Goal: Information Seeking & Learning: Learn about a topic

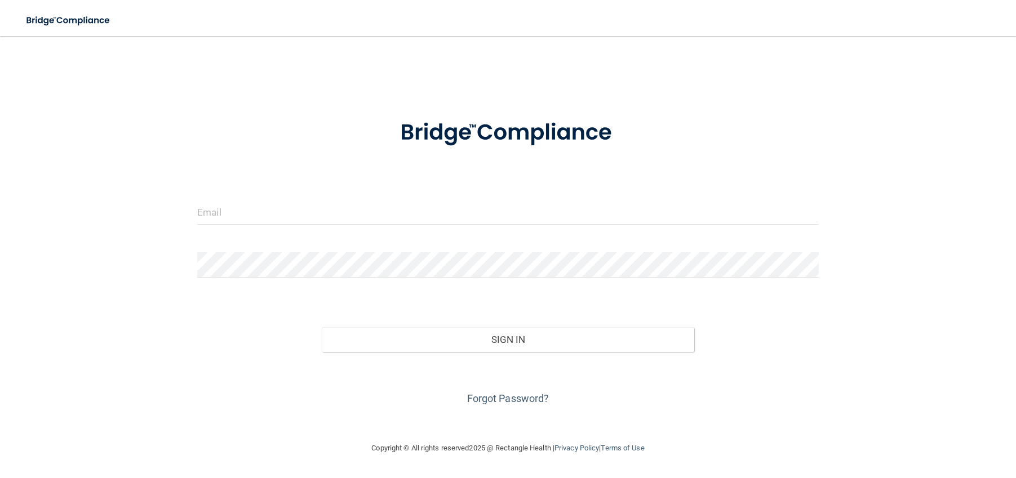
drag, startPoint x: 301, startPoint y: 237, endPoint x: 305, endPoint y: 227, distance: 10.6
click at [305, 232] on form "Invalid email/password. You don't have permission to access that page. Sign In …" at bounding box center [507, 256] width 621 height 304
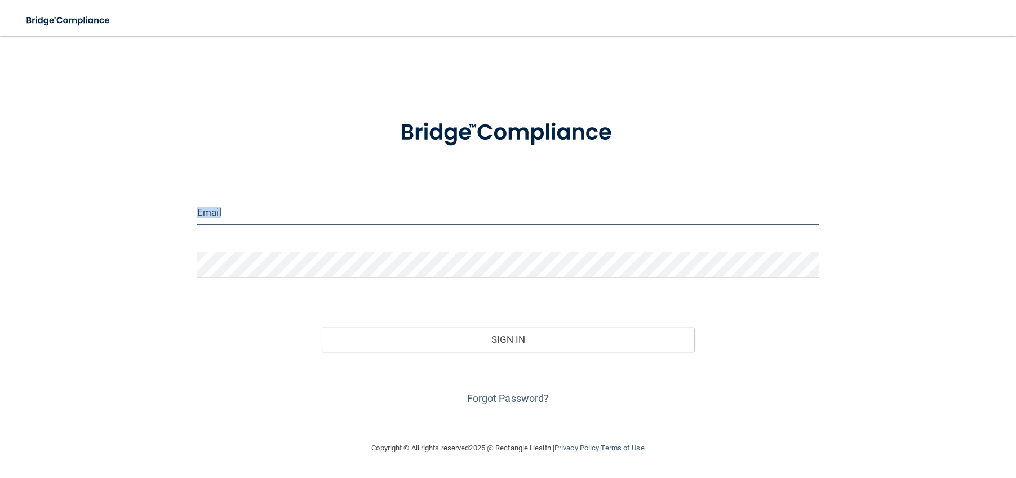
click at [306, 216] on input "email" at bounding box center [507, 211] width 621 height 25
click at [228, 216] on input "email" at bounding box center [507, 211] width 621 height 25
click at [234, 213] on input "email" at bounding box center [507, 211] width 621 height 25
type input "[EMAIL_ADDRESS][DOMAIN_NAME]"
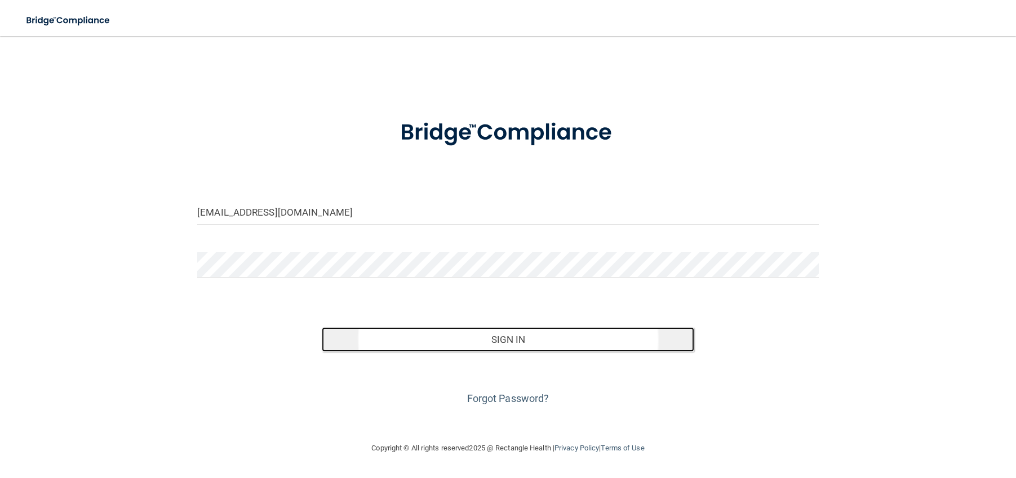
click at [396, 339] on button "Sign In" at bounding box center [508, 339] width 373 height 25
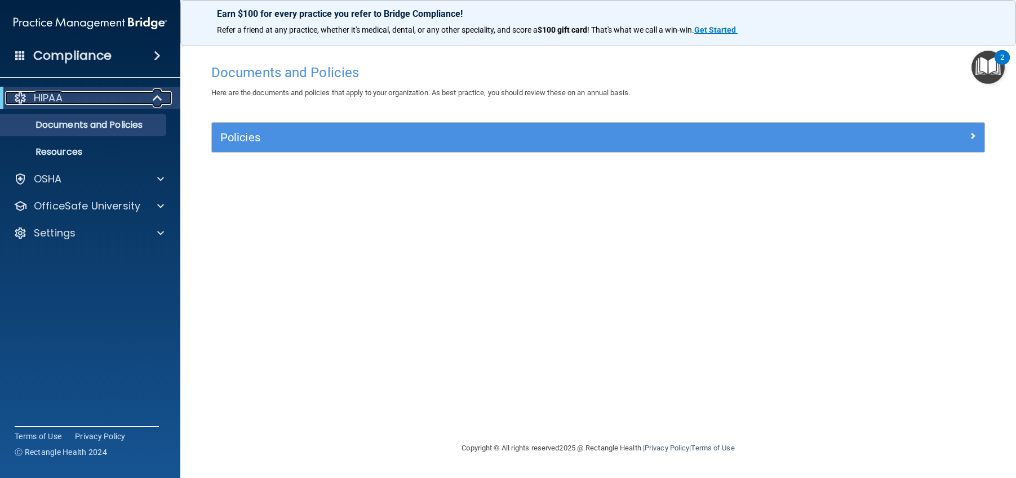
click at [81, 96] on div "HIPAA" at bounding box center [74, 98] width 139 height 14
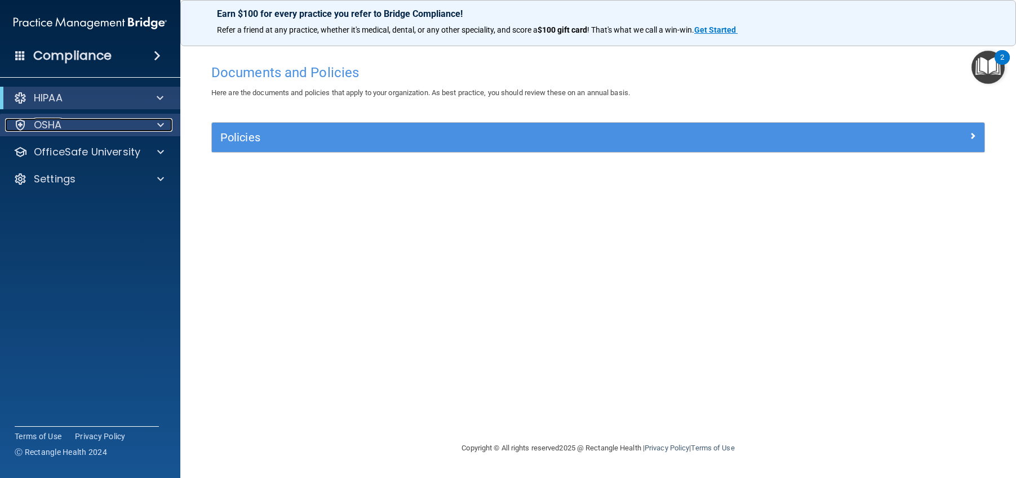
click at [85, 125] on div "OSHA" at bounding box center [75, 125] width 140 height 14
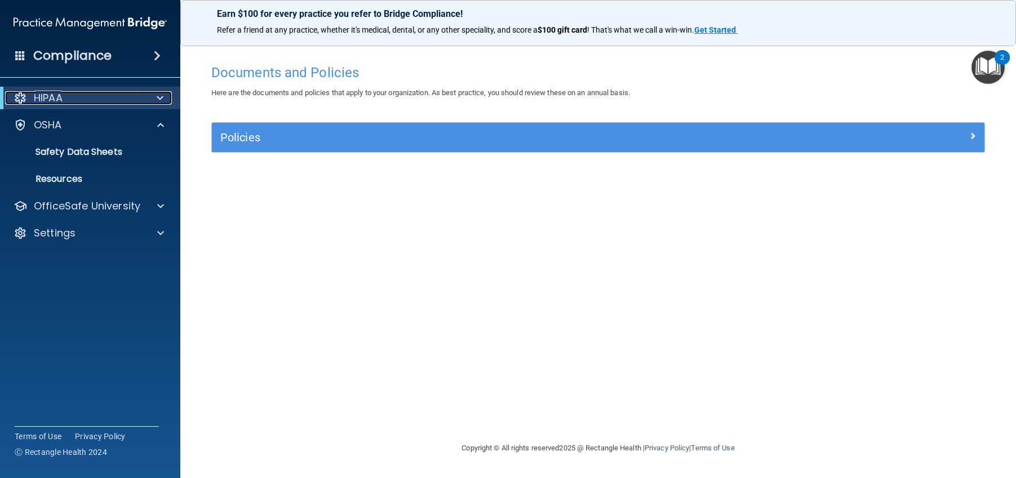
click at [80, 93] on div "HIPAA" at bounding box center [74, 98] width 139 height 14
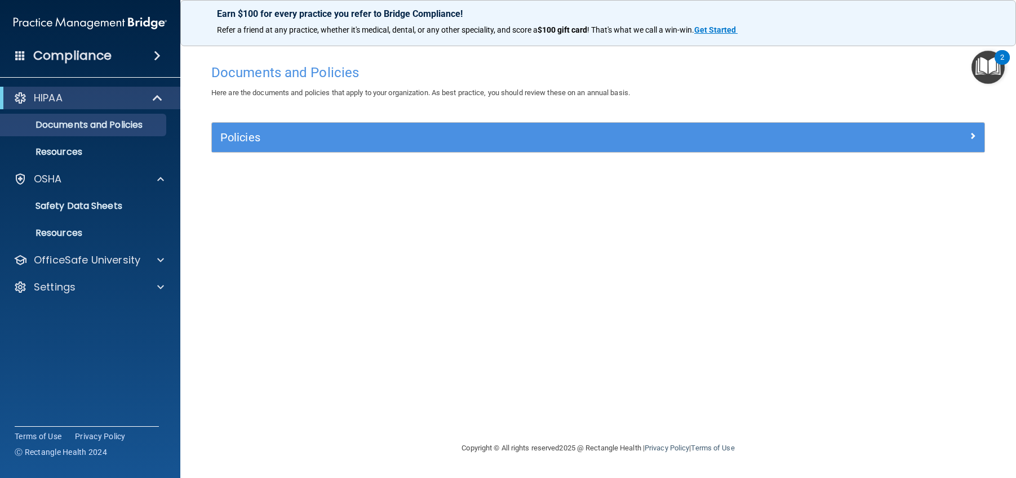
click at [155, 54] on span at bounding box center [157, 56] width 7 height 14
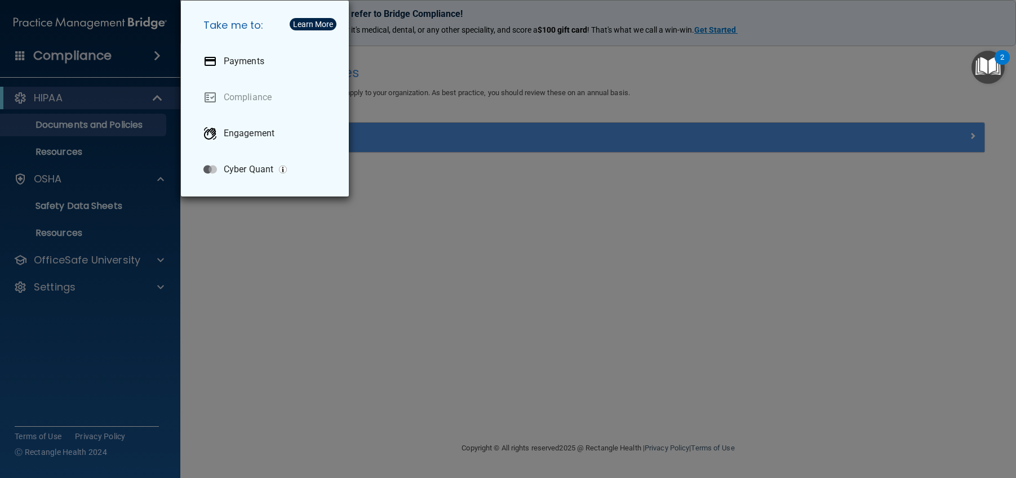
click at [367, 277] on div "Take me to: Payments Compliance Engagement Cyber Quant" at bounding box center [508, 239] width 1016 height 478
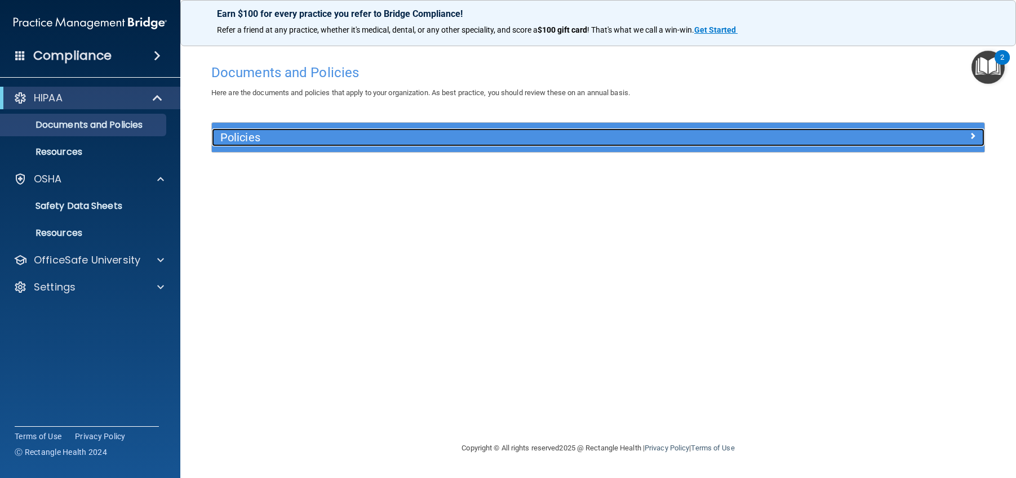
click at [347, 137] on h5 "Policies" at bounding box center [501, 137] width 562 height 12
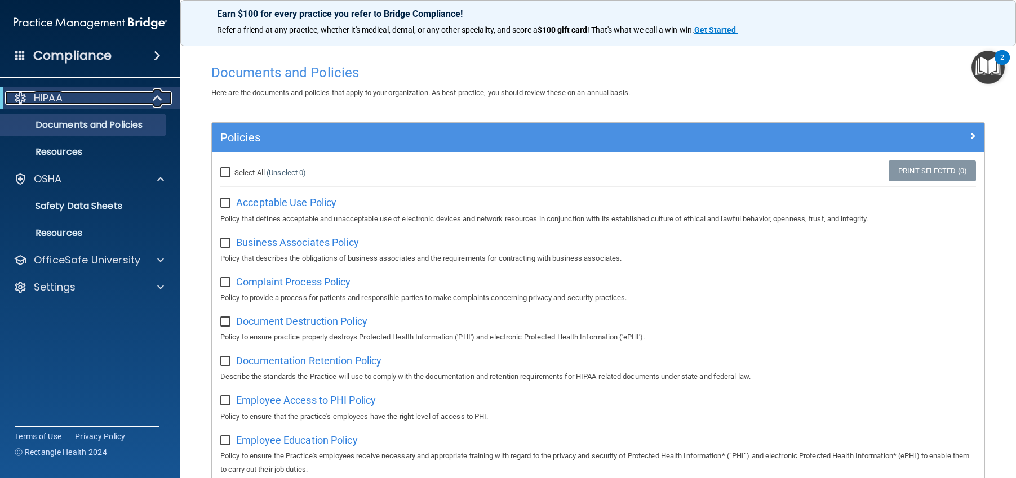
click at [76, 100] on div "HIPAA" at bounding box center [74, 98] width 139 height 14
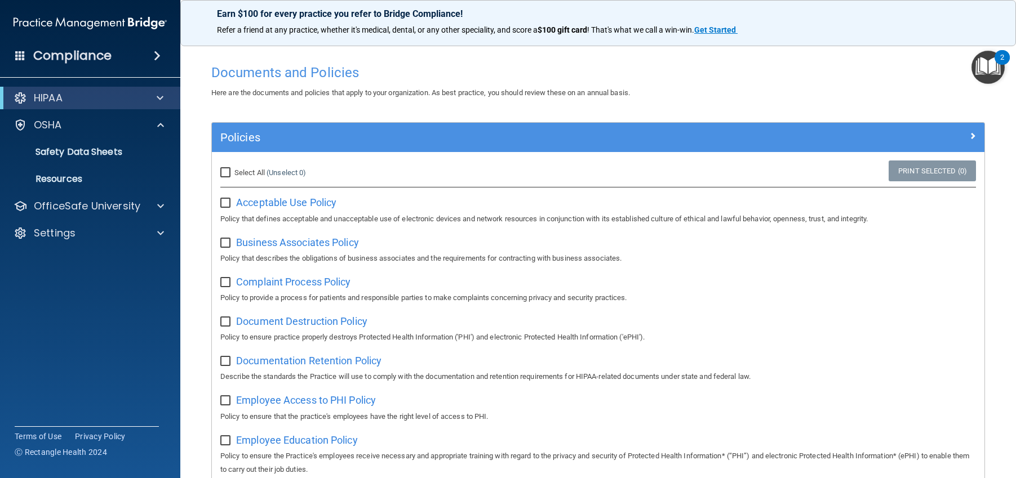
click at [76, 112] on div "HIPAA Documents and Policies Report an Incident Business Associates Emergency P…" at bounding box center [90, 167] width 181 height 171
drag, startPoint x: 118, startPoint y: 99, endPoint x: 125, endPoint y: 97, distance: 7.1
click at [119, 99] on div "HIPAA" at bounding box center [74, 98] width 139 height 14
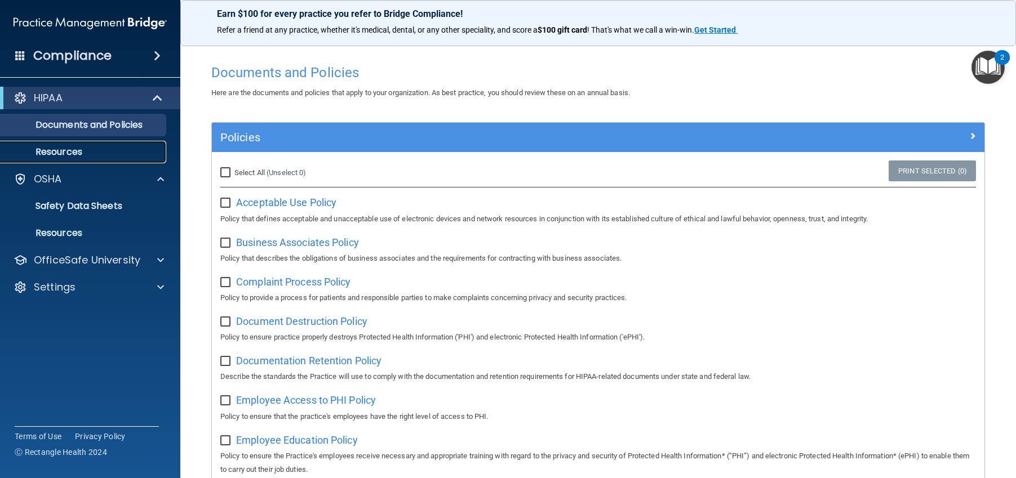
click at [63, 157] on p "Resources" at bounding box center [84, 151] width 154 height 11
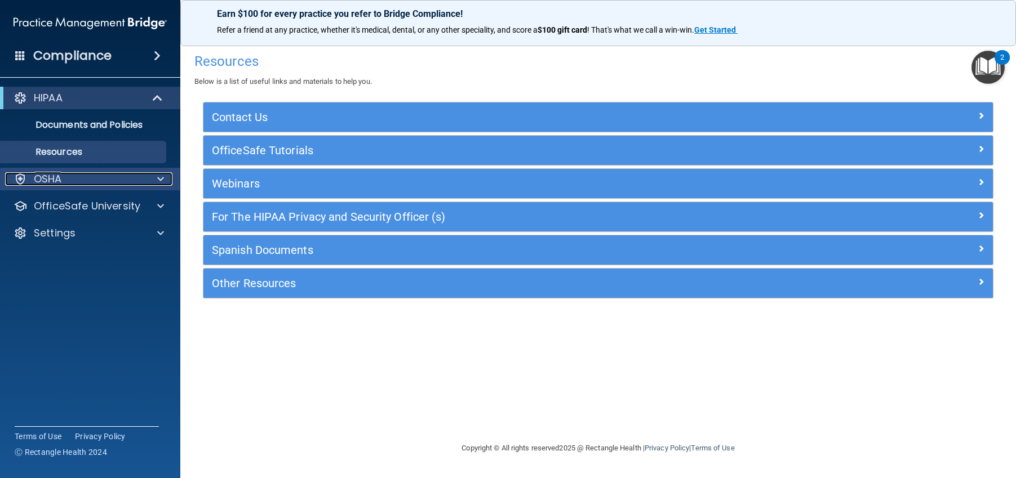
click at [57, 177] on p "OSHA" at bounding box center [48, 179] width 28 height 14
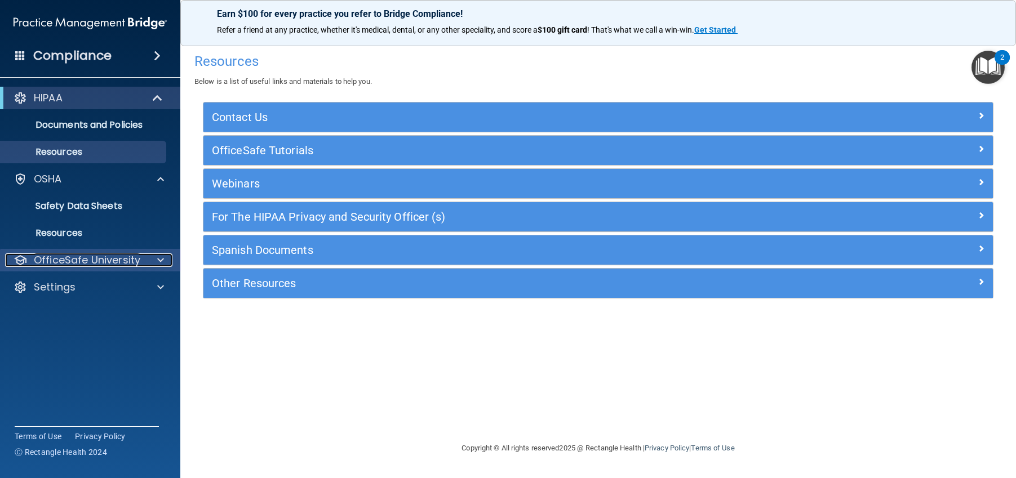
click at [81, 259] on p "OfficeSafe University" at bounding box center [87, 261] width 106 height 14
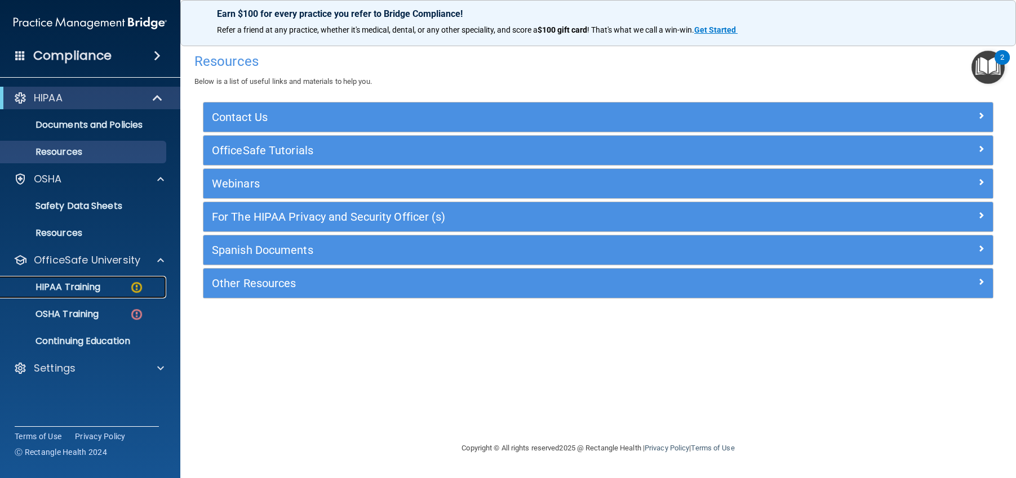
click at [124, 290] on div "HIPAA Training" at bounding box center [84, 287] width 154 height 11
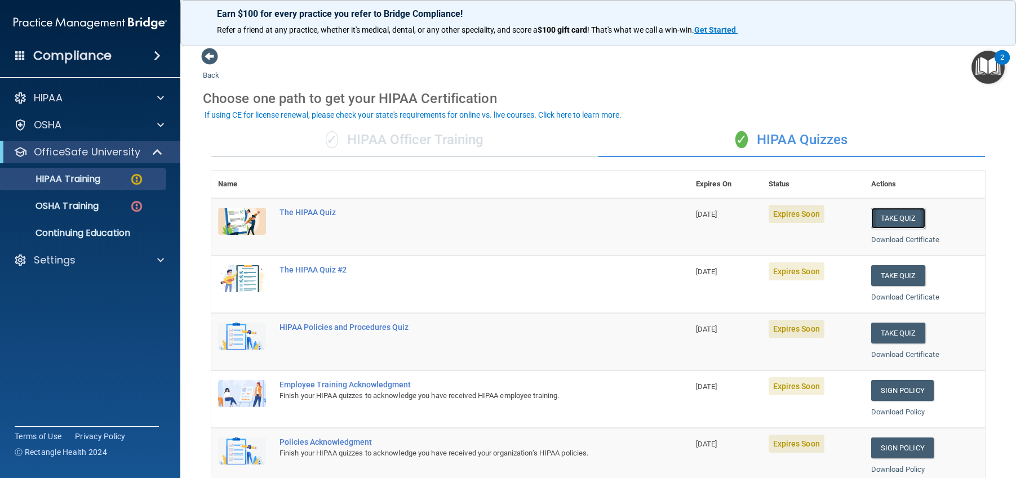
click at [896, 214] on button "Take Quiz" at bounding box center [898, 218] width 54 height 21
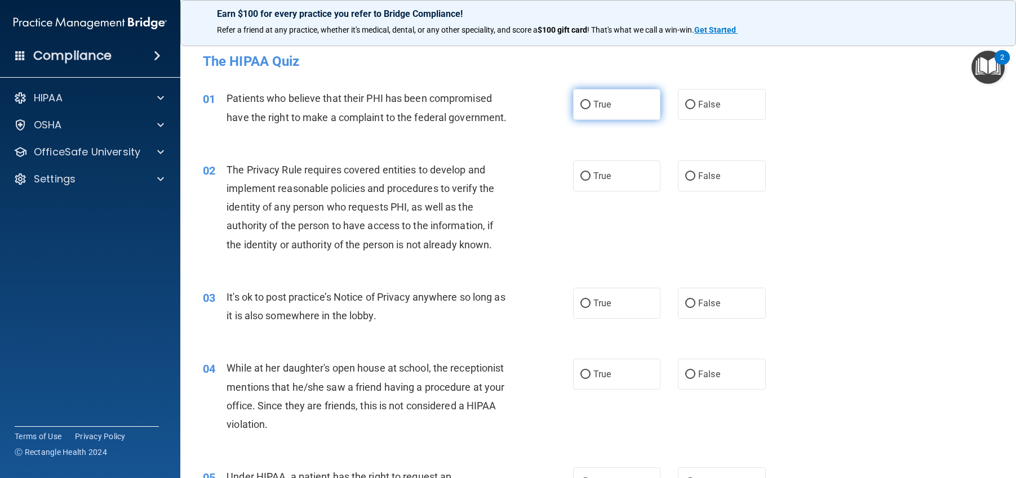
drag, startPoint x: 580, startPoint y: 105, endPoint x: 581, endPoint y: 117, distance: 11.4
click at [580, 105] on input "True" at bounding box center [585, 105] width 10 height 8
radio input "true"
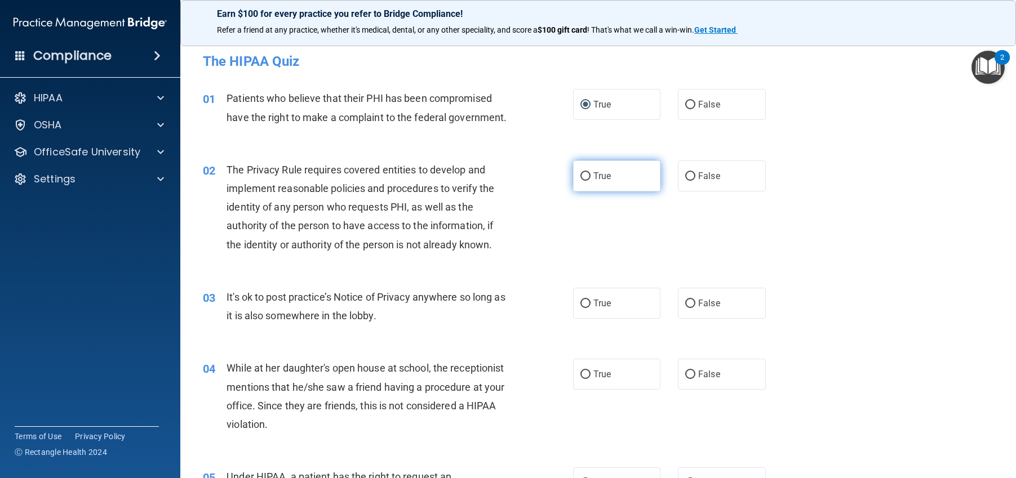
click at [587, 192] on label "True" at bounding box center [617, 176] width 88 height 31
click at [587, 181] on input "True" at bounding box center [585, 176] width 10 height 8
radio input "true"
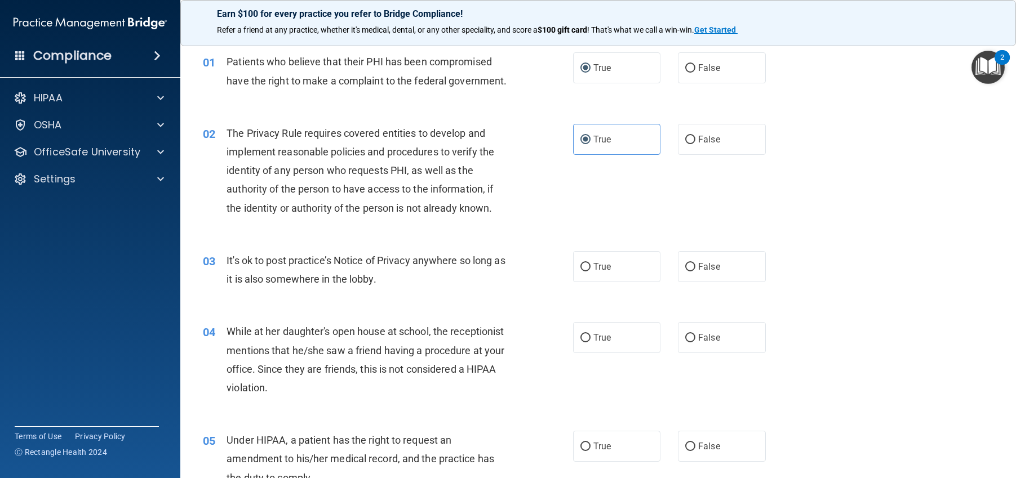
scroll to position [56, 0]
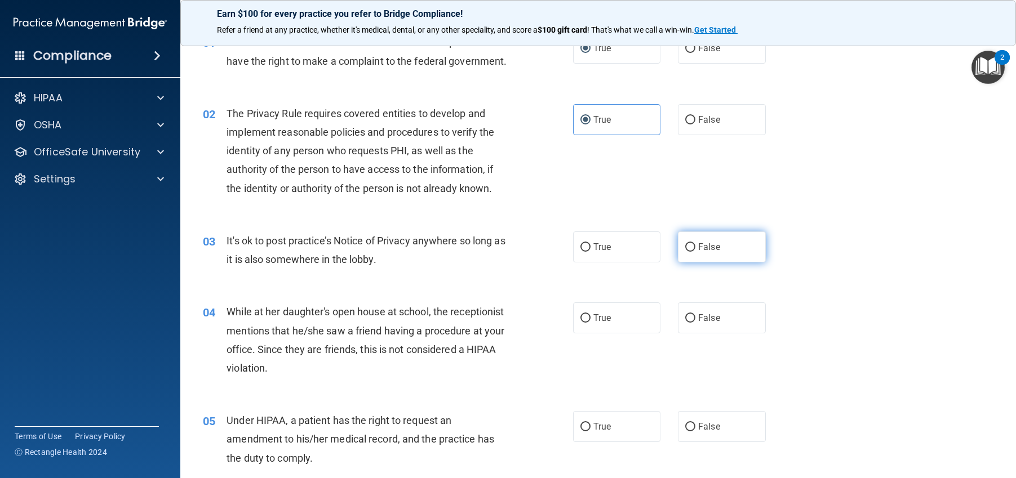
click at [688, 252] on input "False" at bounding box center [690, 247] width 10 height 8
radio input "true"
click at [686, 323] on input "False" at bounding box center [690, 318] width 10 height 8
radio input "true"
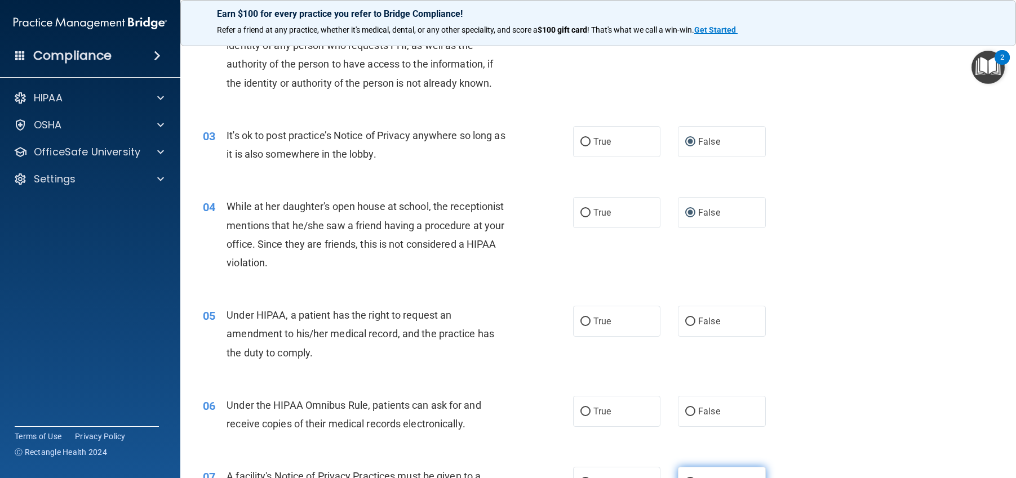
scroll to position [338, 0]
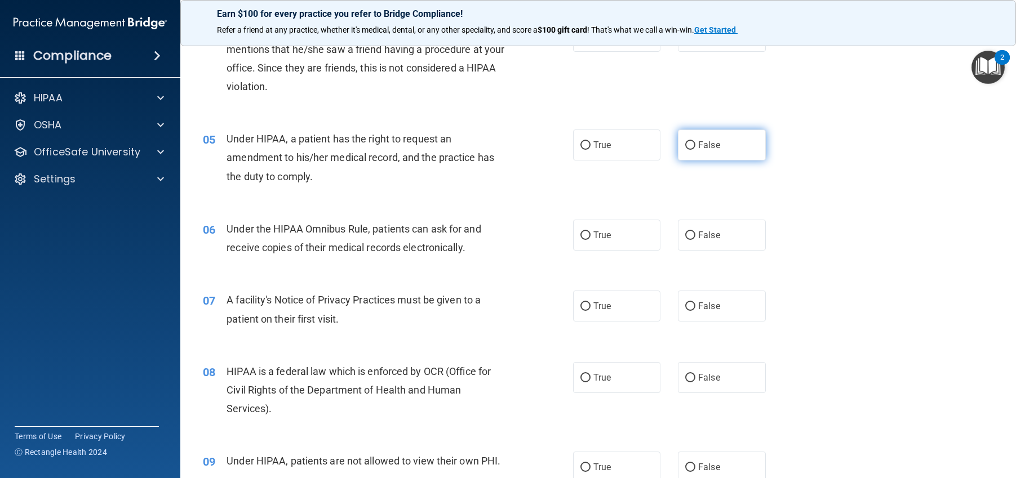
click at [685, 150] on input "False" at bounding box center [690, 145] width 10 height 8
radio input "true"
click at [583, 240] on input "True" at bounding box center [585, 236] width 10 height 8
radio input "true"
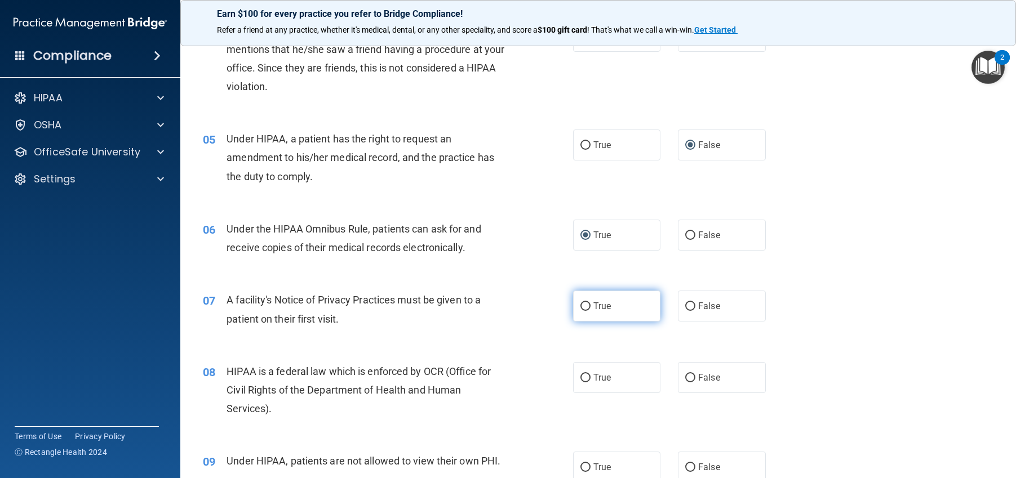
click at [580, 311] on input "True" at bounding box center [585, 307] width 10 height 8
radio input "true"
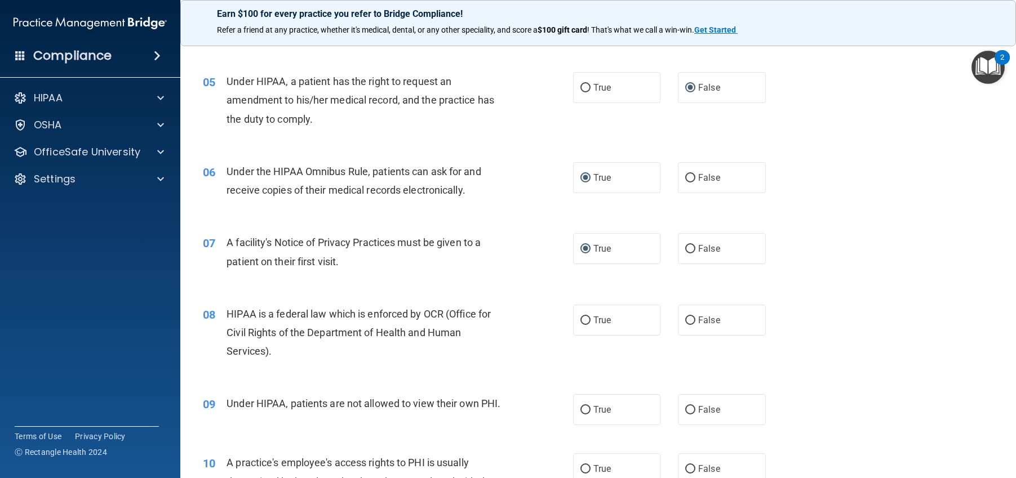
scroll to position [451, 0]
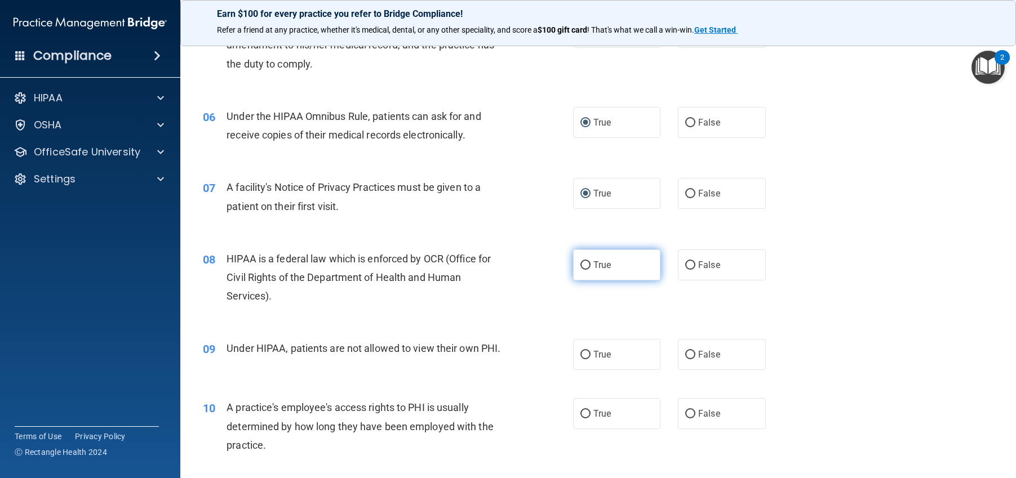
click at [581, 270] on input "True" at bounding box center [585, 265] width 10 height 8
radio input "true"
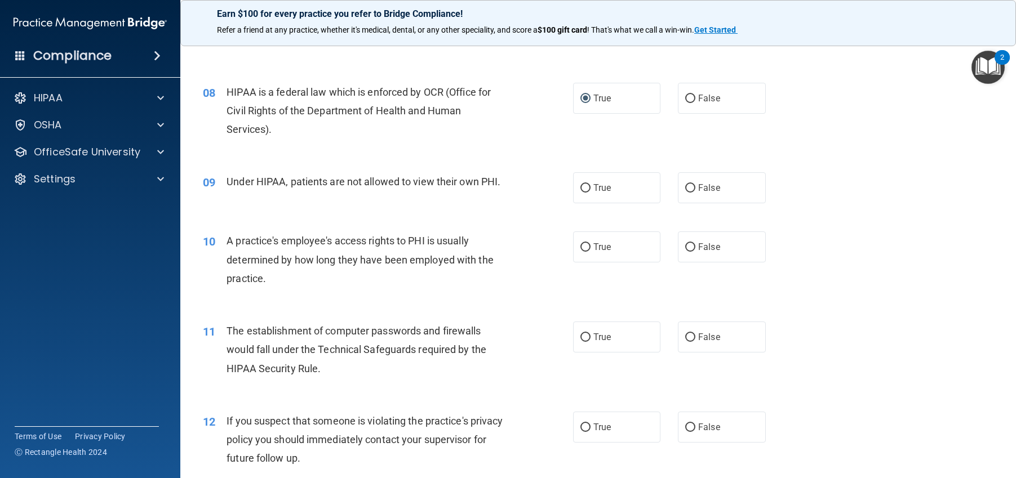
scroll to position [620, 0]
click at [685, 190] on input "False" at bounding box center [690, 186] width 10 height 8
radio input "true"
drag, startPoint x: 681, startPoint y: 263, endPoint x: 690, endPoint y: 282, distance: 21.2
click at [685, 250] on input "False" at bounding box center [690, 245] width 10 height 8
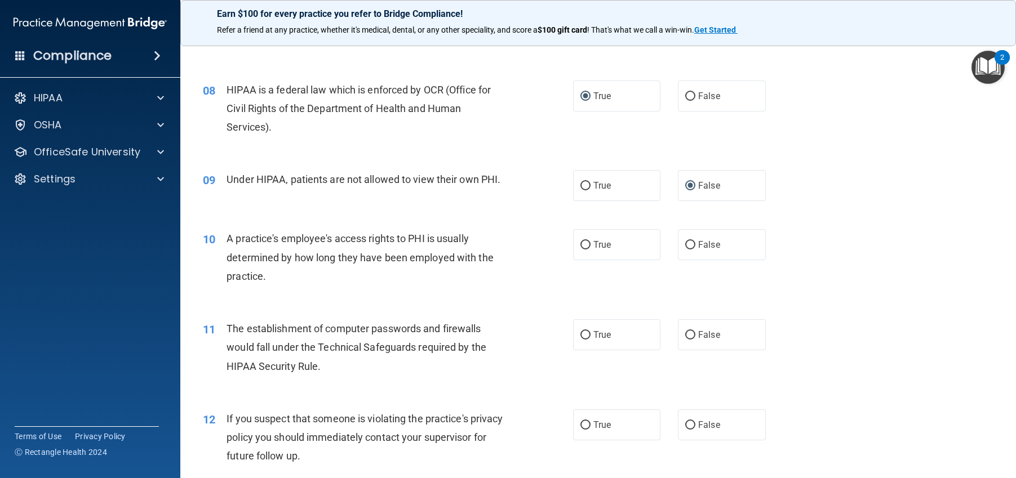
radio input "true"
drag, startPoint x: 578, startPoint y: 353, endPoint x: 592, endPoint y: 372, distance: 24.2
click at [580, 340] on input "True" at bounding box center [585, 335] width 10 height 8
radio input "true"
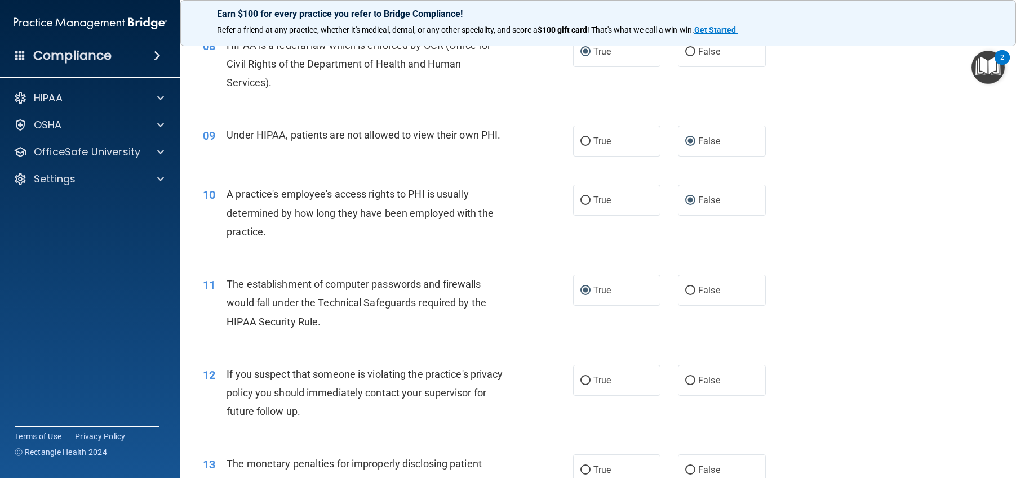
scroll to position [732, 0]
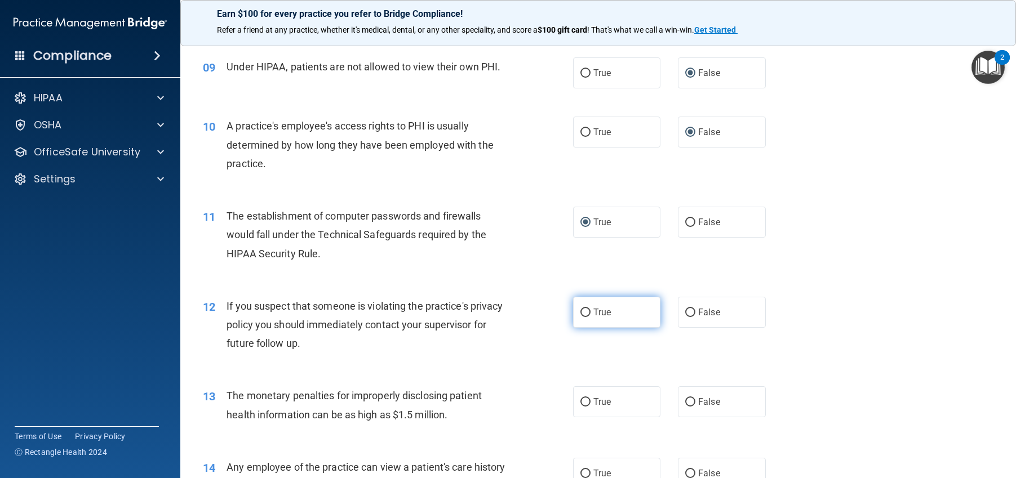
click at [580, 317] on input "True" at bounding box center [585, 313] width 10 height 8
radio input "true"
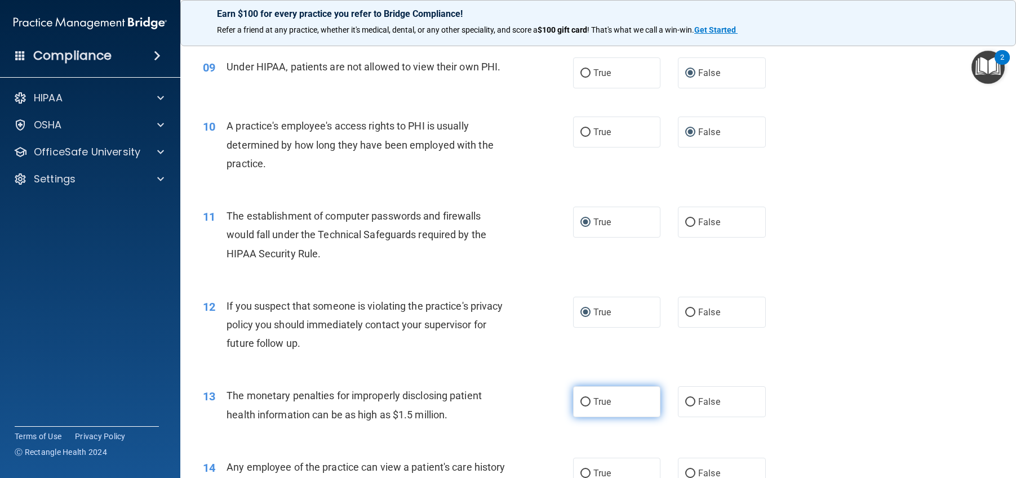
click at [586, 418] on label "True" at bounding box center [617, 402] width 88 height 31
click at [586, 407] on input "True" at bounding box center [585, 402] width 10 height 8
radio input "true"
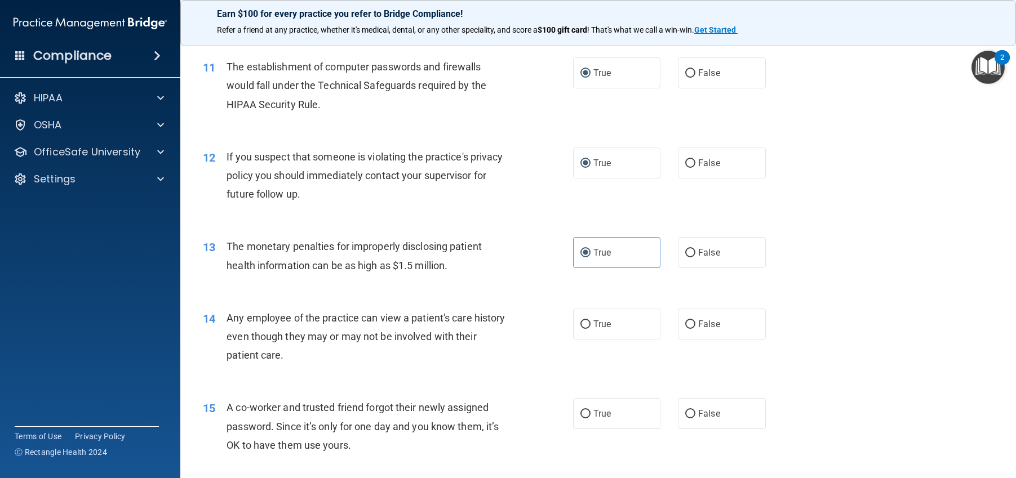
scroll to position [902, 0]
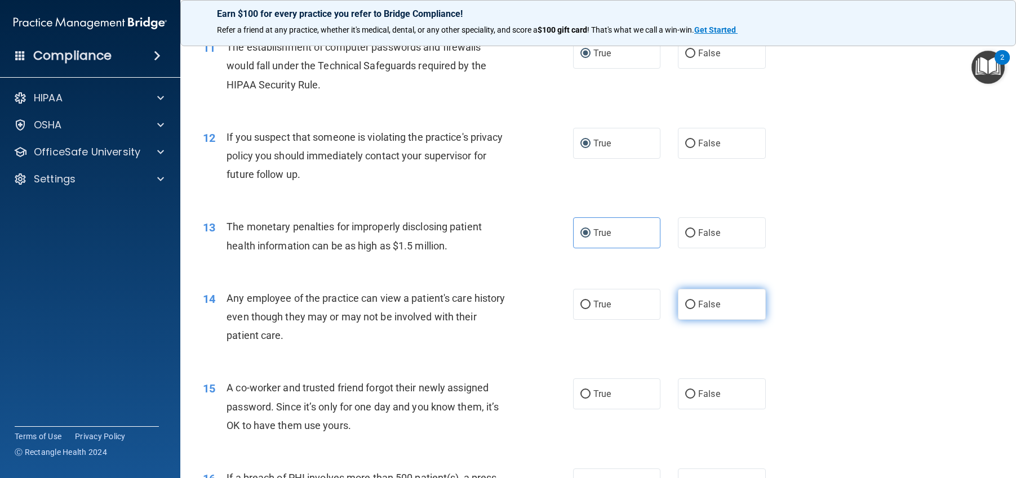
click at [685, 309] on input "False" at bounding box center [690, 305] width 10 height 8
radio input "true"
click at [685, 399] on input "False" at bounding box center [690, 394] width 10 height 8
radio input "true"
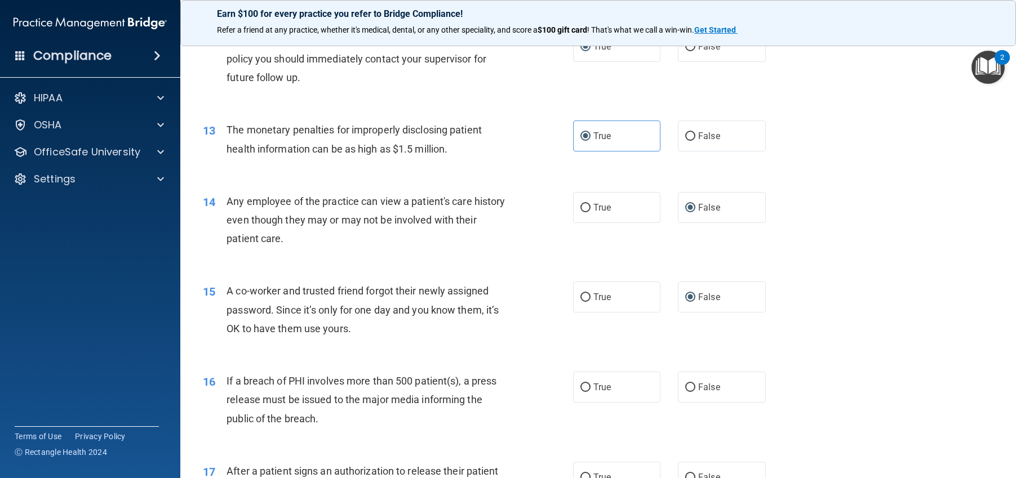
scroll to position [1014, 0]
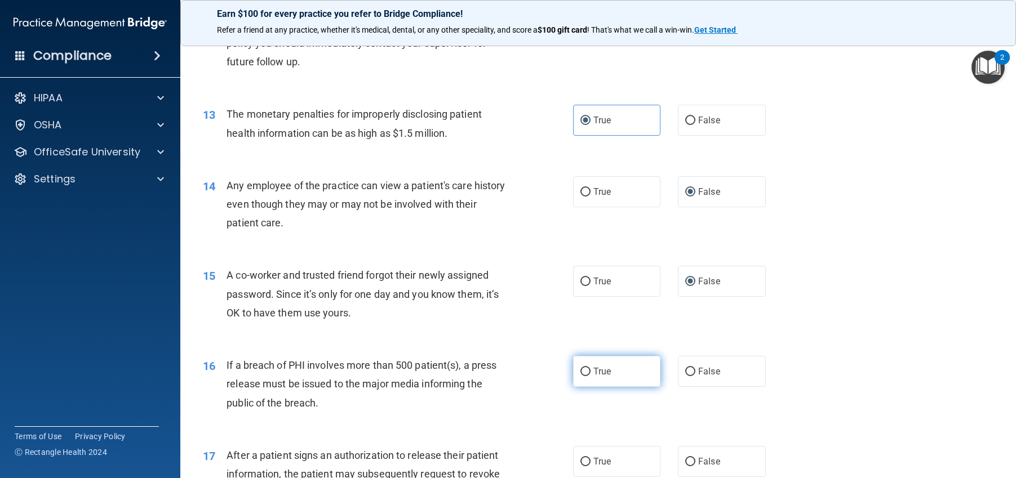
click at [587, 387] on label "True" at bounding box center [617, 371] width 88 height 31
click at [587, 376] on input "True" at bounding box center [585, 372] width 10 height 8
radio input "true"
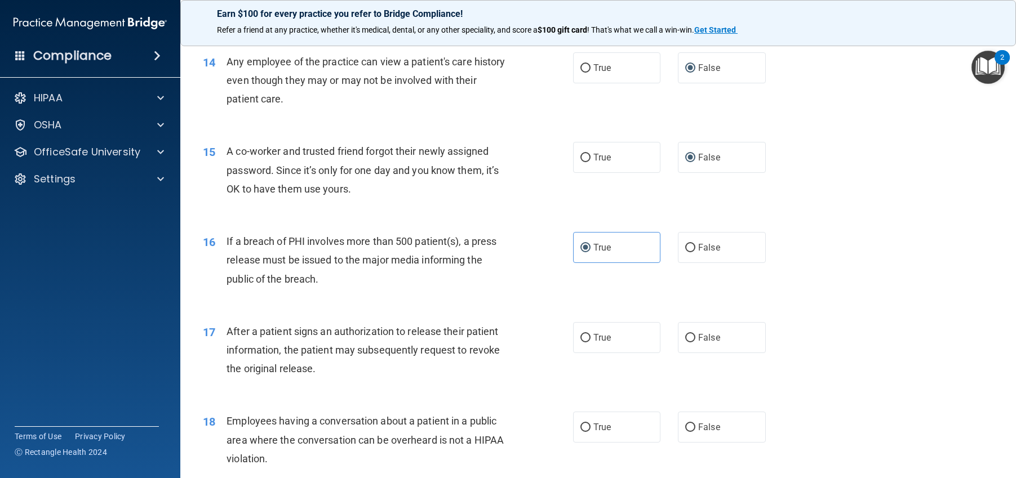
scroll to position [1183, 0]
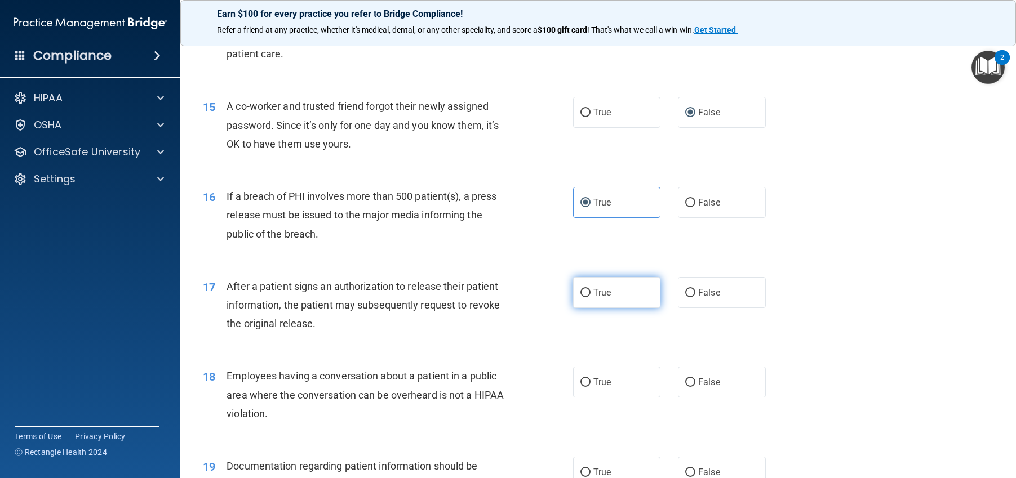
click at [583, 297] on input "True" at bounding box center [585, 293] width 10 height 8
radio input "true"
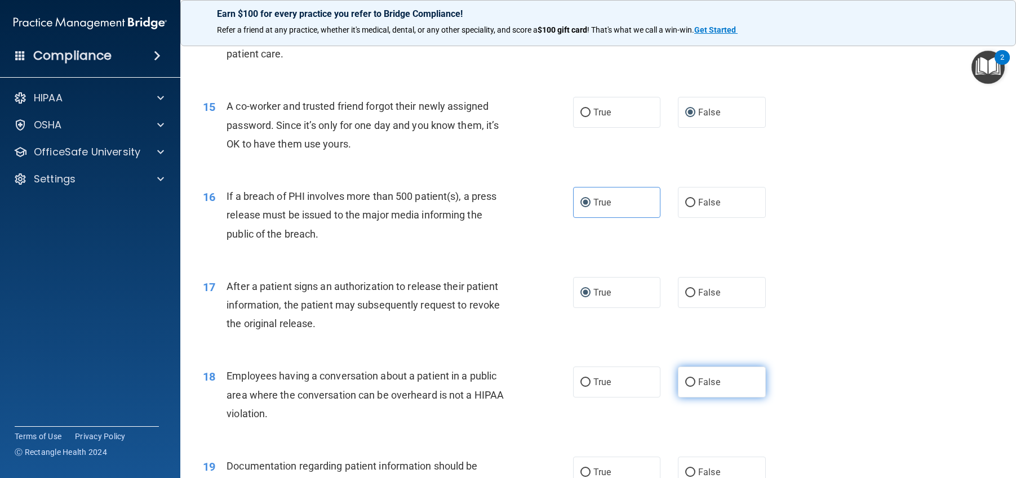
click at [687, 387] on input "False" at bounding box center [690, 383] width 10 height 8
radio input "true"
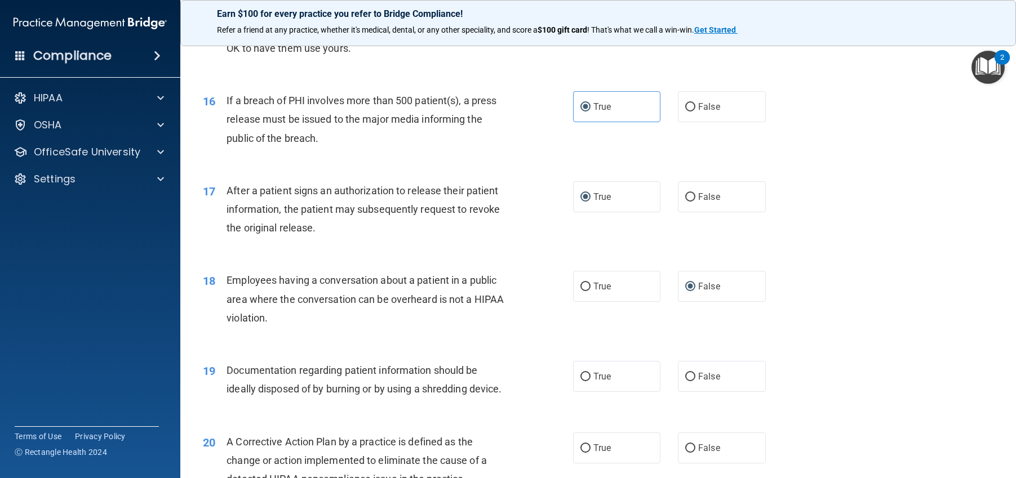
scroll to position [1296, 0]
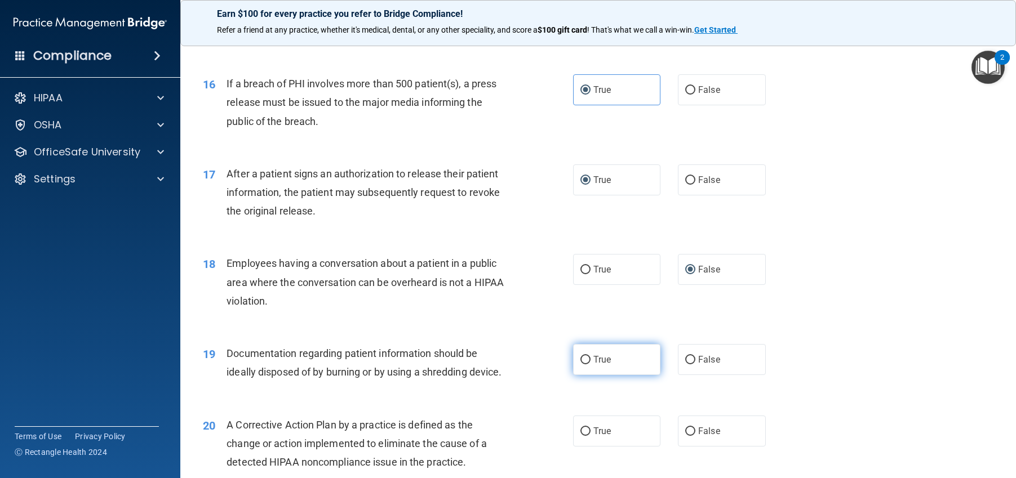
click at [585, 365] on input "True" at bounding box center [585, 360] width 10 height 8
radio input "true"
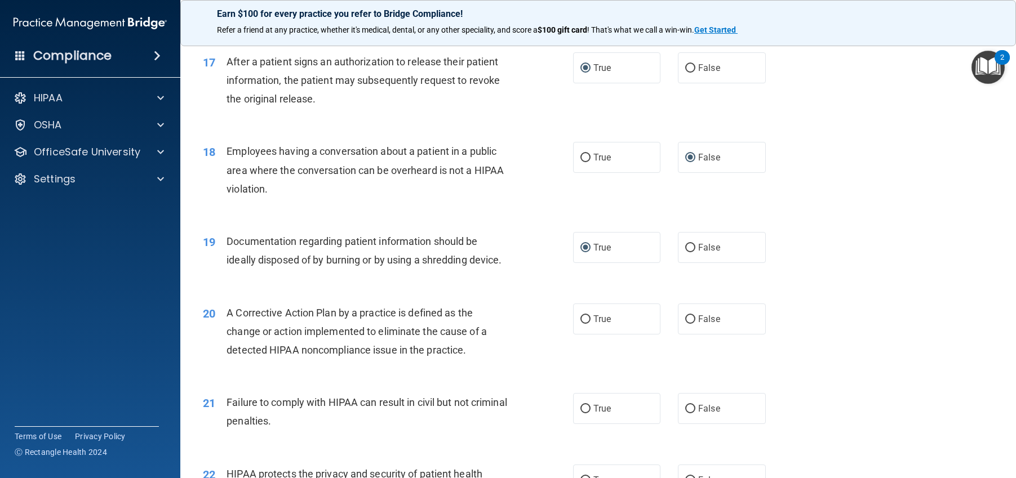
scroll to position [1409, 0]
click at [581, 323] on input "True" at bounding box center [585, 319] width 10 height 8
radio input "true"
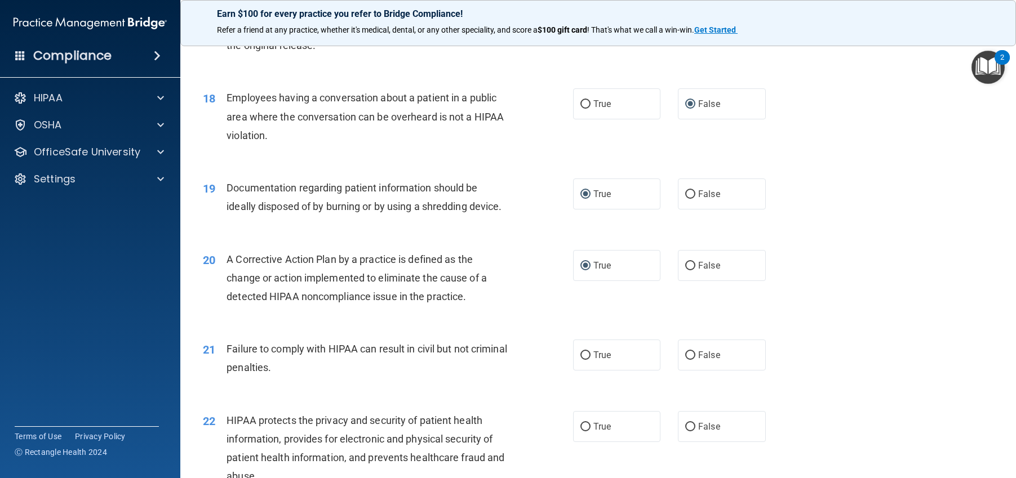
scroll to position [1578, 0]
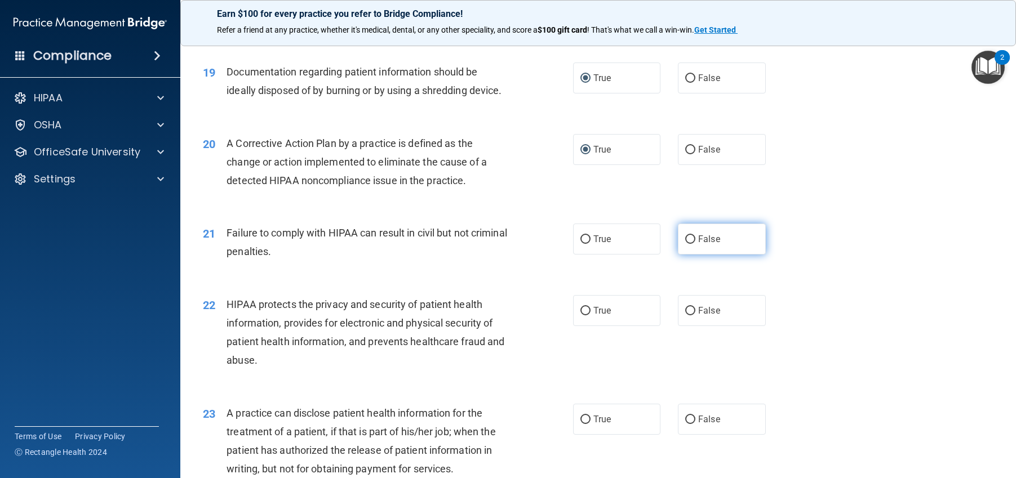
click at [686, 244] on input "False" at bounding box center [690, 240] width 10 height 8
radio input "true"
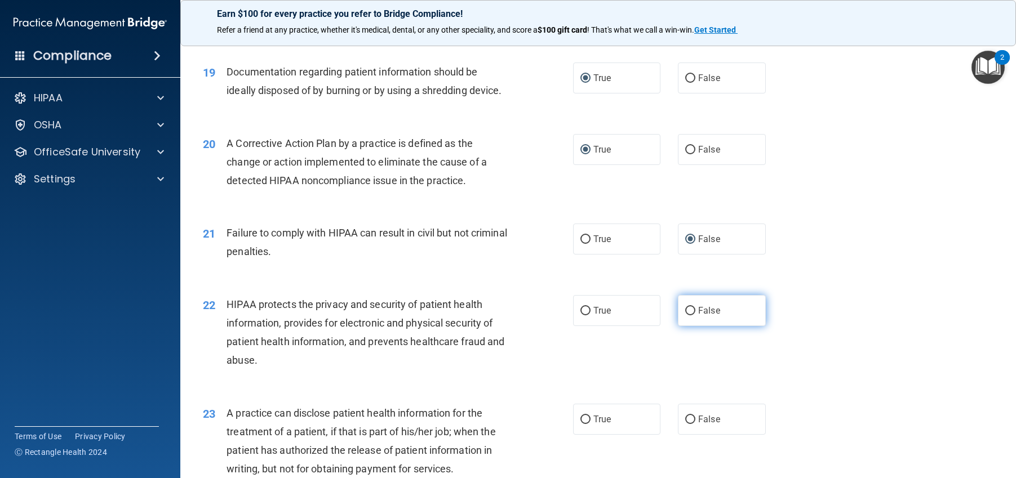
scroll to position [1634, 0]
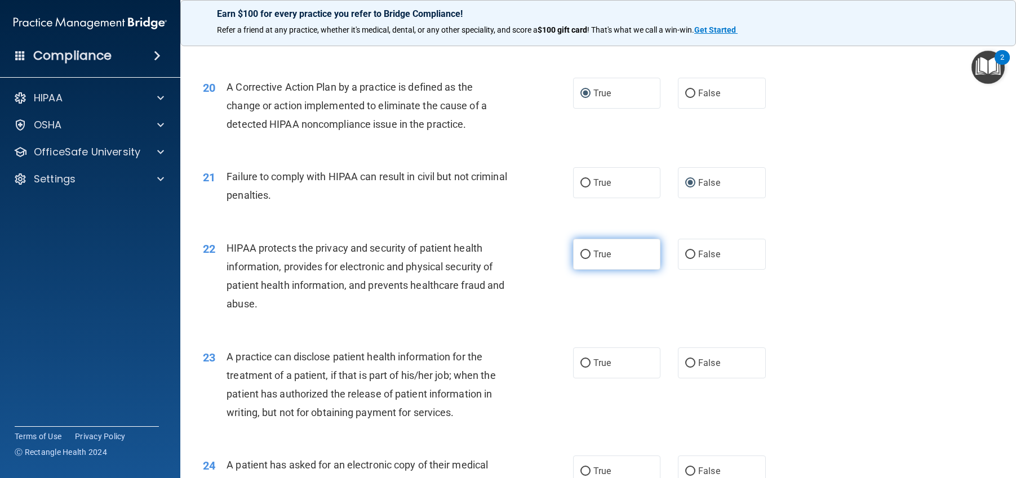
click at [582, 259] on input "True" at bounding box center [585, 255] width 10 height 8
radio input "true"
click at [686, 368] on input "False" at bounding box center [690, 363] width 10 height 8
radio input "true"
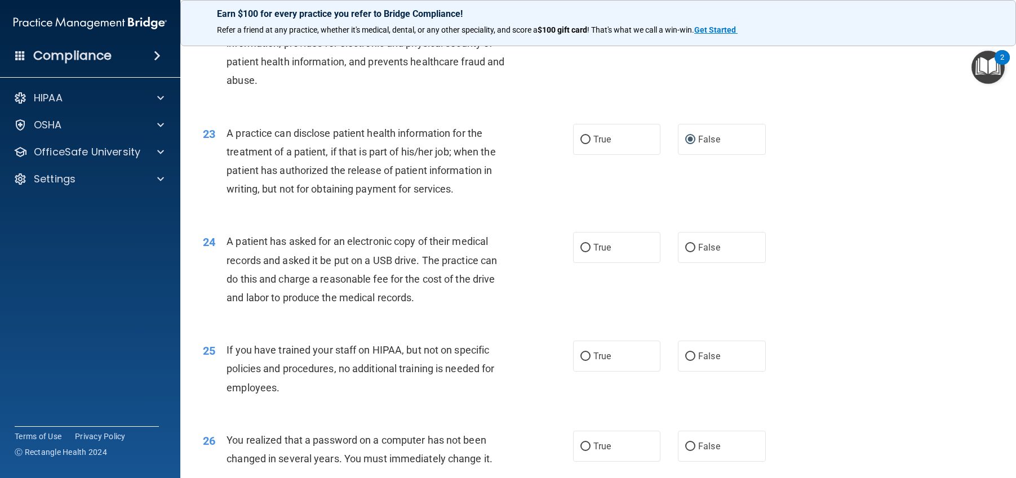
scroll to position [1859, 0]
click at [580, 251] on input "True" at bounding box center [585, 246] width 10 height 8
radio input "true"
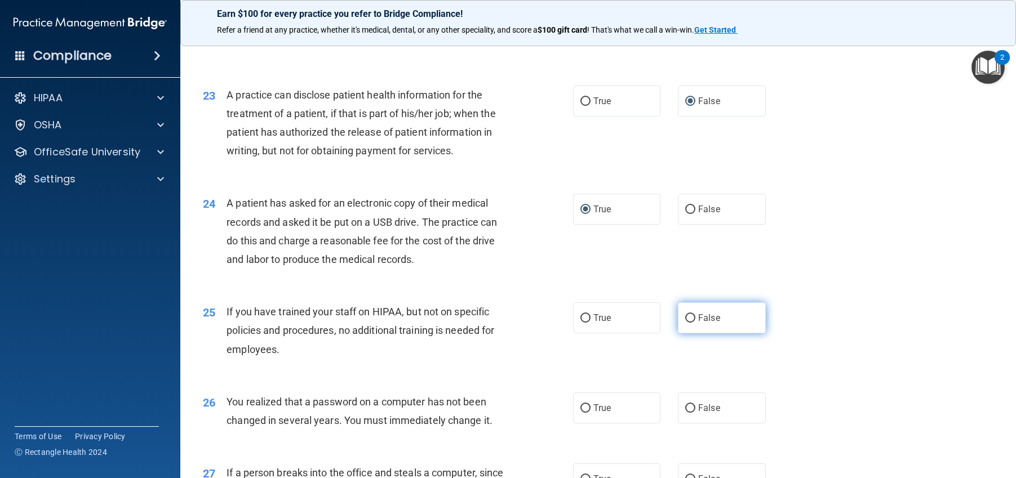
scroll to position [1916, 0]
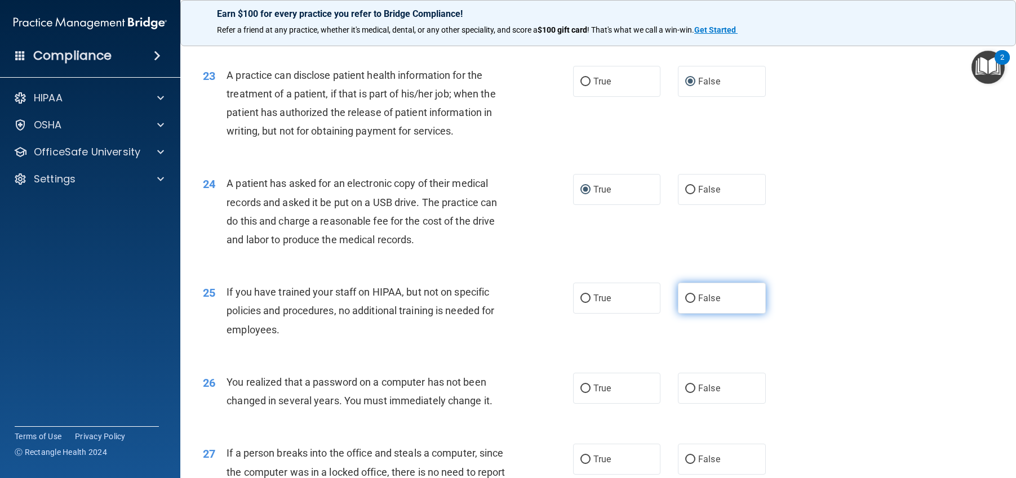
click at [689, 303] on input "False" at bounding box center [690, 299] width 10 height 8
radio input "true"
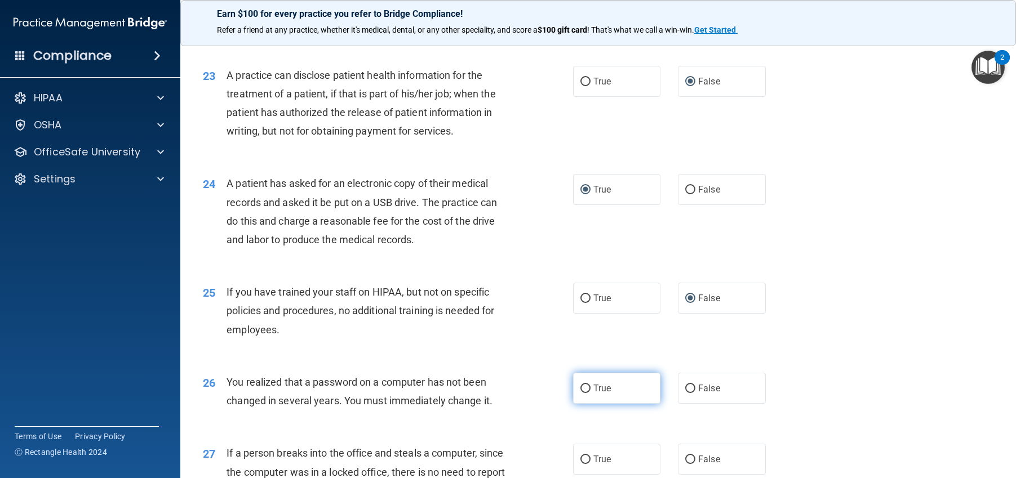
click at [580, 393] on input "True" at bounding box center [585, 389] width 10 height 8
radio input "true"
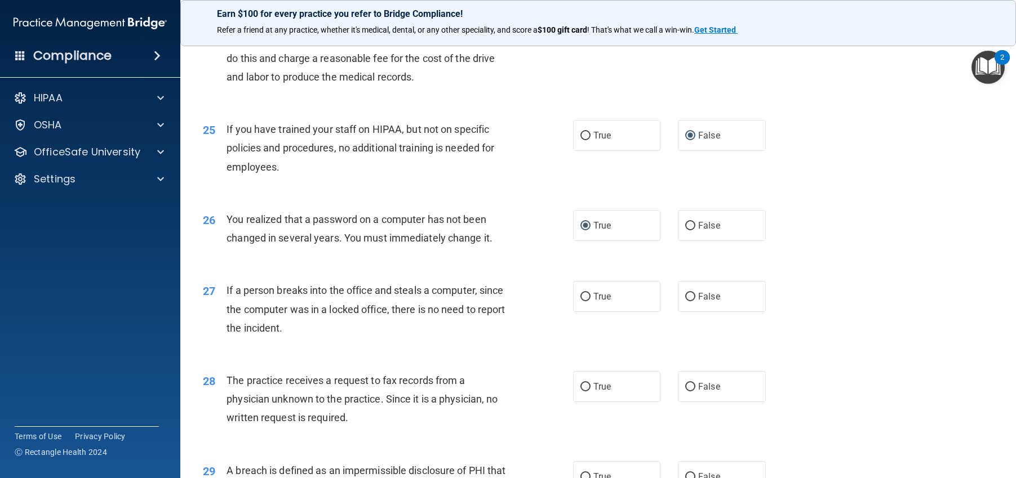
scroll to position [2085, 0]
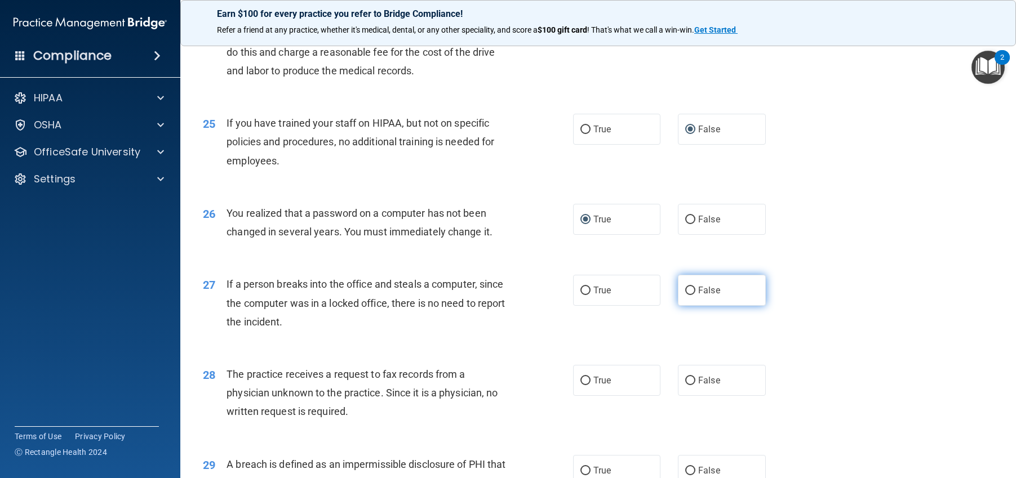
click at [685, 295] on input "False" at bounding box center [690, 291] width 10 height 8
radio input "true"
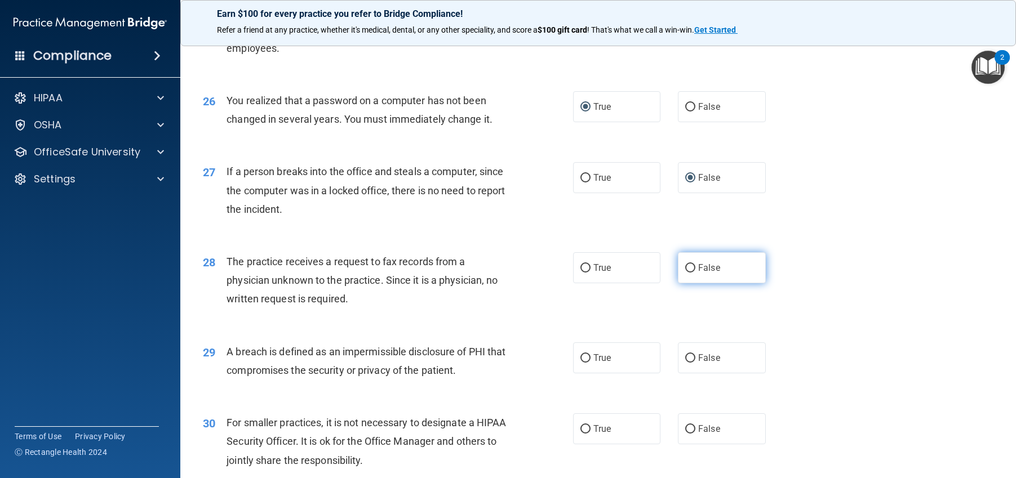
click at [685, 273] on input "False" at bounding box center [690, 268] width 10 height 8
radio input "true"
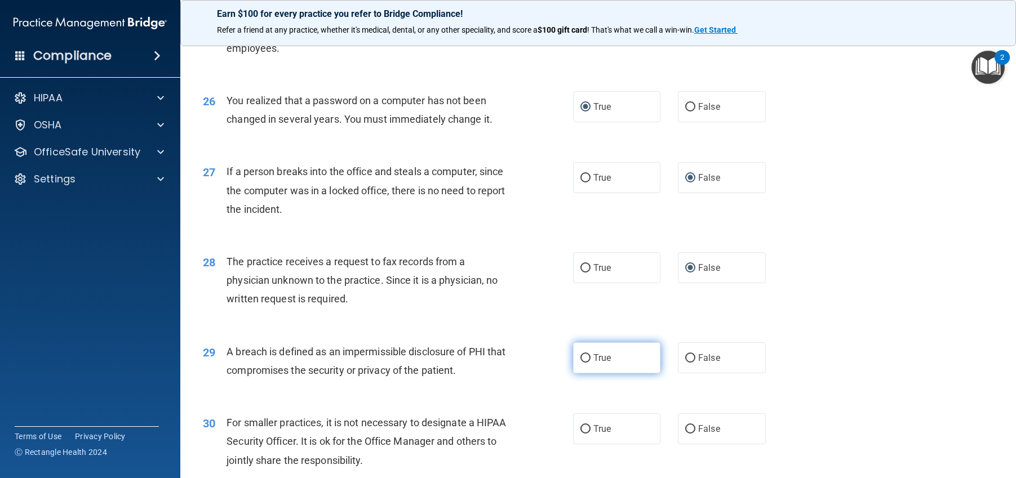
click at [581, 363] on input "True" at bounding box center [585, 358] width 10 height 8
radio input "true"
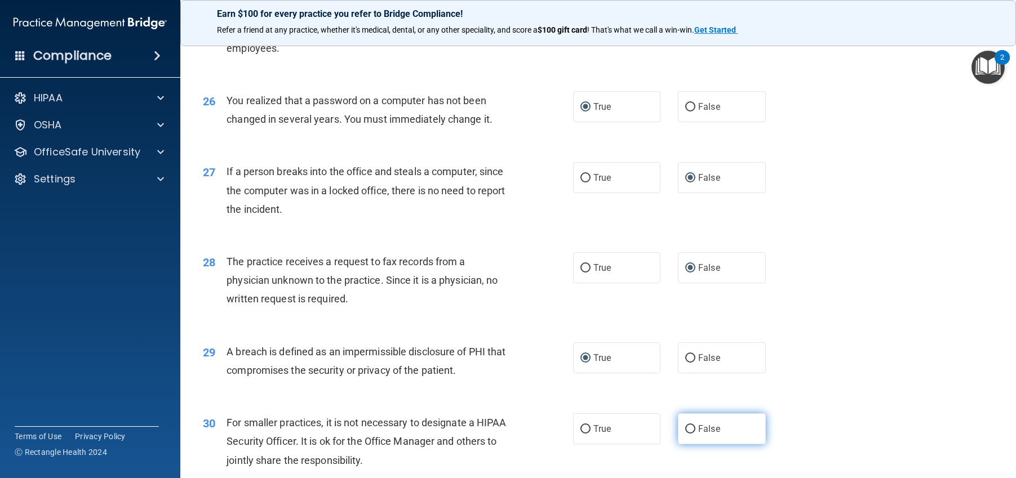
click at [685, 434] on input "False" at bounding box center [690, 429] width 10 height 8
radio input "true"
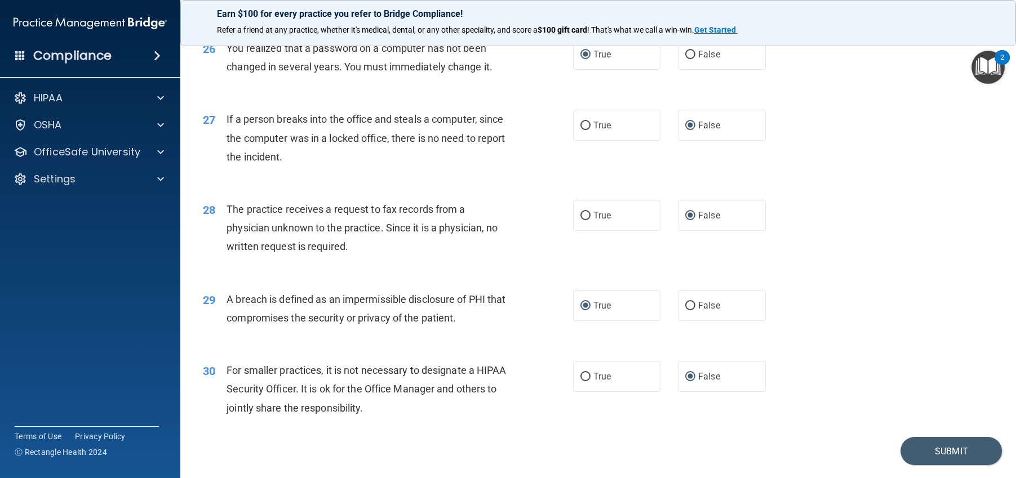
scroll to position [2320, 0]
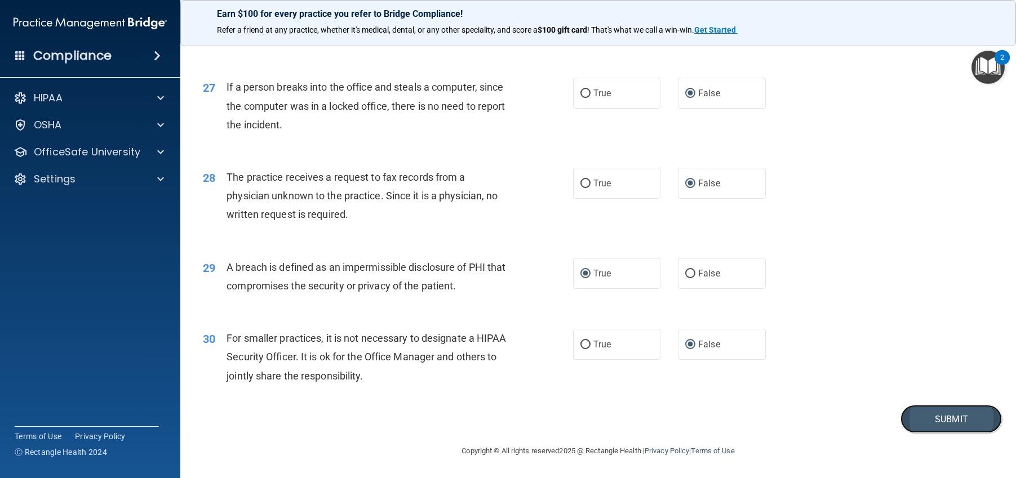
click at [935, 420] on button "Submit" at bounding box center [950, 419] width 101 height 29
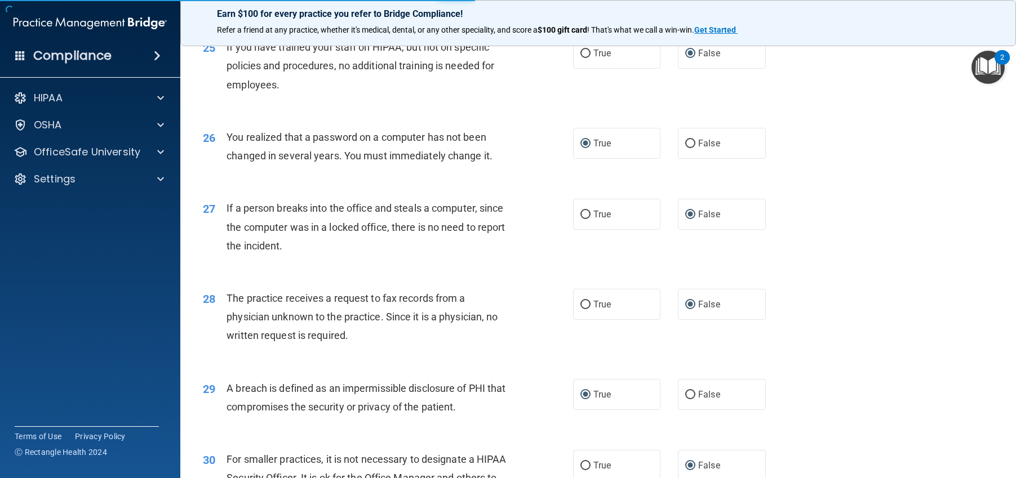
scroll to position [2094, 0]
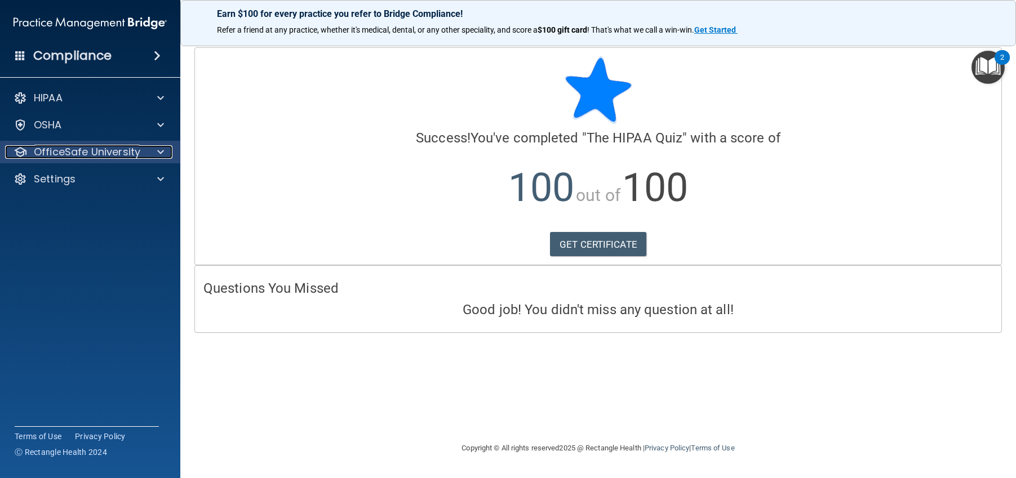
click at [133, 149] on p "OfficeSafe University" at bounding box center [87, 152] width 106 height 14
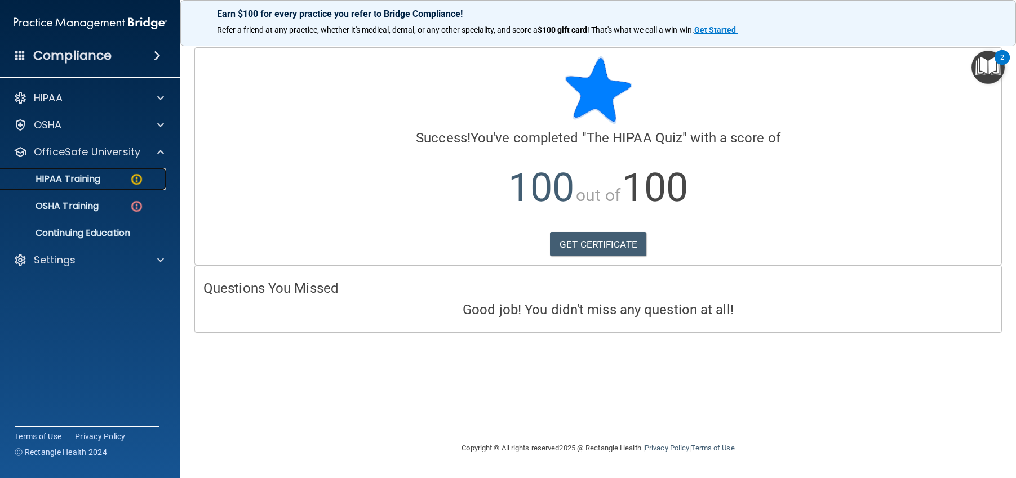
click at [131, 180] on div "HIPAA Training" at bounding box center [84, 179] width 154 height 11
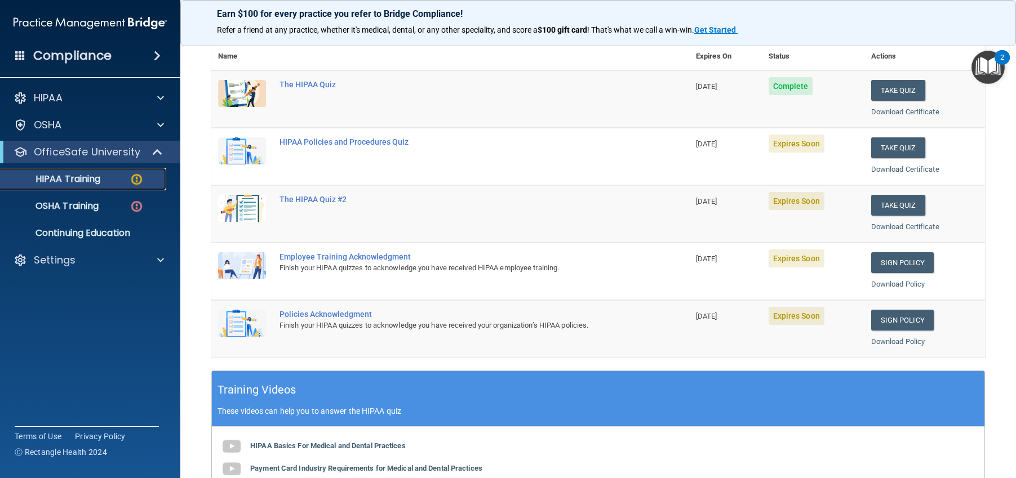
scroll to position [113, 0]
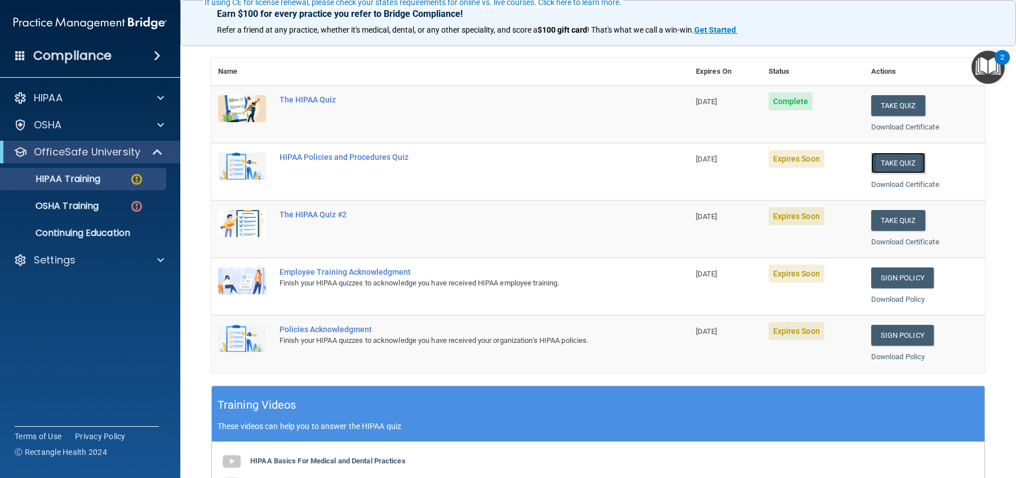
click at [878, 165] on button "Take Quiz" at bounding box center [898, 163] width 54 height 21
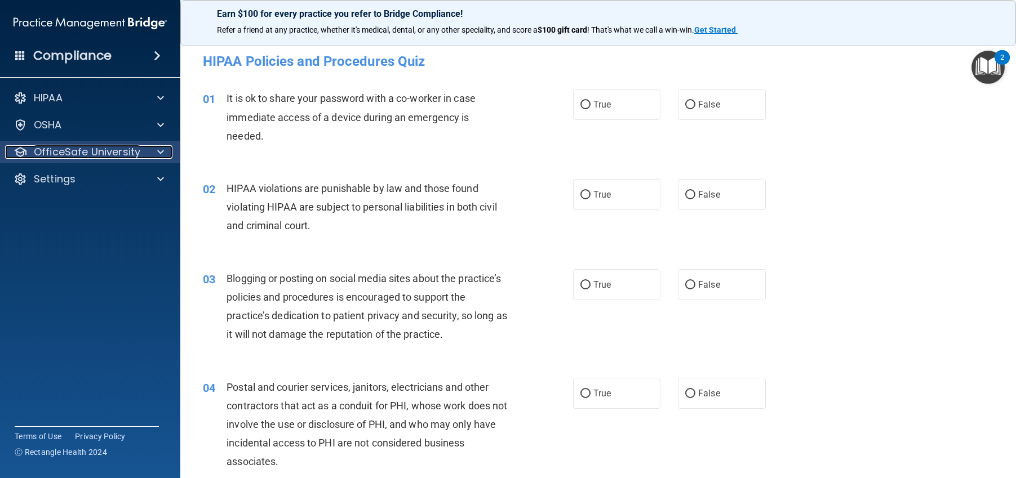
click at [113, 151] on p "OfficeSafe University" at bounding box center [87, 152] width 106 height 14
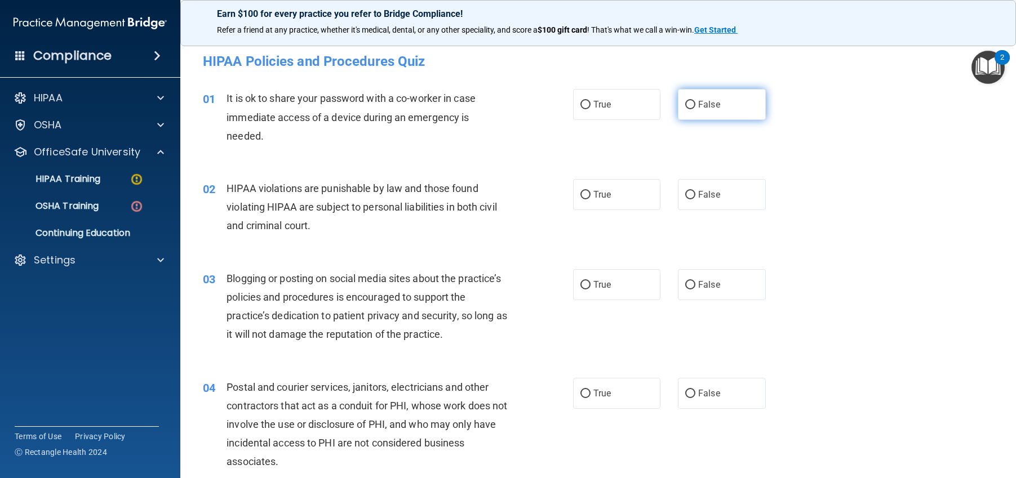
click at [685, 105] on input "False" at bounding box center [690, 105] width 10 height 8
radio input "true"
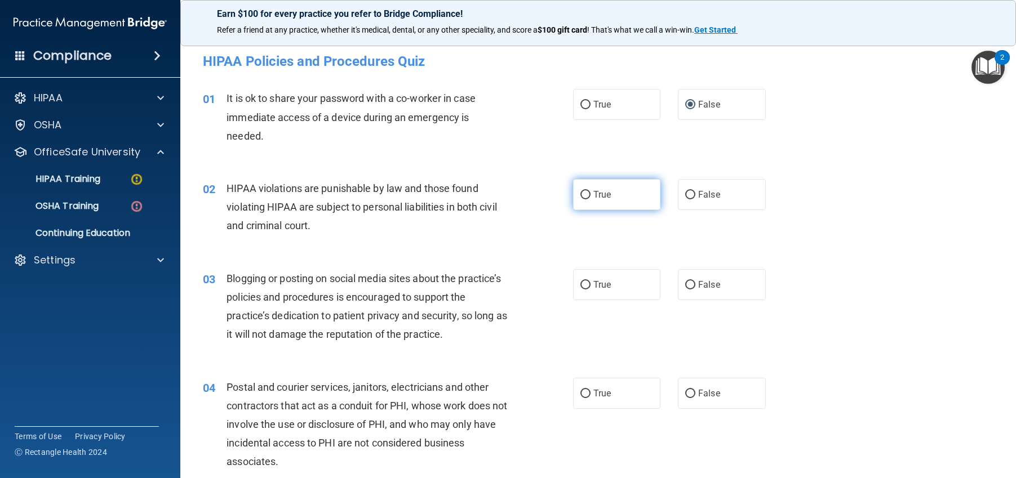
click at [582, 193] on input "True" at bounding box center [585, 195] width 10 height 8
radio input "true"
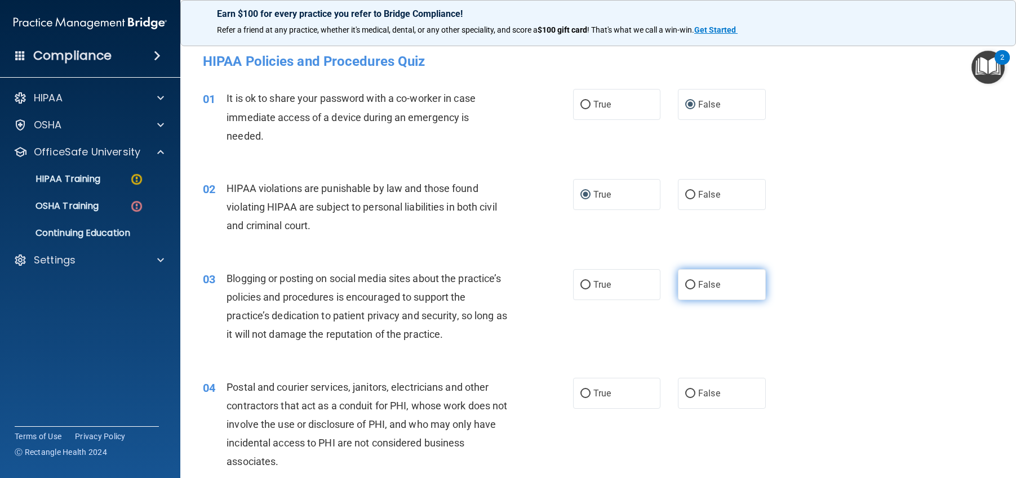
click at [685, 285] on input "False" at bounding box center [690, 285] width 10 height 8
radio input "true"
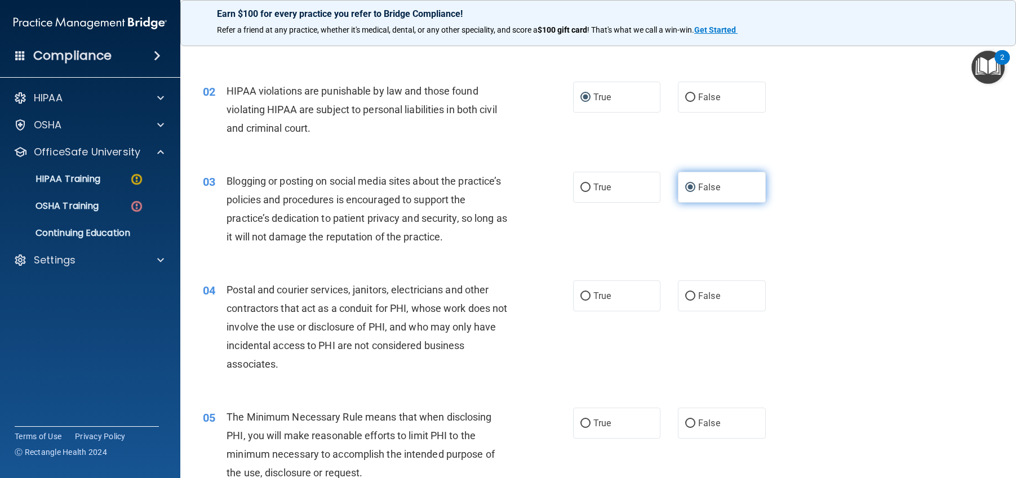
scroll to position [113, 0]
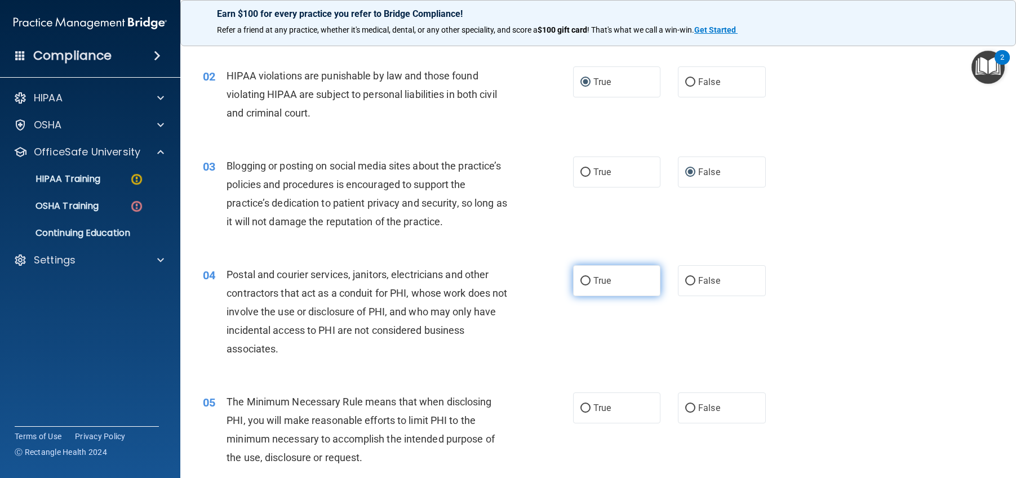
click at [580, 279] on input "True" at bounding box center [585, 281] width 10 height 8
radio input "true"
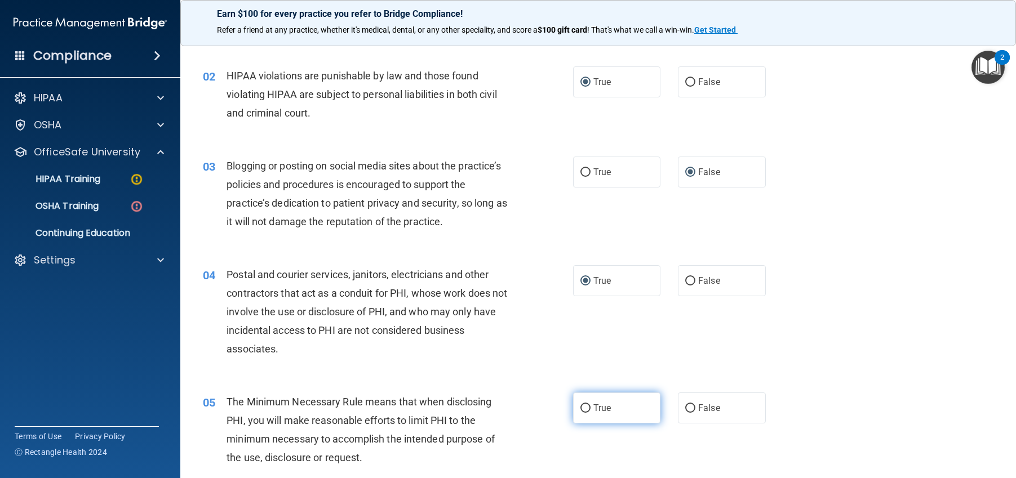
click at [580, 412] on input "True" at bounding box center [585, 409] width 10 height 8
radio input "true"
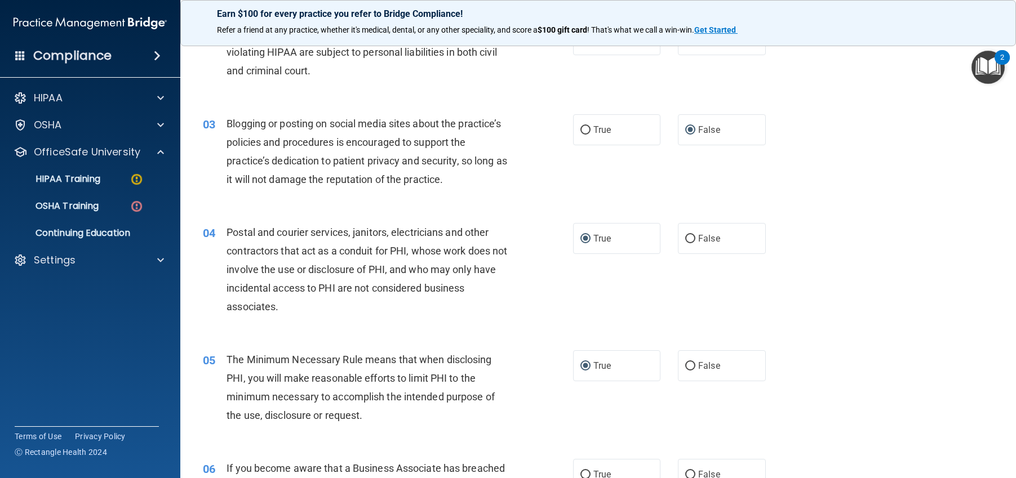
scroll to position [282, 0]
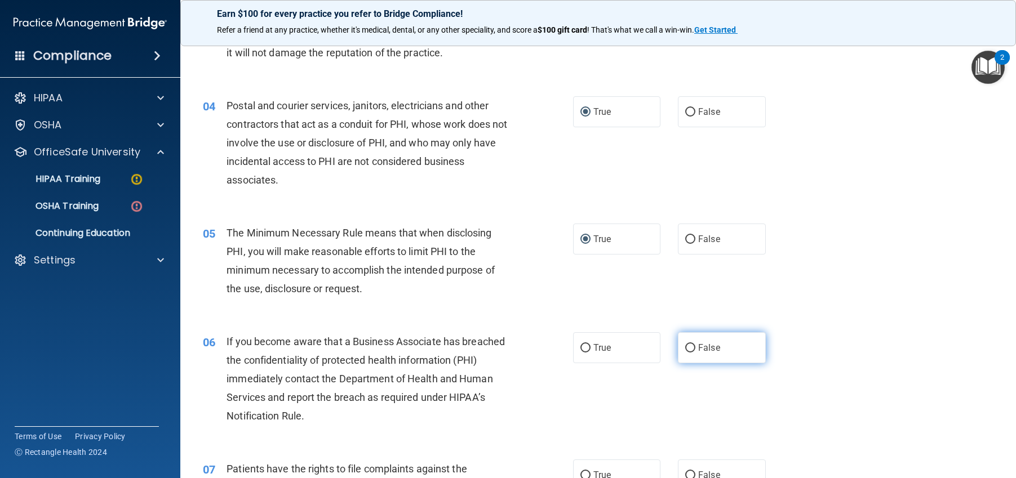
click at [685, 349] on input "False" at bounding box center [690, 348] width 10 height 8
radio input "true"
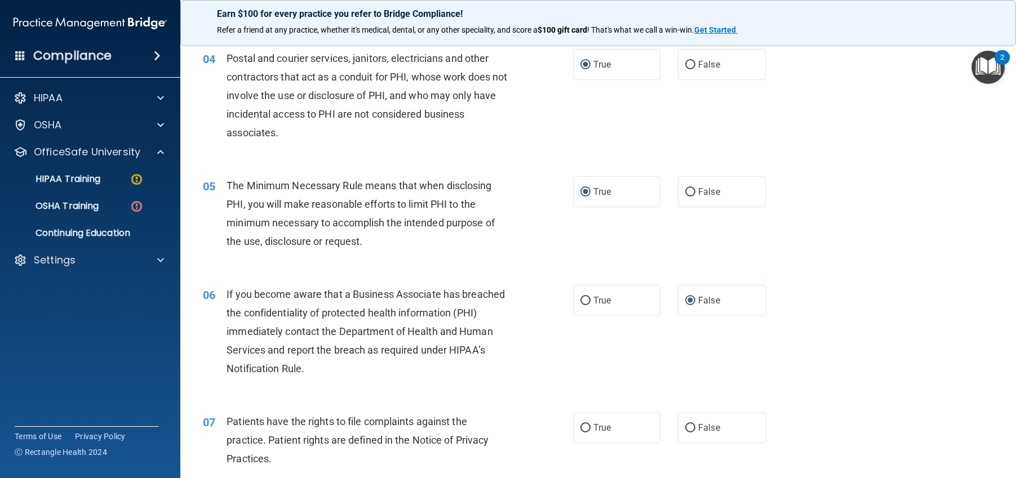
scroll to position [451, 0]
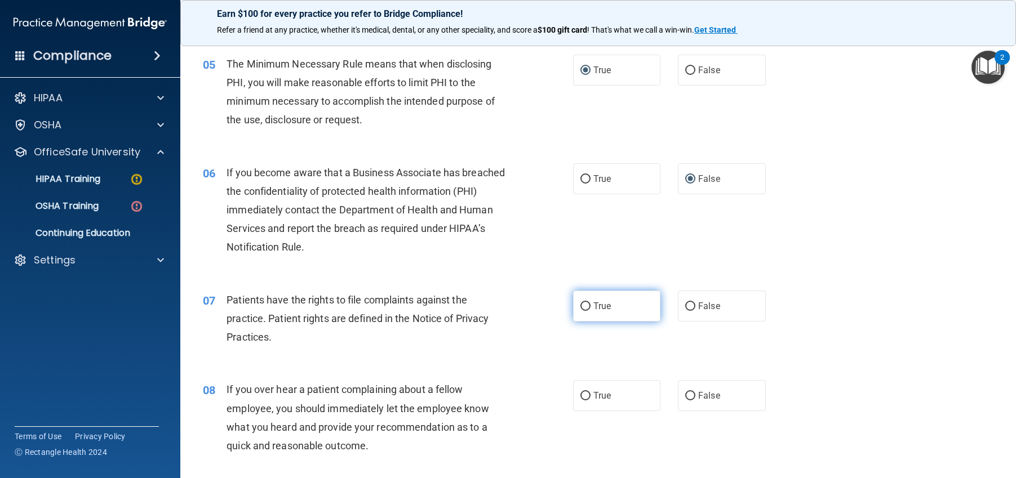
click at [584, 308] on input "True" at bounding box center [585, 307] width 10 height 8
radio input "true"
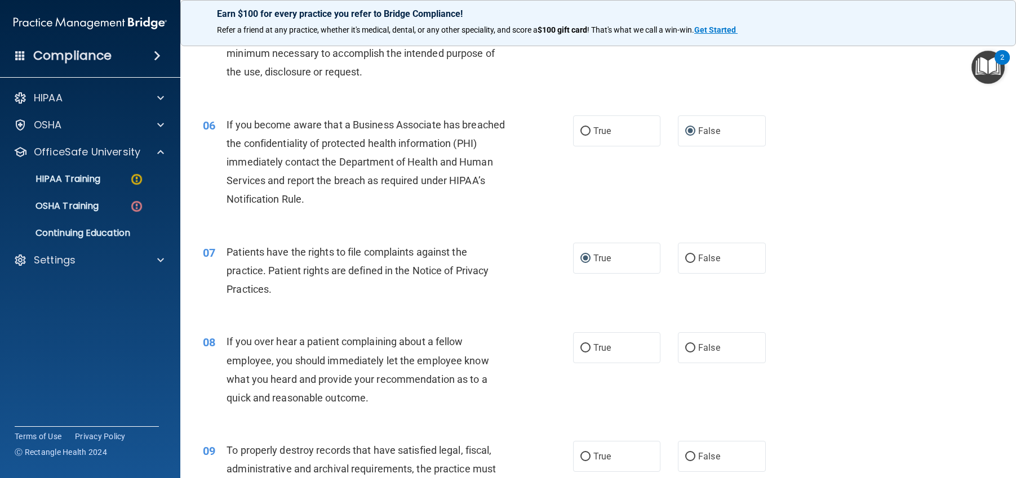
scroll to position [563, 0]
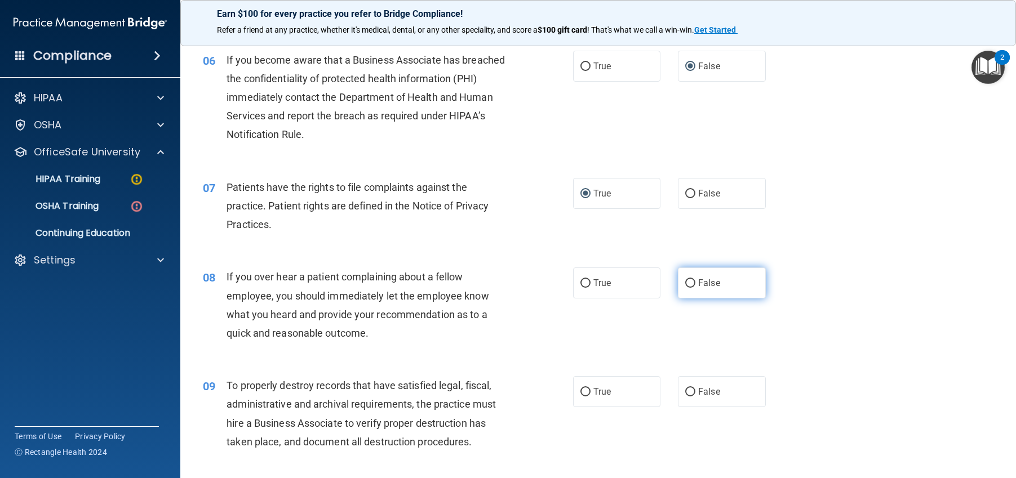
click at [685, 283] on input "False" at bounding box center [690, 283] width 10 height 8
radio input "true"
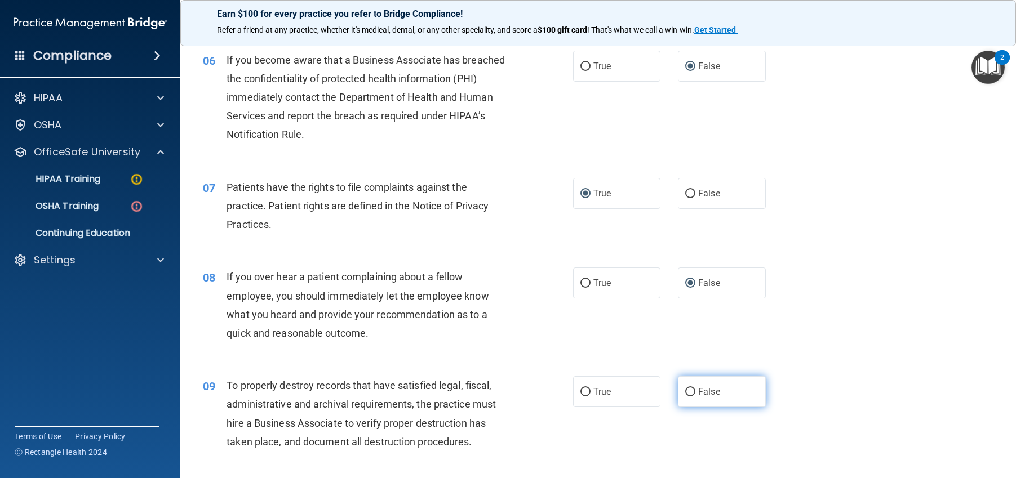
click at [689, 392] on input "False" at bounding box center [690, 392] width 10 height 8
radio input "true"
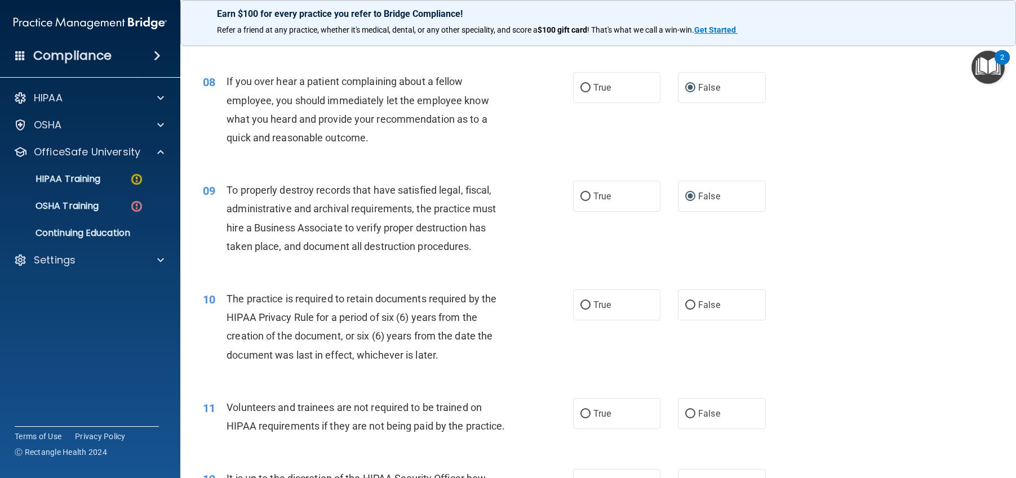
scroll to position [789, 0]
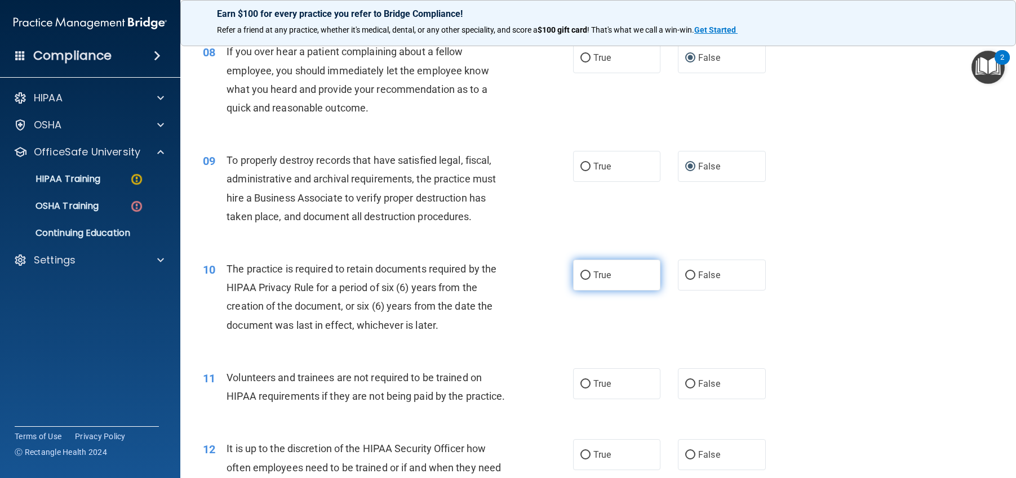
click at [585, 276] on input "True" at bounding box center [585, 276] width 10 height 8
radio input "true"
click at [687, 390] on label "False" at bounding box center [722, 383] width 88 height 31
click at [687, 389] on input "False" at bounding box center [690, 384] width 10 height 8
radio input "true"
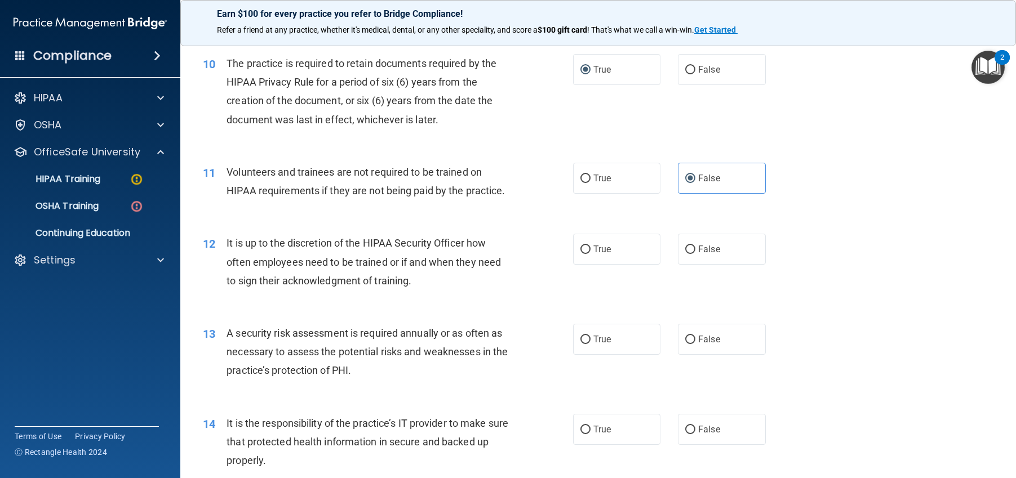
scroll to position [1014, 0]
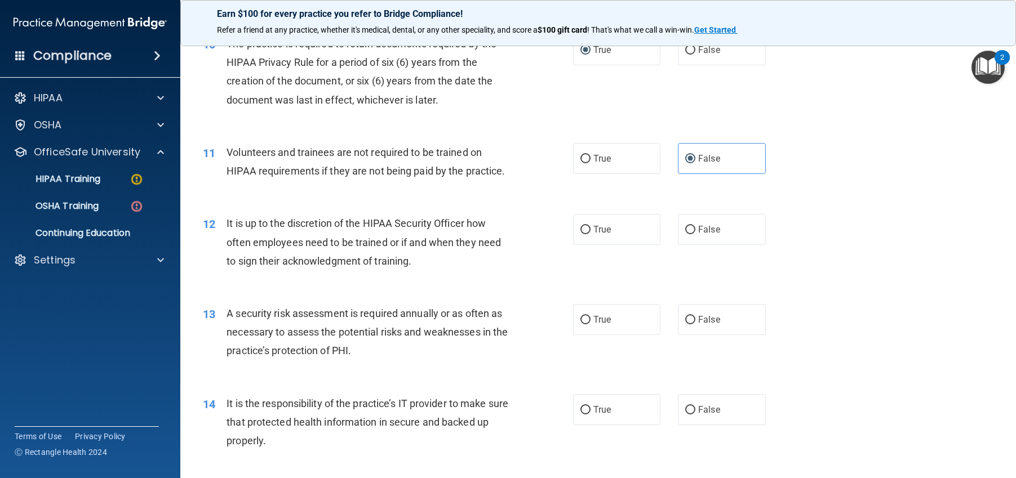
drag, startPoint x: 684, startPoint y: 248, endPoint x: 637, endPoint y: 288, distance: 61.9
click at [685, 234] on input "False" at bounding box center [690, 230] width 10 height 8
radio input "true"
click at [583, 325] on input "True" at bounding box center [585, 320] width 10 height 8
radio input "true"
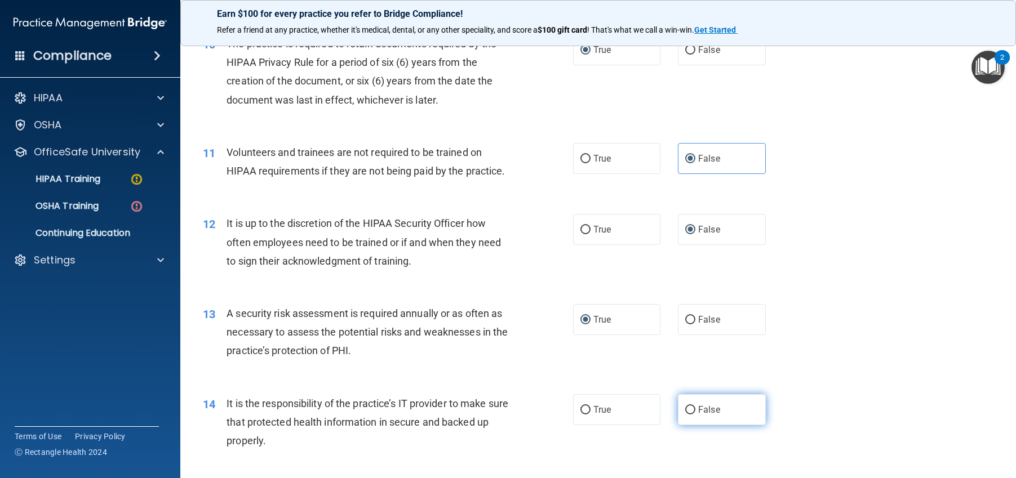
click at [685, 415] on input "False" at bounding box center [690, 410] width 10 height 8
radio input "true"
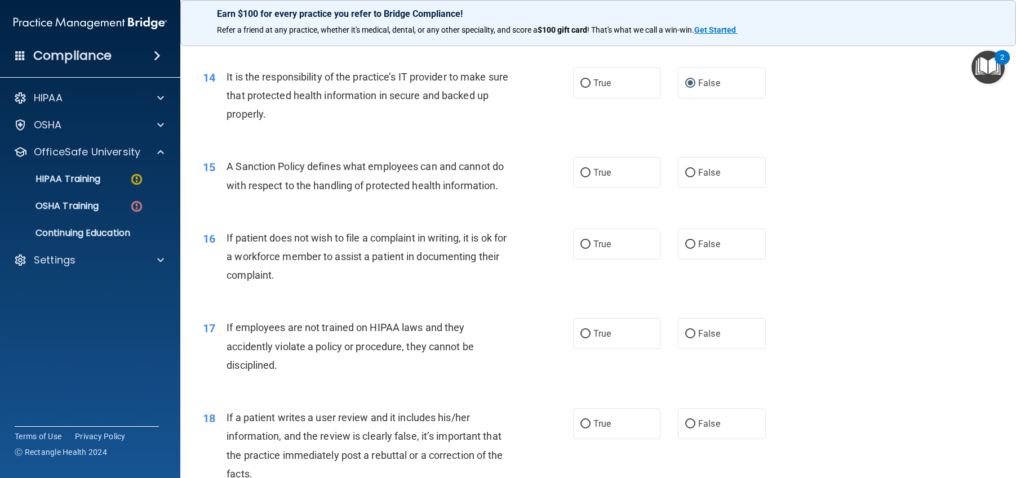
scroll to position [1352, 0]
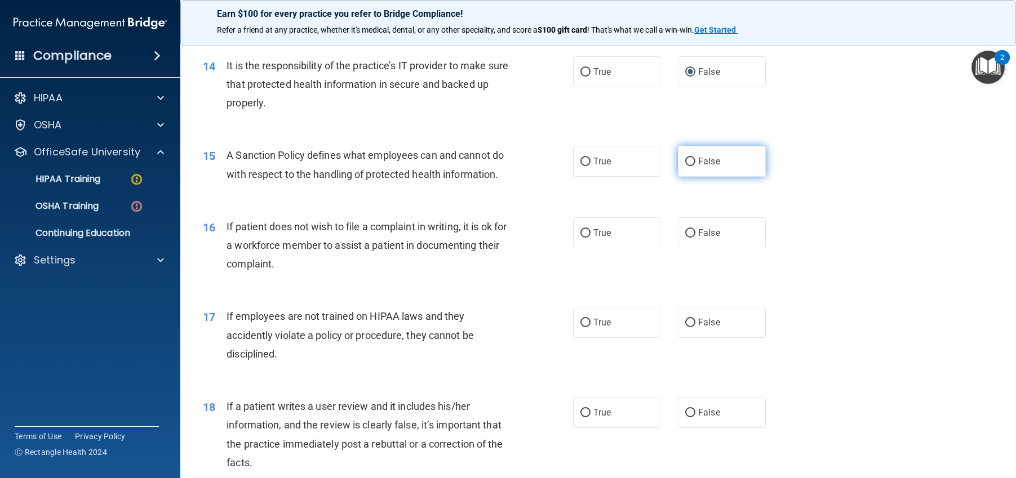
click at [685, 166] on input "False" at bounding box center [690, 162] width 10 height 8
radio input "true"
click at [580, 238] on input "True" at bounding box center [585, 233] width 10 height 8
radio input "true"
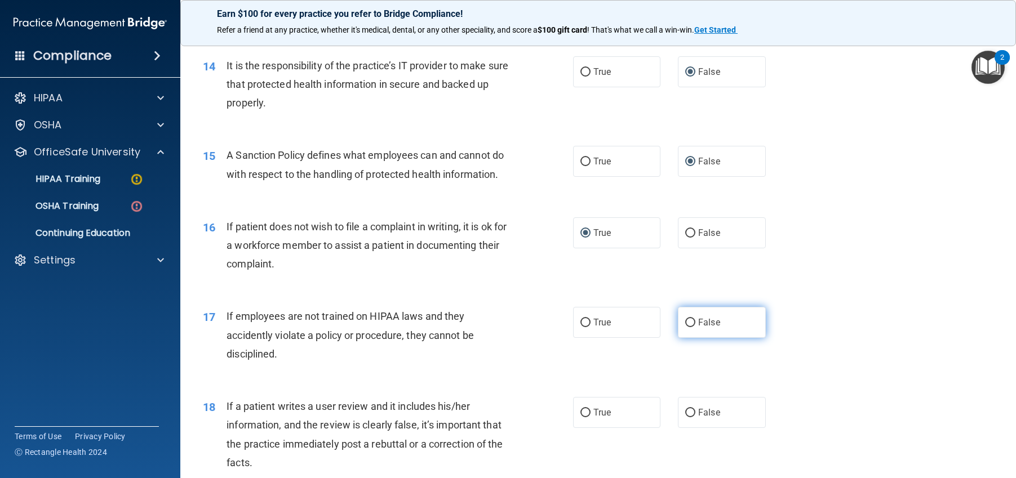
click at [685, 327] on input "False" at bounding box center [690, 323] width 10 height 8
radio input "true"
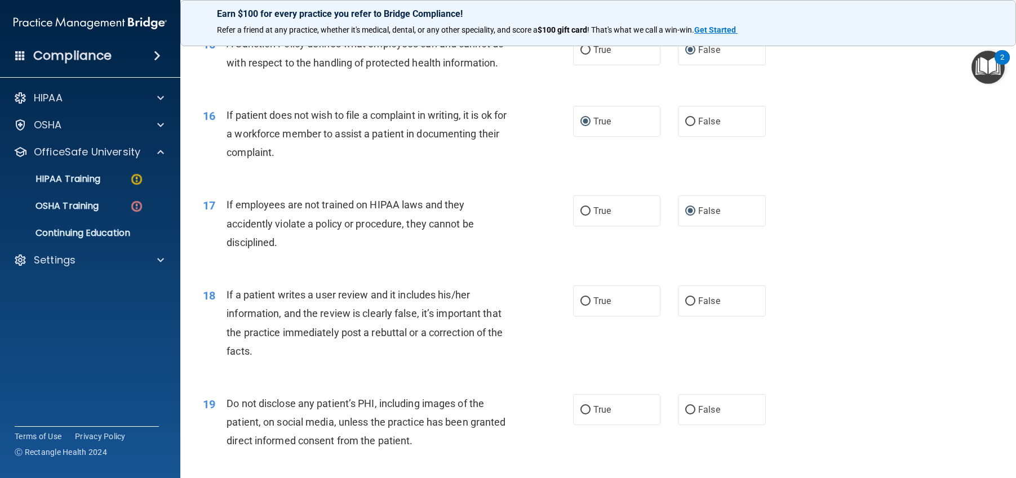
scroll to position [1465, 0]
click at [686, 305] on input "False" at bounding box center [690, 300] width 10 height 8
radio input "true"
click at [584, 414] on input "True" at bounding box center [585, 409] width 10 height 8
radio input "true"
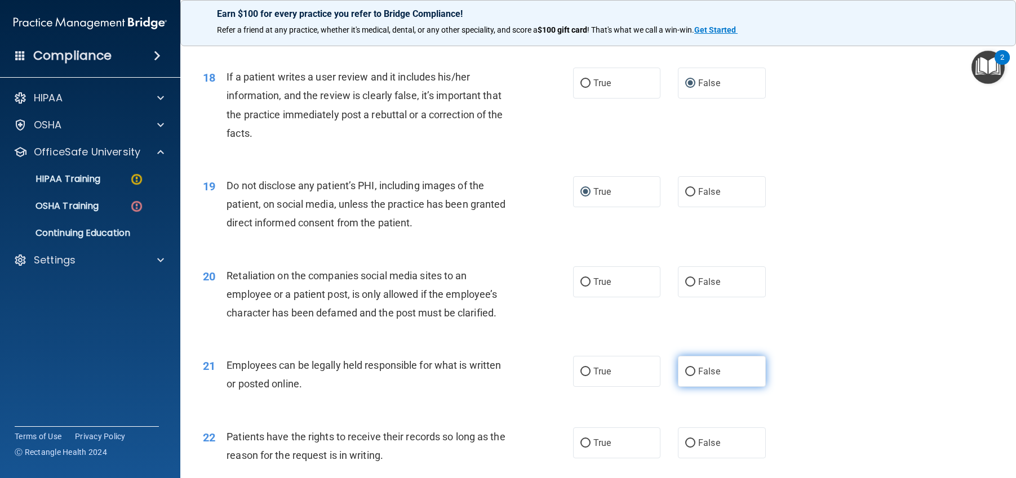
scroll to position [1690, 0]
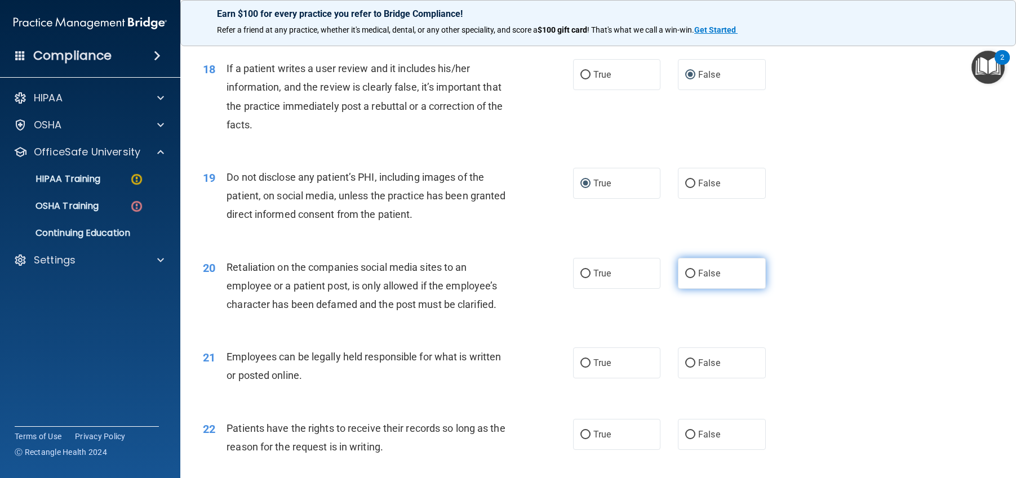
click at [686, 278] on input "False" at bounding box center [690, 274] width 10 height 8
radio input "true"
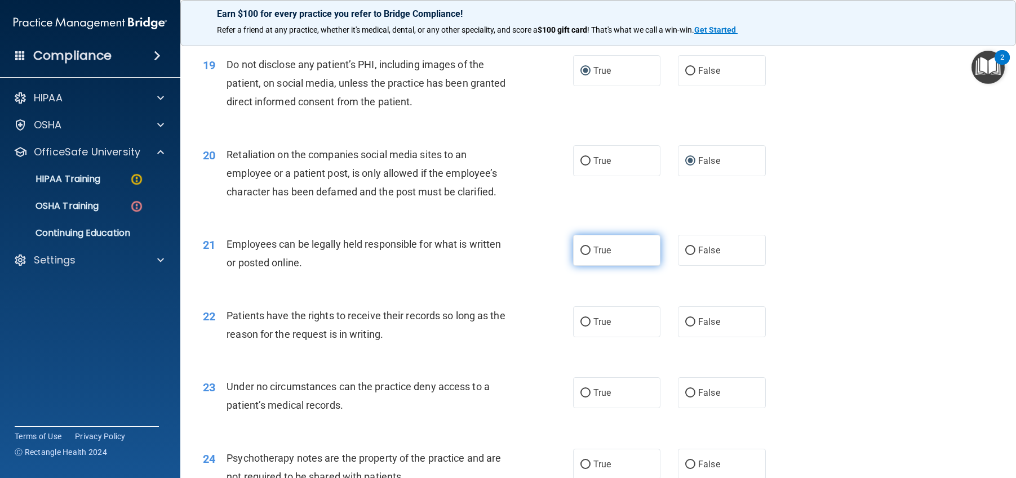
click at [582, 255] on input "True" at bounding box center [585, 251] width 10 height 8
radio input "true"
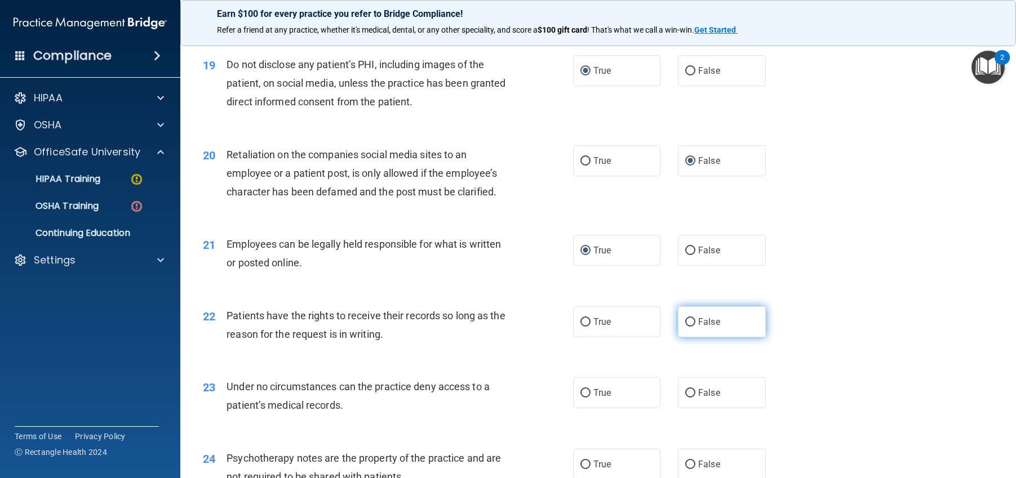
click at [687, 327] on input "False" at bounding box center [690, 322] width 10 height 8
radio input "true"
click at [685, 398] on input "False" at bounding box center [690, 393] width 10 height 8
radio input "true"
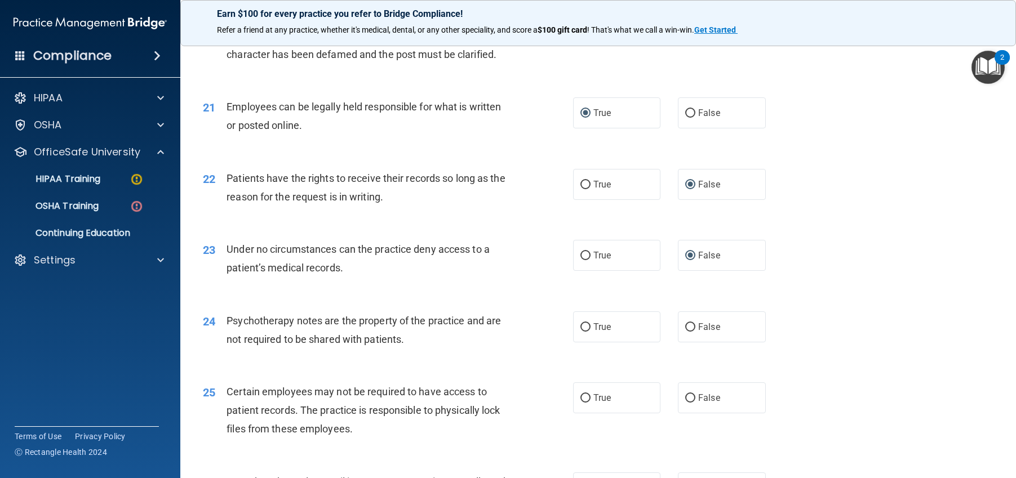
scroll to position [1972, 0]
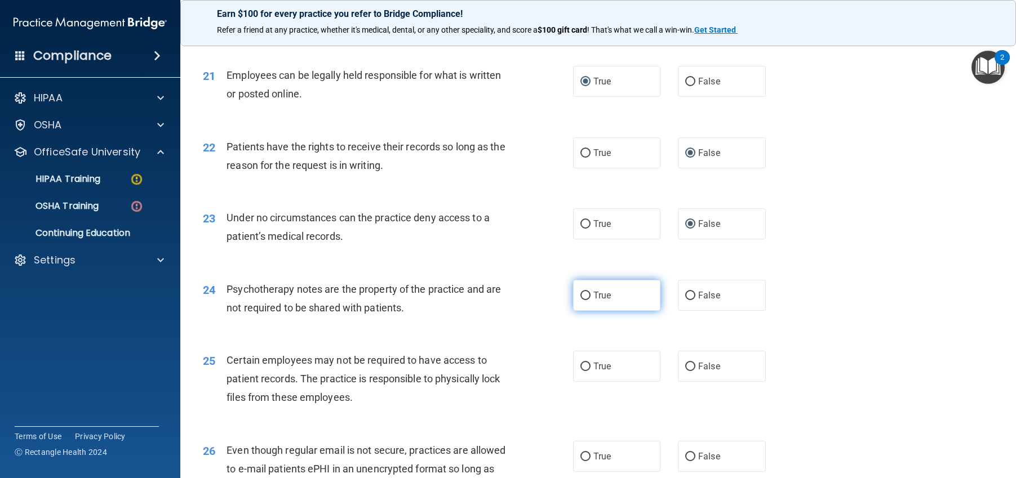
click at [580, 300] on input "True" at bounding box center [585, 296] width 10 height 8
radio input "true"
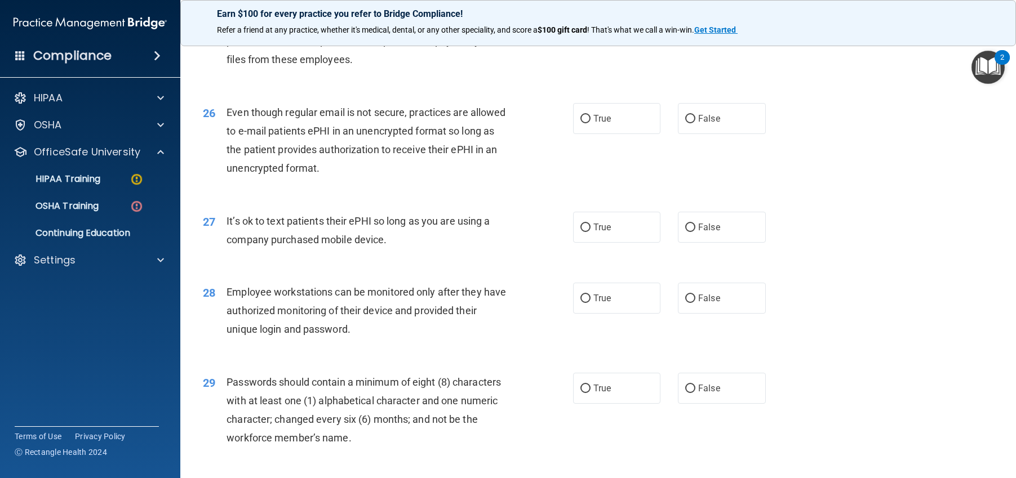
scroll to position [2254, 0]
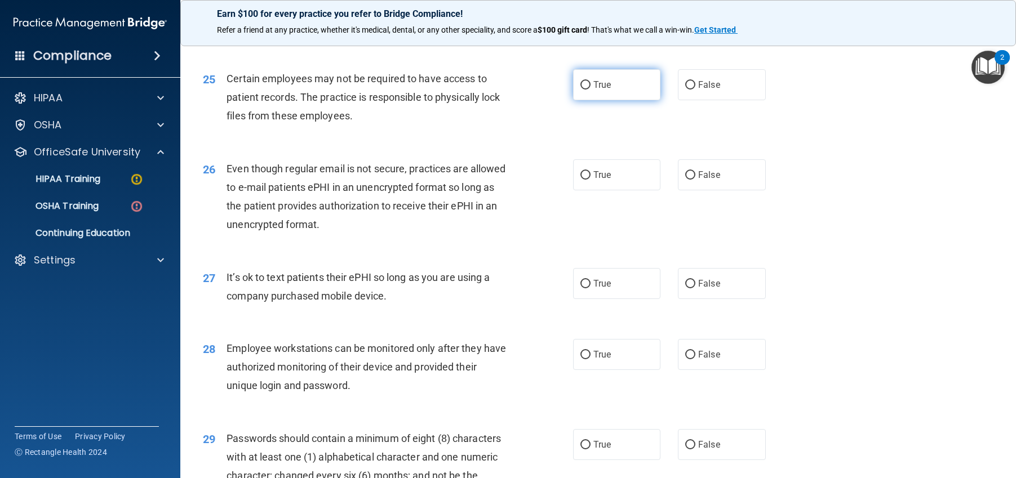
click at [580, 90] on input "True" at bounding box center [585, 85] width 10 height 8
radio input "true"
click at [580, 180] on input "True" at bounding box center [585, 175] width 10 height 8
radio input "true"
click at [678, 299] on label "False" at bounding box center [722, 283] width 88 height 31
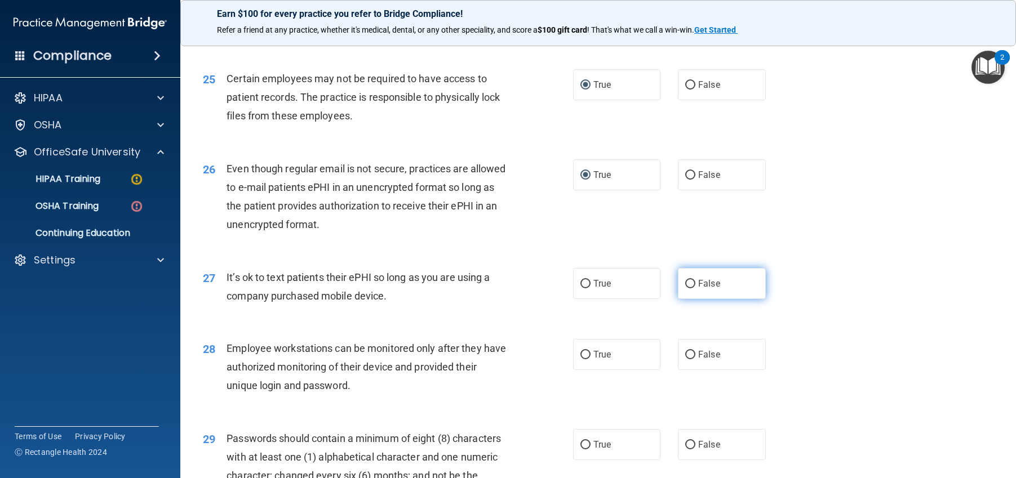
click at [685, 288] on input "False" at bounding box center [690, 284] width 10 height 8
radio input "true"
click at [690, 370] on label "False" at bounding box center [722, 354] width 88 height 31
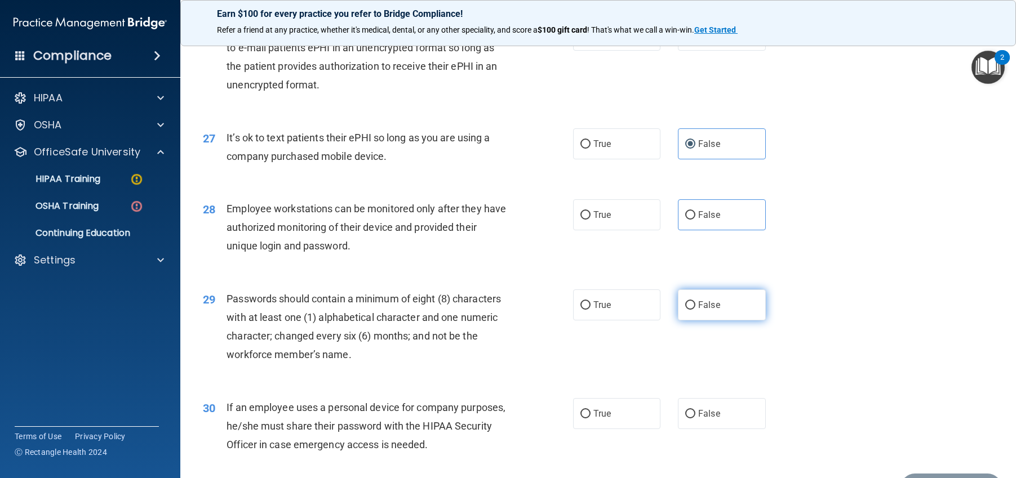
scroll to position [2423, 0]
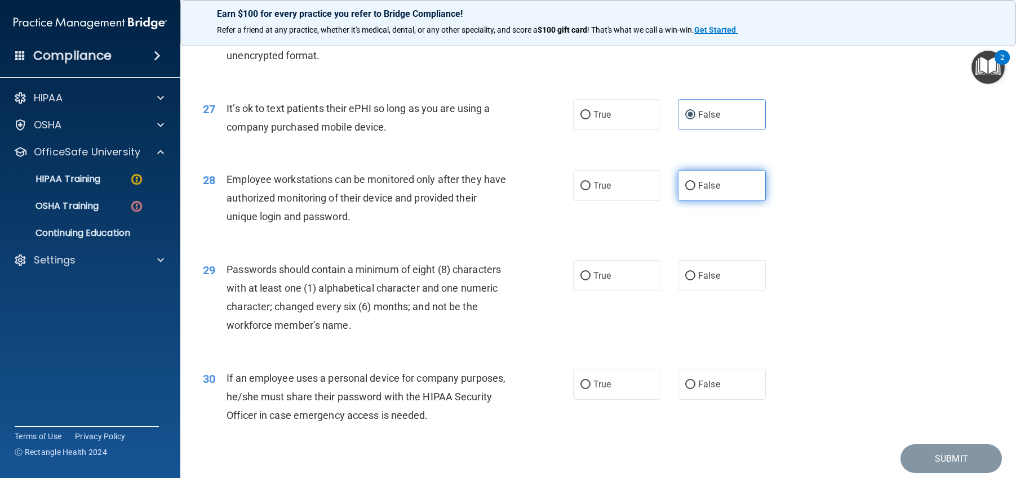
click at [685, 190] on input "False" at bounding box center [690, 186] width 10 height 8
radio input "true"
click at [580, 281] on input "True" at bounding box center [585, 276] width 10 height 8
radio input "true"
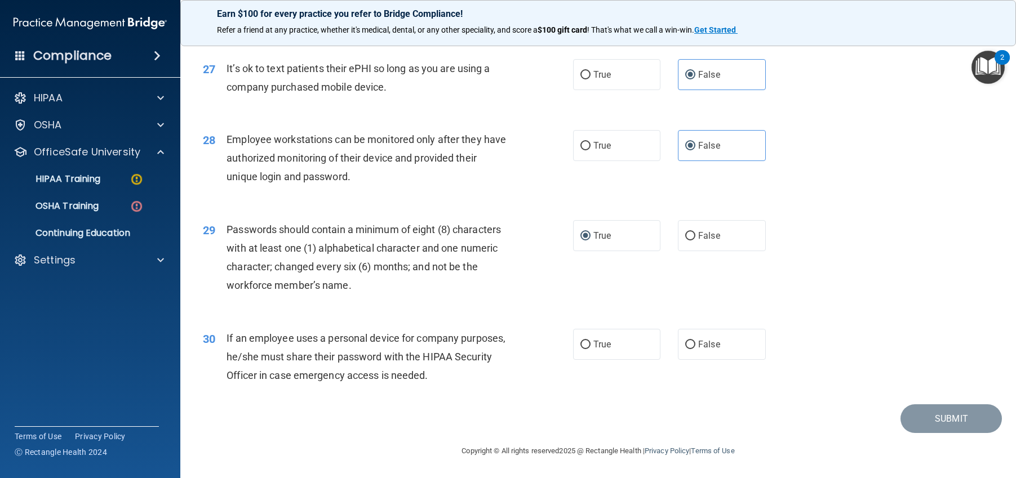
scroll to position [2500, 0]
click at [685, 346] on input "False" at bounding box center [690, 345] width 10 height 8
radio input "true"
click at [911, 422] on button "Submit" at bounding box center [950, 419] width 101 height 29
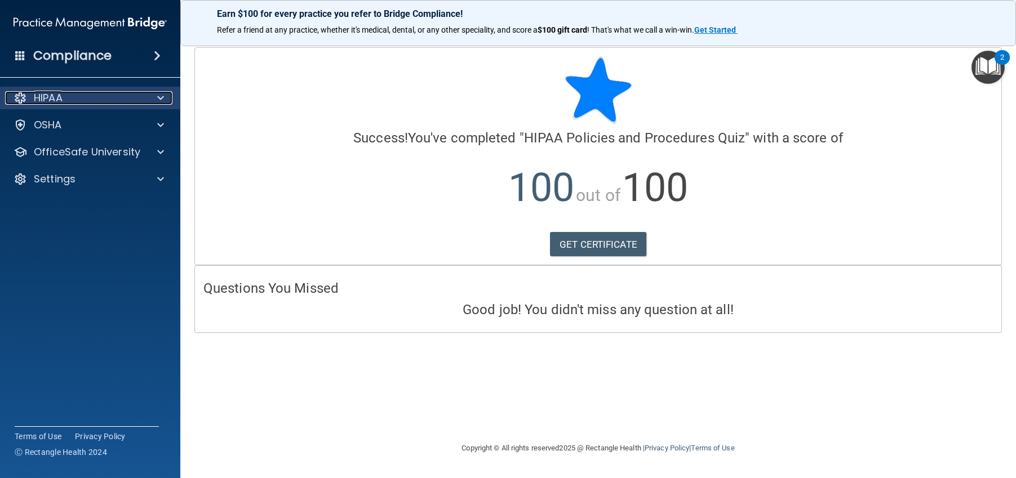
click at [135, 95] on div "HIPAA" at bounding box center [75, 98] width 140 height 14
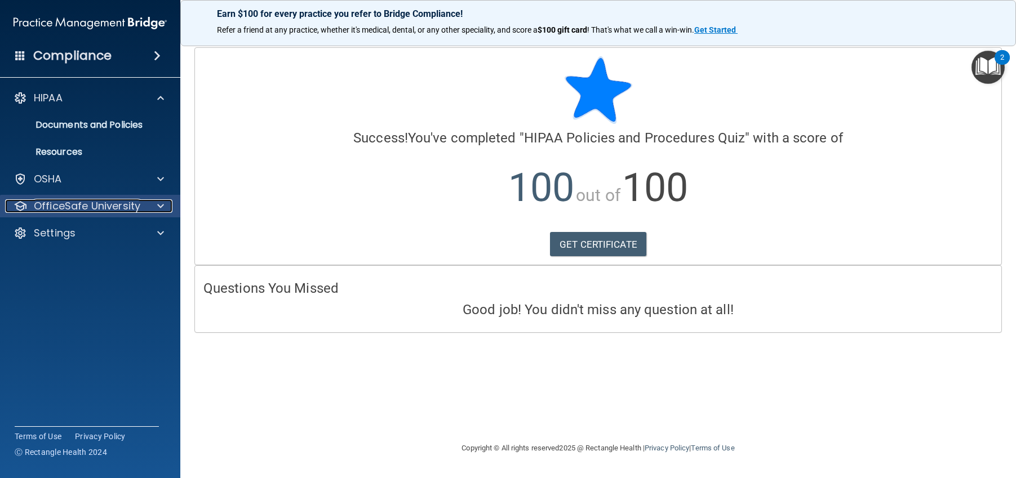
click at [81, 203] on p "OfficeSafe University" at bounding box center [87, 206] width 106 height 14
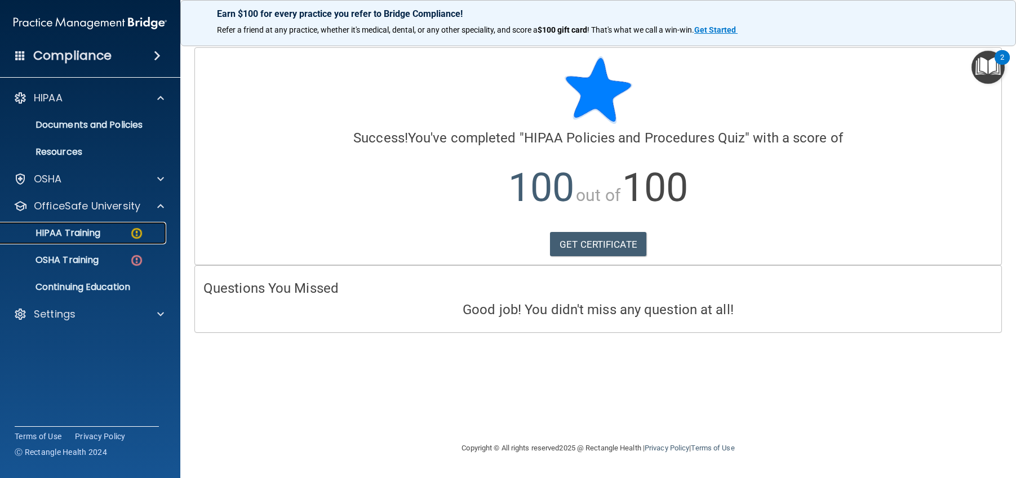
click at [117, 234] on div "HIPAA Training" at bounding box center [84, 233] width 154 height 11
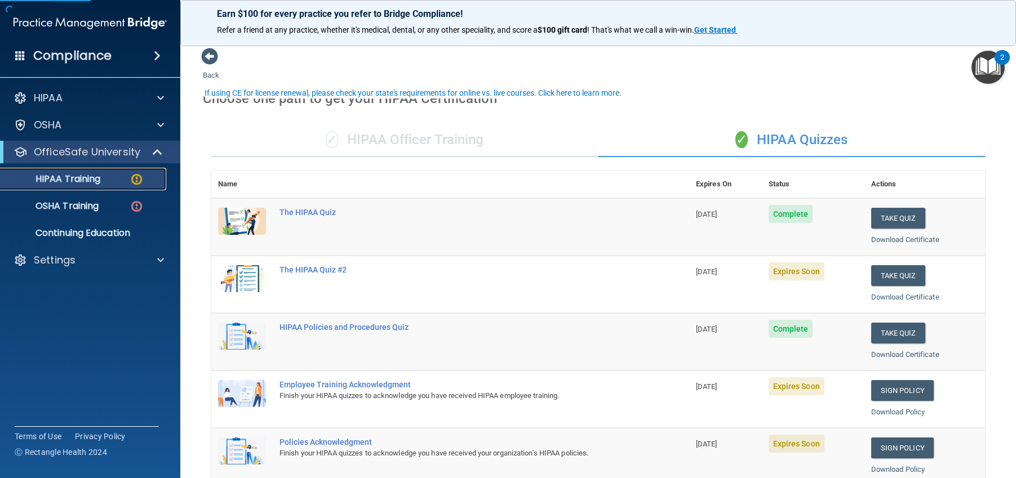
scroll to position [56, 0]
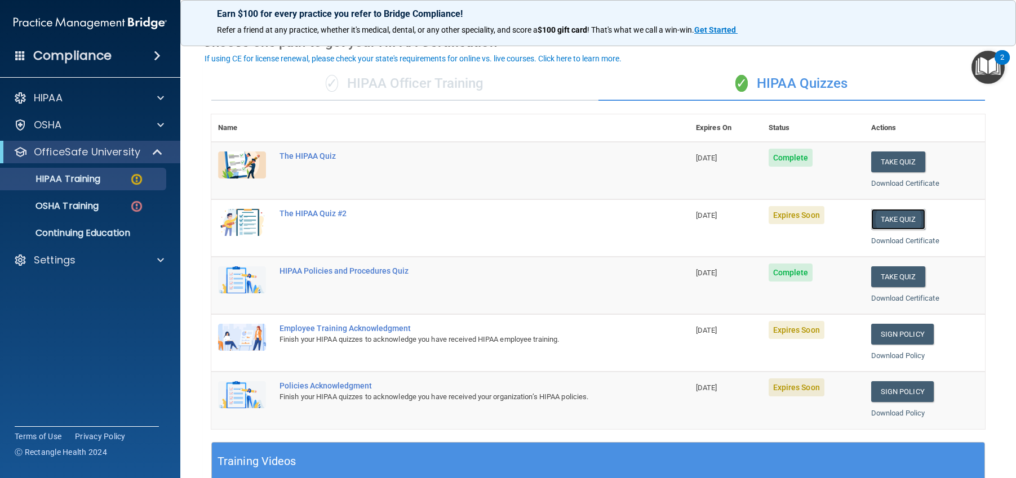
click at [880, 219] on button "Take Quiz" at bounding box center [898, 219] width 54 height 21
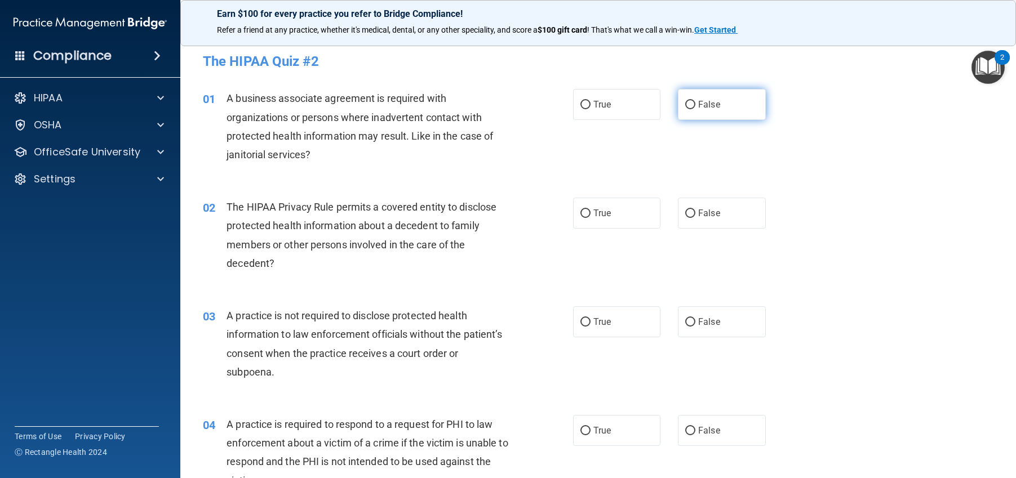
click at [685, 102] on input "False" at bounding box center [690, 105] width 10 height 8
radio input "true"
click at [580, 216] on input "True" at bounding box center [585, 214] width 10 height 8
radio input "true"
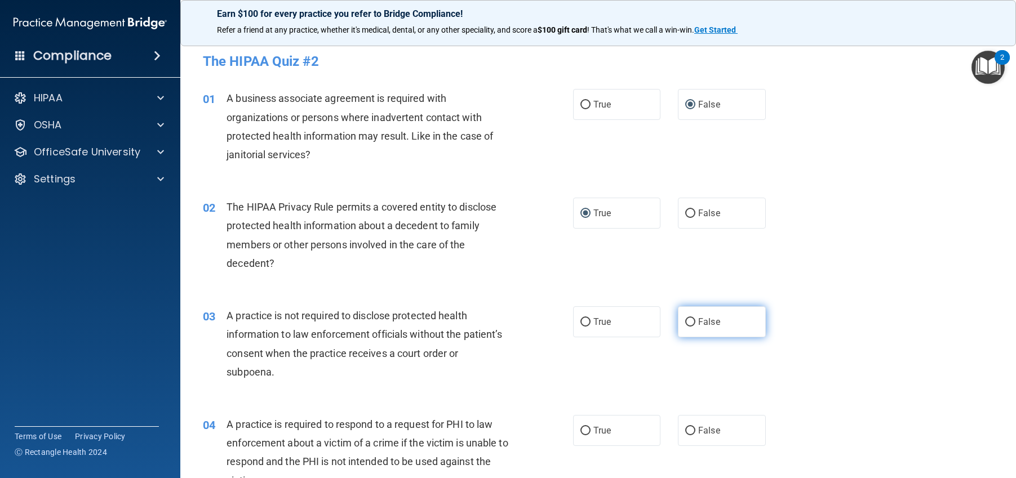
click at [685, 325] on input "False" at bounding box center [690, 322] width 10 height 8
radio input "true"
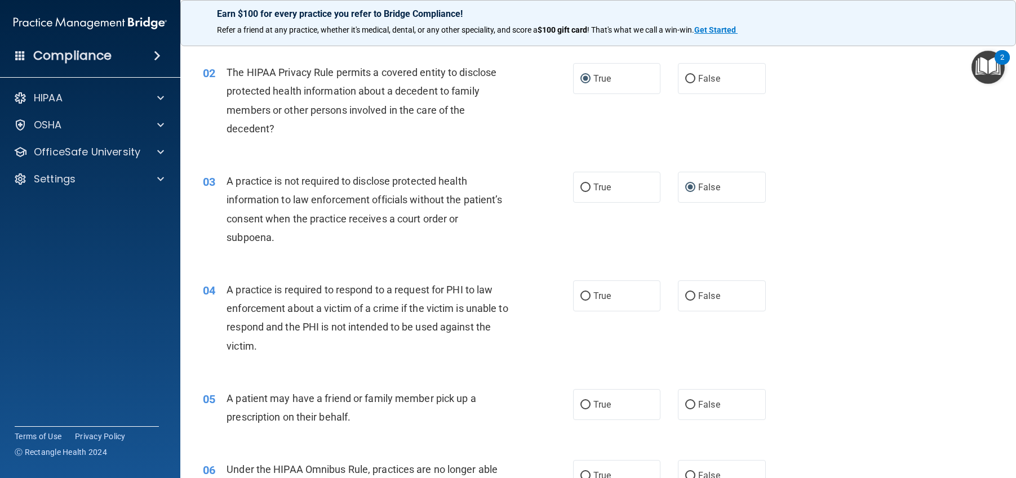
scroll to position [169, 0]
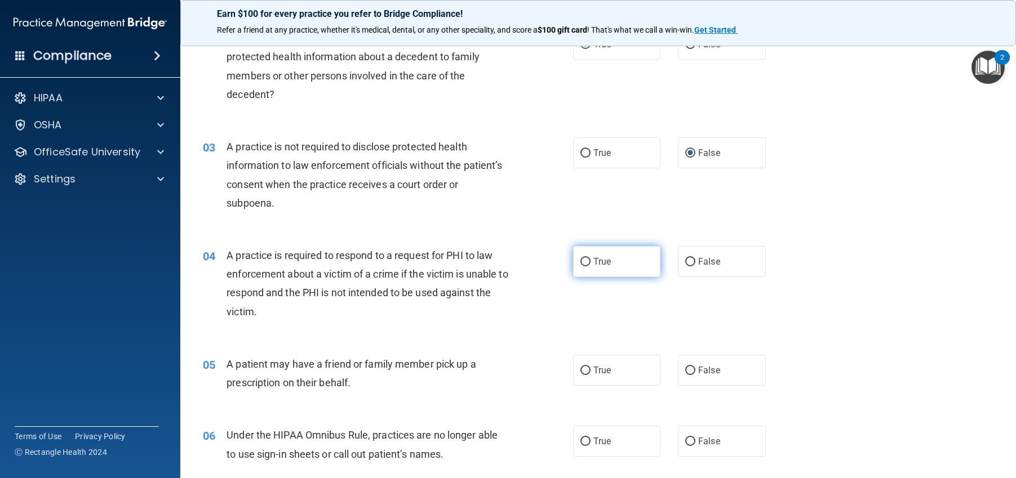
click at [580, 260] on input "True" at bounding box center [585, 262] width 10 height 8
radio input "true"
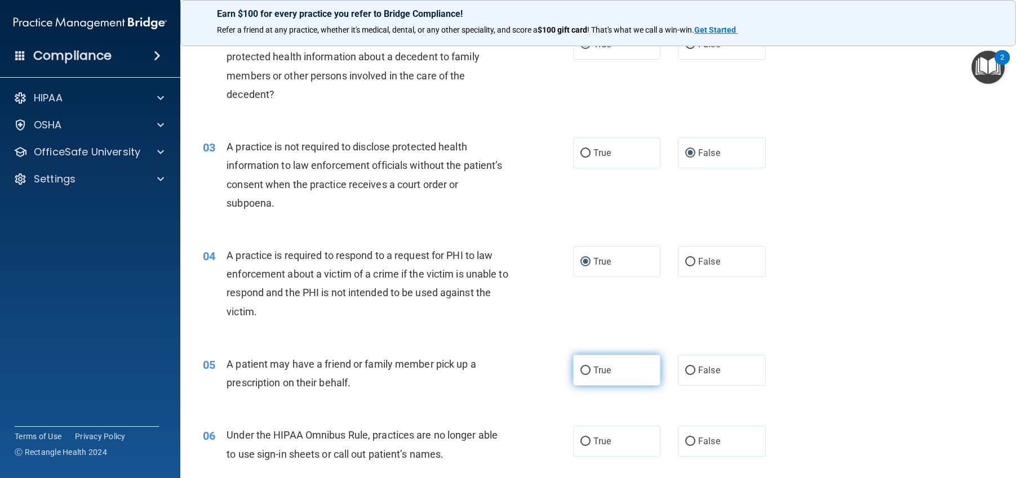
click at [580, 370] on input "True" at bounding box center [585, 371] width 10 height 8
radio input "true"
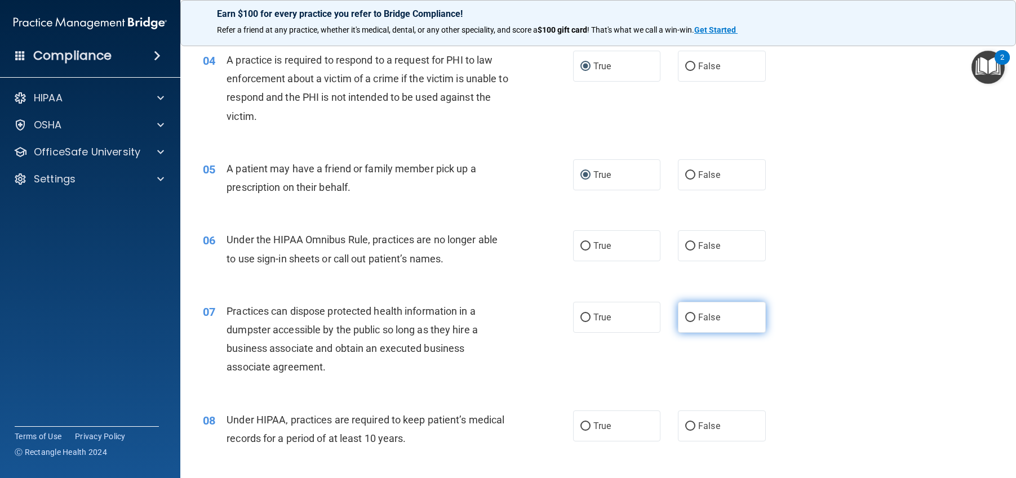
scroll to position [394, 0]
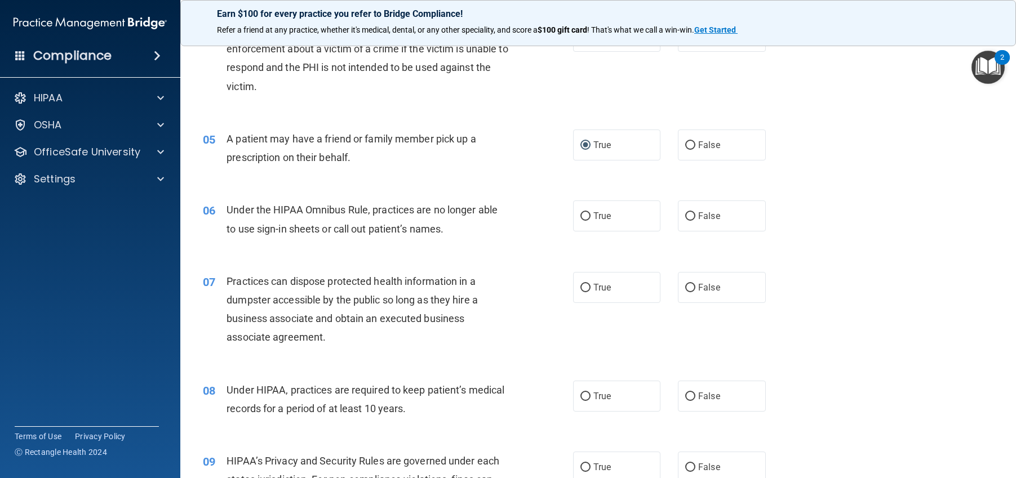
drag, startPoint x: 683, startPoint y: 217, endPoint x: 678, endPoint y: 253, distance: 35.9
click at [685, 218] on input "False" at bounding box center [690, 216] width 10 height 8
radio input "true"
click at [685, 288] on input "False" at bounding box center [690, 288] width 10 height 8
radio input "true"
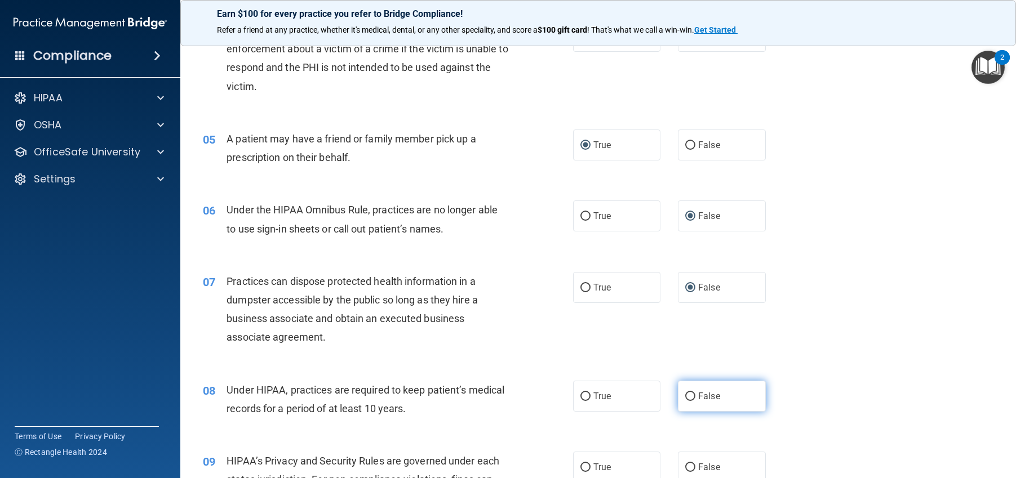
click at [685, 398] on input "False" at bounding box center [690, 397] width 10 height 8
radio input "true"
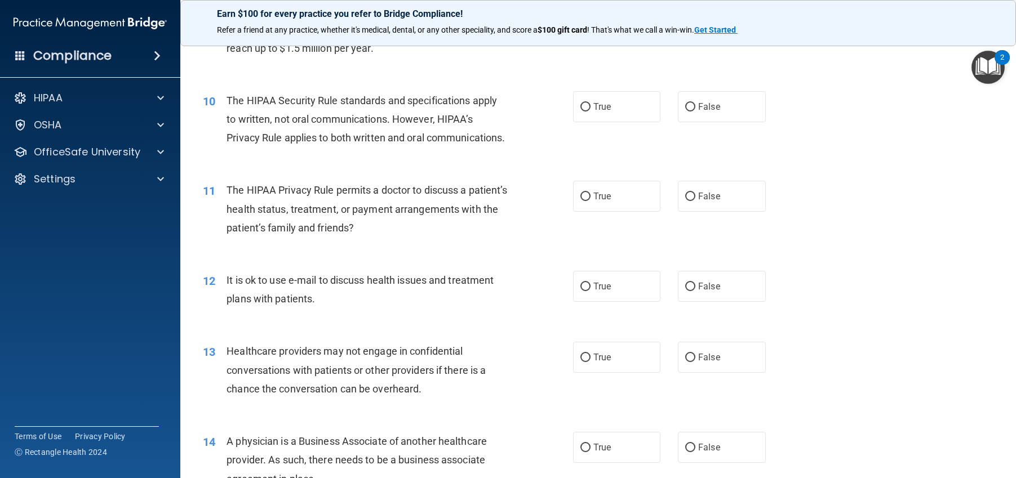
scroll to position [789, 0]
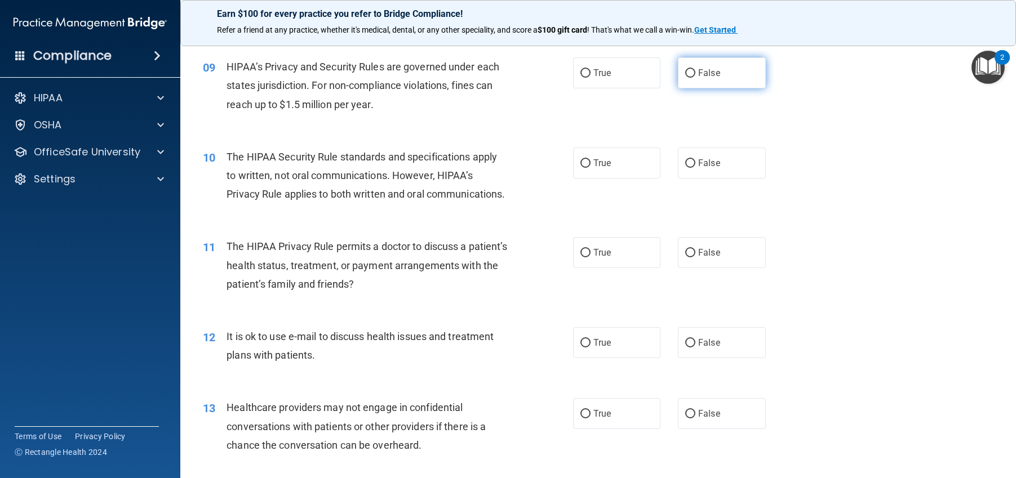
click at [686, 73] on input "False" at bounding box center [690, 73] width 10 height 8
radio input "true"
click at [581, 161] on input "True" at bounding box center [585, 163] width 10 height 8
radio input "true"
click at [581, 257] on input "True" at bounding box center [585, 253] width 10 height 8
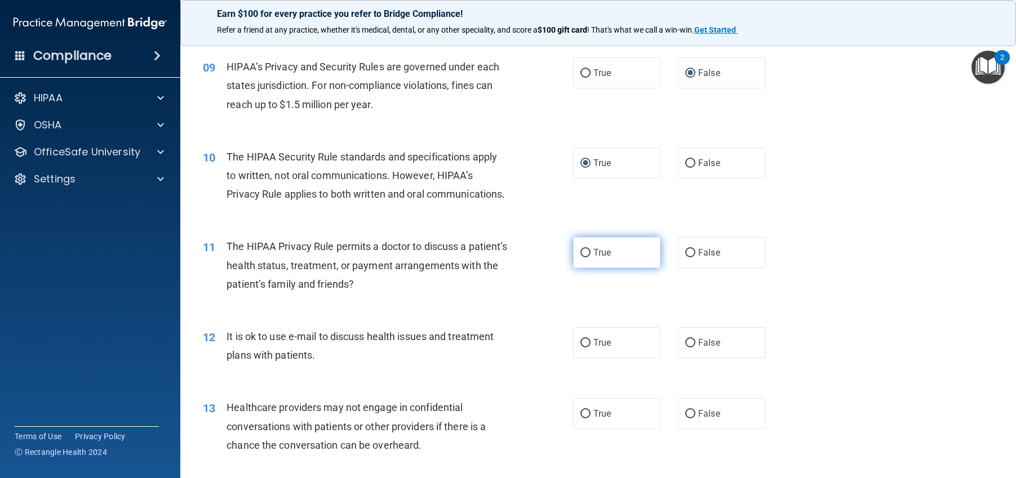
radio input "true"
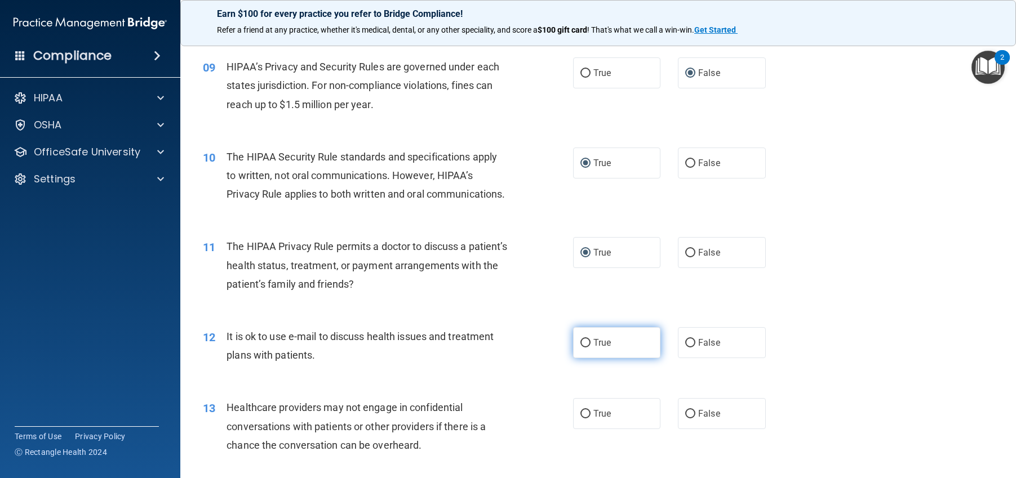
click at [581, 348] on input "True" at bounding box center [585, 343] width 10 height 8
radio input "true"
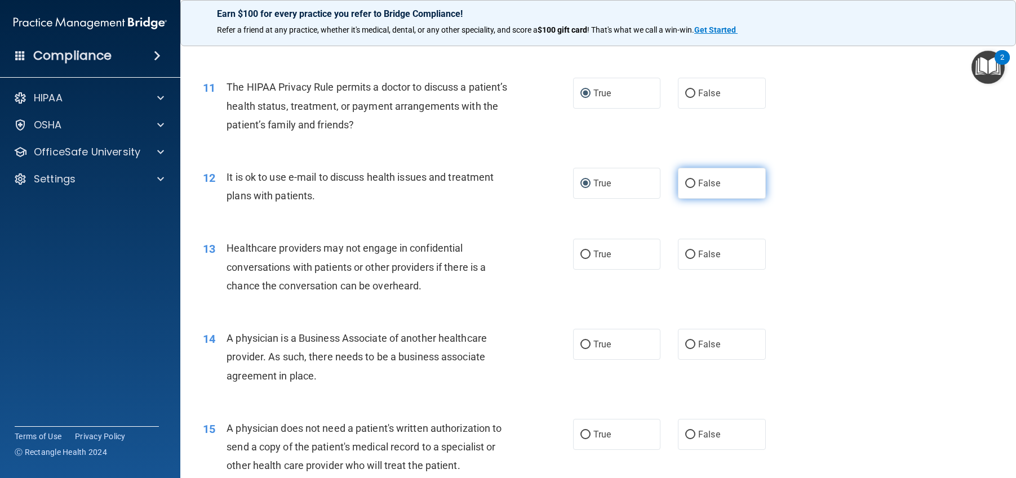
scroll to position [958, 0]
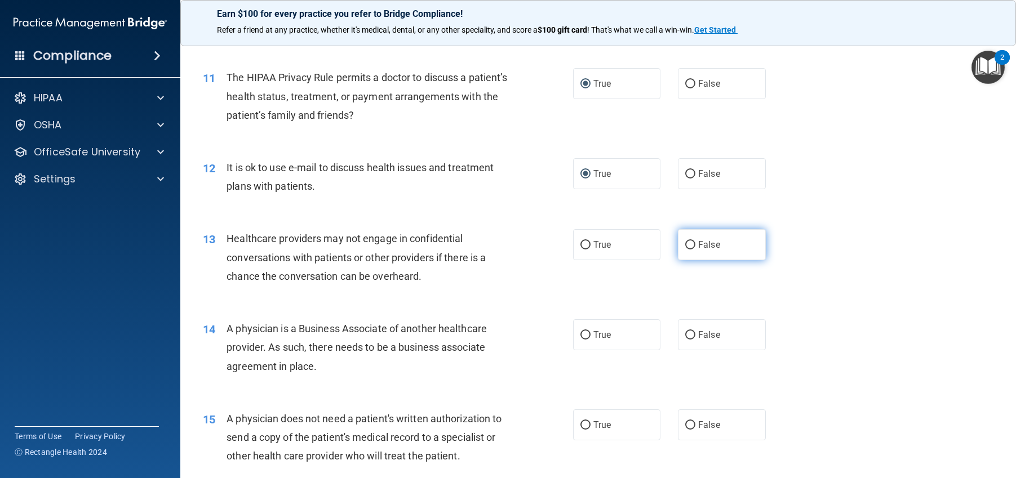
click at [685, 250] on input "False" at bounding box center [690, 245] width 10 height 8
radio input "true"
click at [688, 340] on input "False" at bounding box center [690, 335] width 10 height 8
radio input "true"
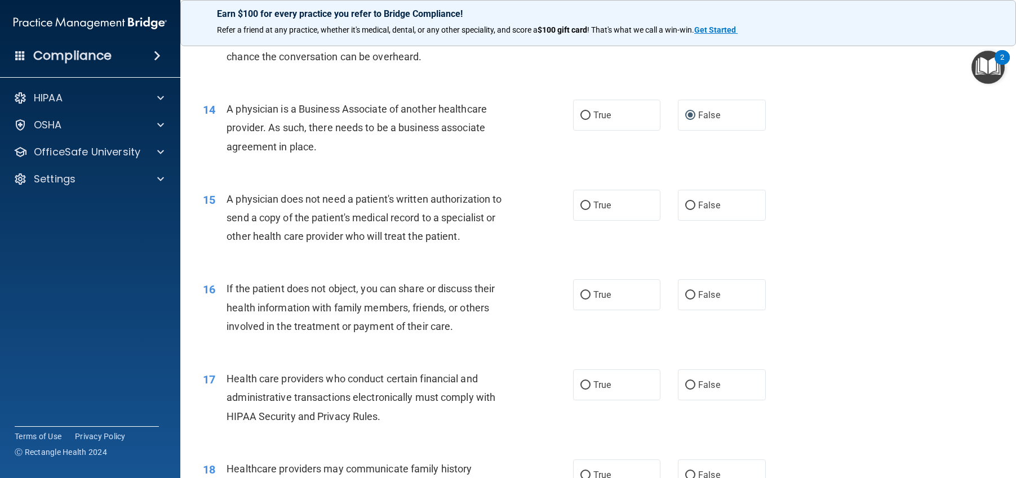
scroll to position [1183, 0]
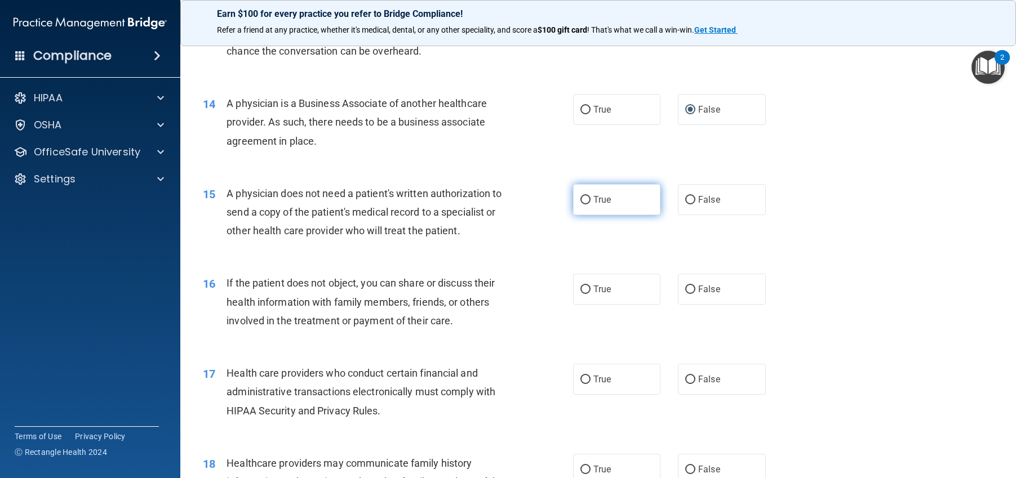
click at [581, 205] on input "True" at bounding box center [585, 200] width 10 height 8
radio input "true"
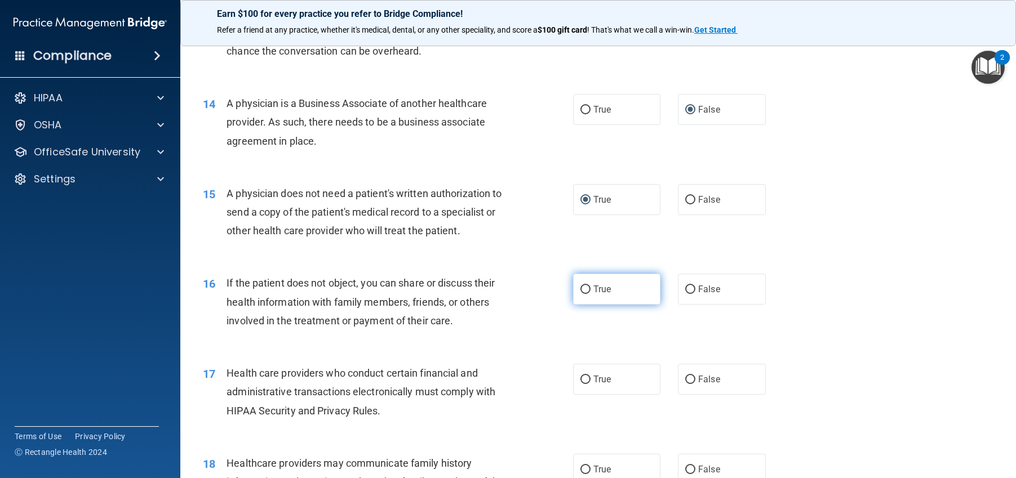
click at [580, 294] on input "True" at bounding box center [585, 290] width 10 height 8
radio input "true"
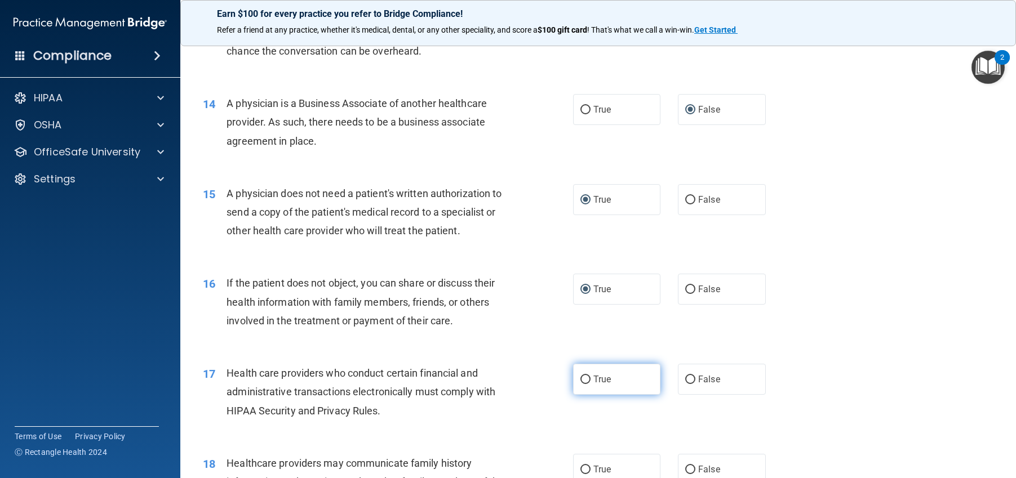
click at [580, 384] on input "True" at bounding box center [585, 380] width 10 height 8
radio input "true"
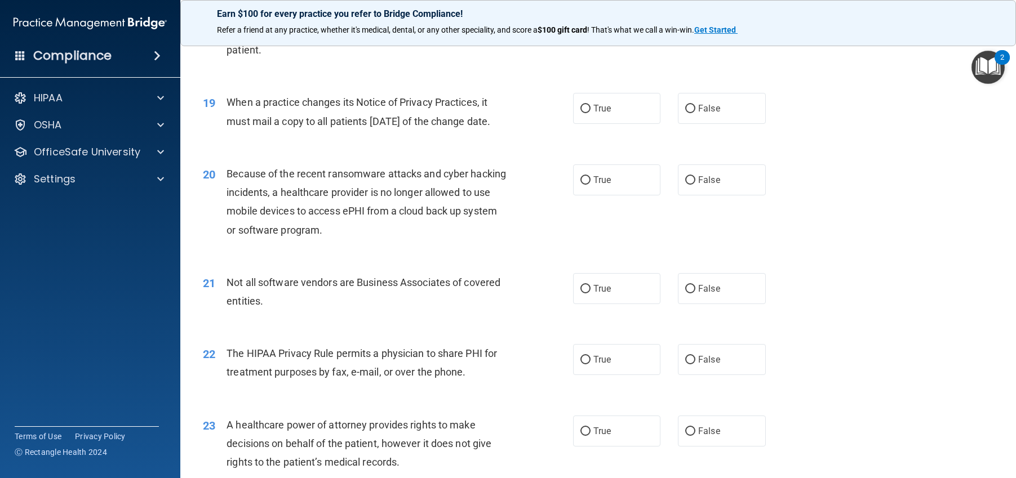
scroll to position [1578, 0]
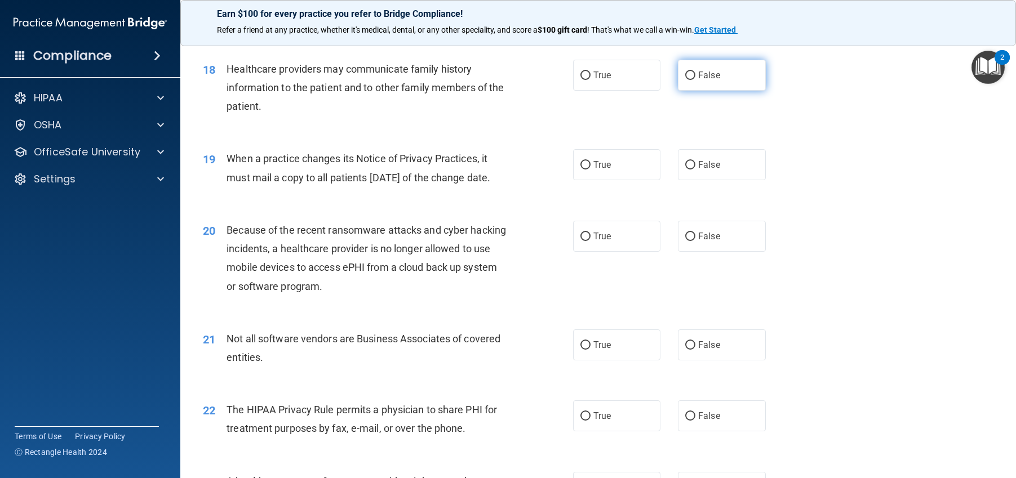
click at [685, 80] on input "False" at bounding box center [690, 76] width 10 height 8
radio input "true"
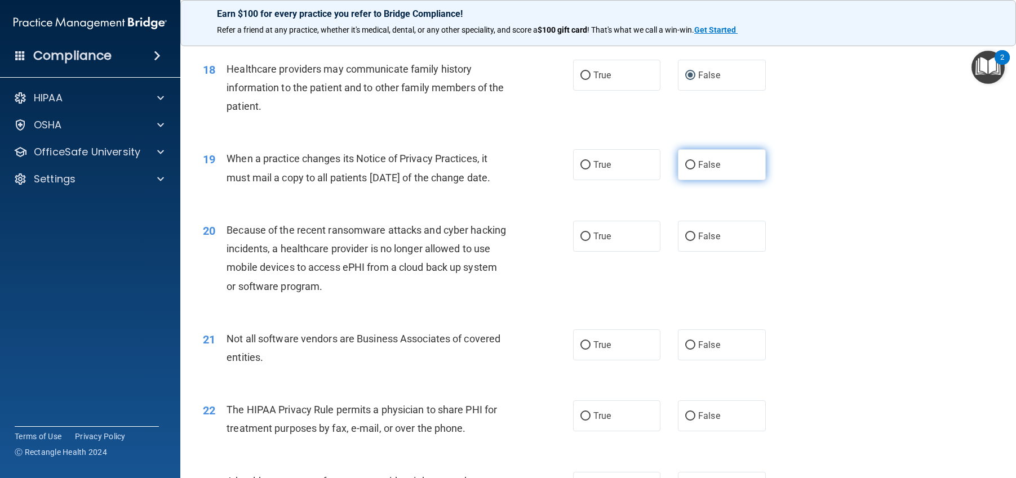
click at [685, 170] on input "False" at bounding box center [690, 165] width 10 height 8
radio input "true"
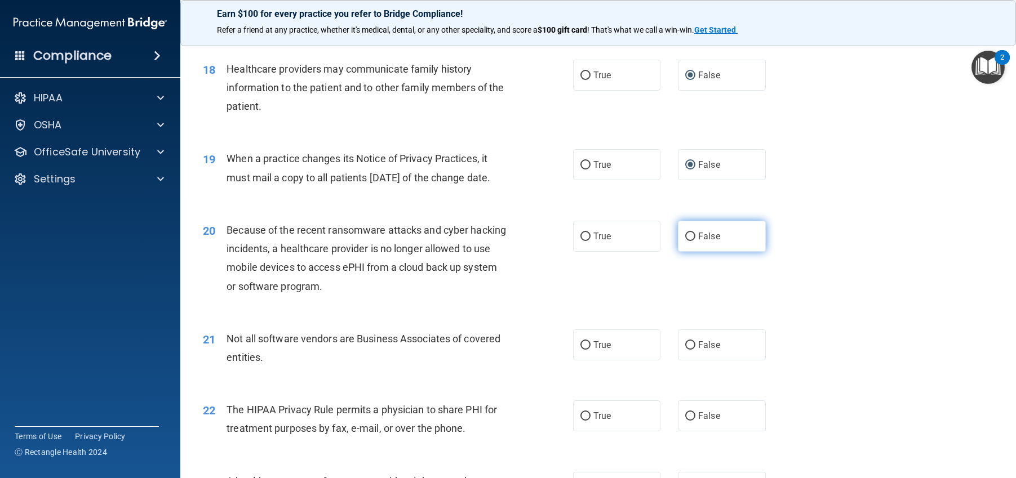
click at [686, 241] on input "False" at bounding box center [690, 237] width 10 height 8
radio input "true"
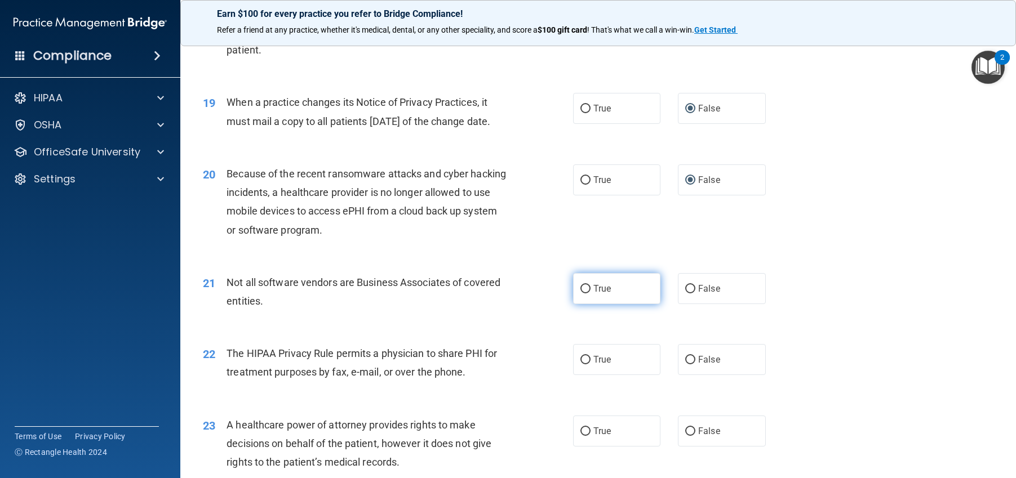
click at [581, 294] on input "True" at bounding box center [585, 289] width 10 height 8
radio input "true"
click at [582, 365] on input "True" at bounding box center [585, 360] width 10 height 8
radio input "true"
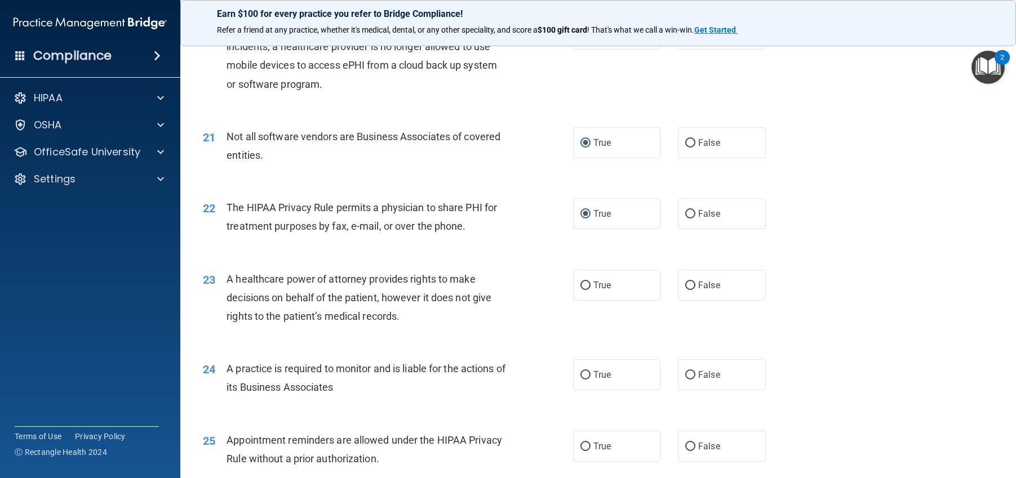
scroll to position [1803, 0]
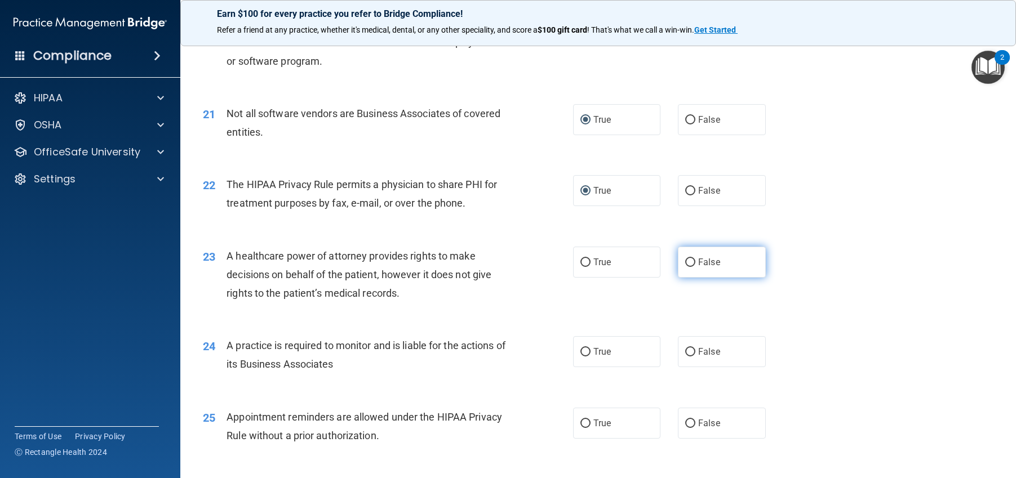
click at [685, 267] on input "False" at bounding box center [690, 263] width 10 height 8
radio input "true"
click at [685, 357] on input "False" at bounding box center [690, 352] width 10 height 8
radio input "true"
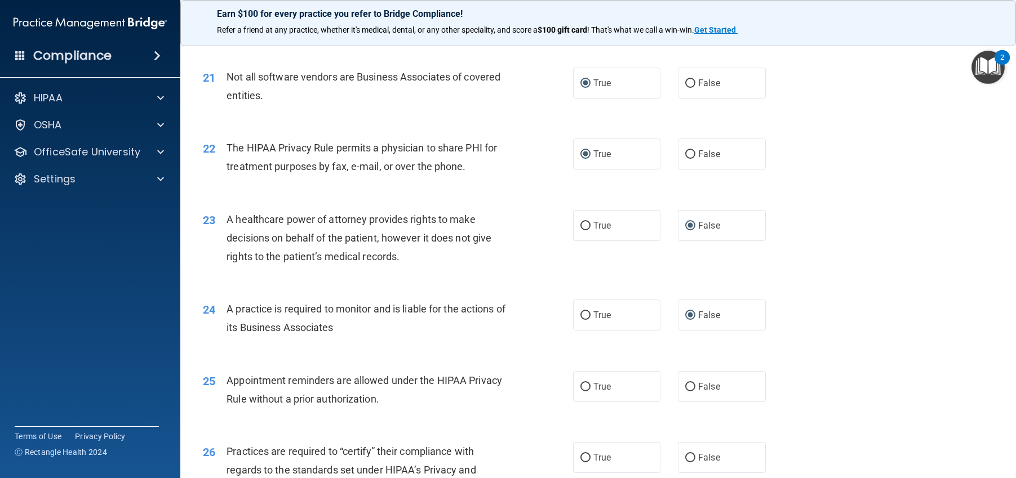
scroll to position [1859, 0]
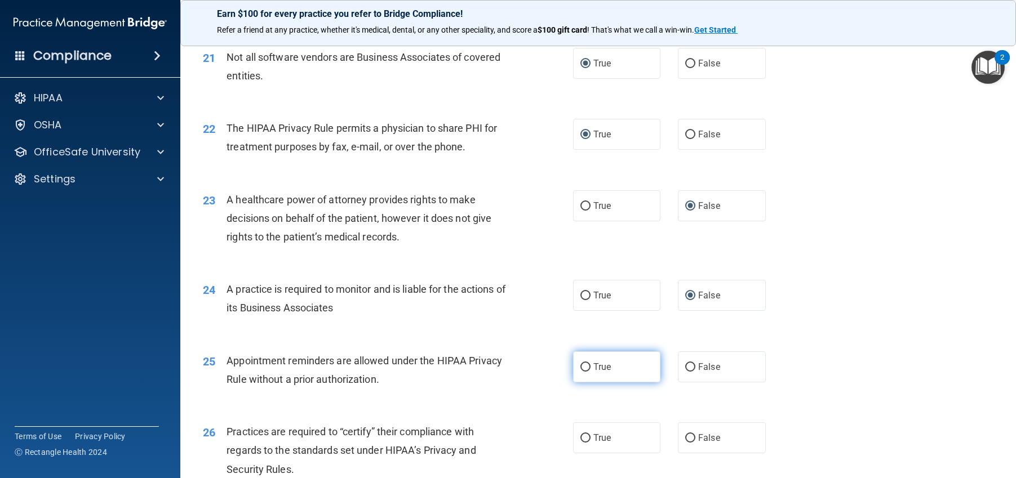
click at [580, 372] on input "True" at bounding box center [585, 367] width 10 height 8
radio input "true"
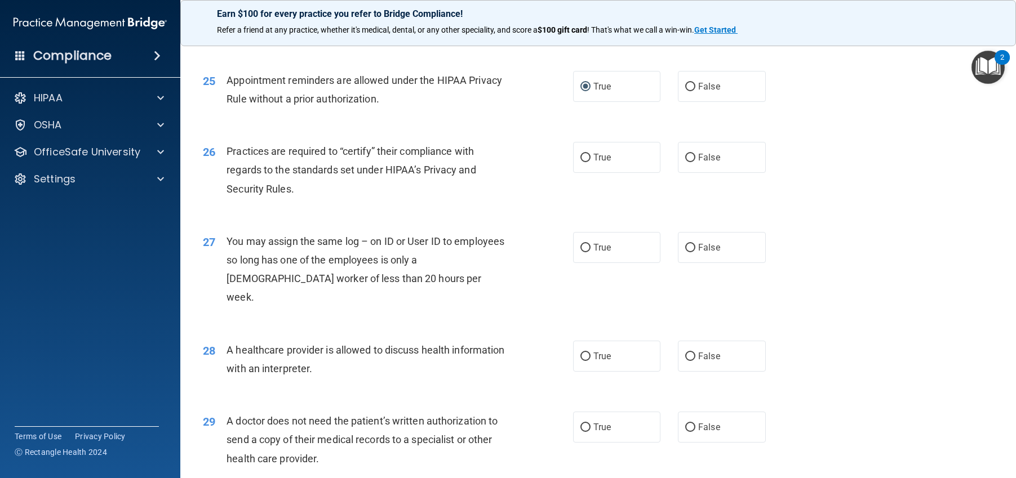
scroll to position [2141, 0]
click at [685, 161] on input "False" at bounding box center [690, 157] width 10 height 8
radio input "true"
click at [685, 251] on input "False" at bounding box center [690, 247] width 10 height 8
radio input "true"
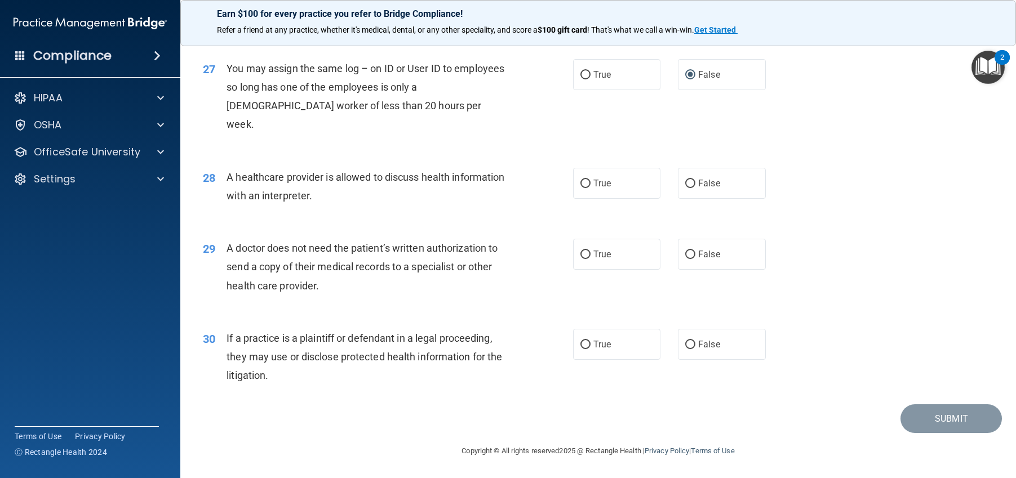
scroll to position [2332, 0]
click at [580, 183] on input "True" at bounding box center [585, 184] width 10 height 8
radio input "true"
click at [580, 252] on input "True" at bounding box center [585, 255] width 10 height 8
radio input "true"
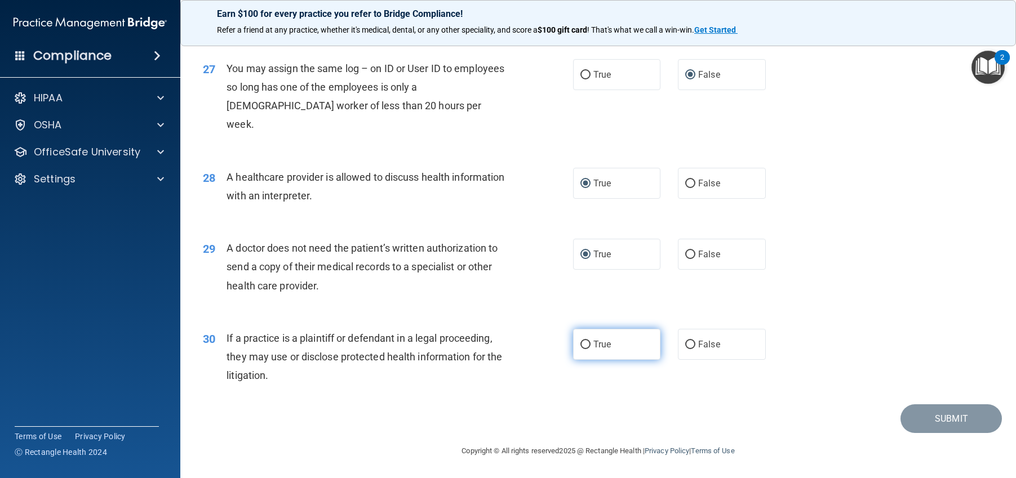
click at [583, 343] on input "True" at bounding box center [585, 345] width 10 height 8
radio input "true"
click at [919, 413] on button "Submit" at bounding box center [950, 419] width 101 height 29
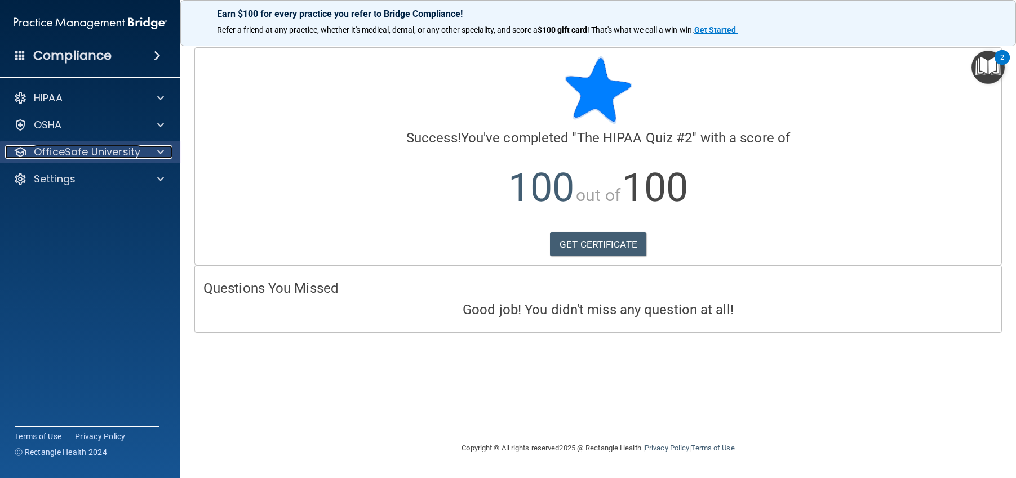
click at [101, 155] on p "OfficeSafe University" at bounding box center [87, 152] width 106 height 14
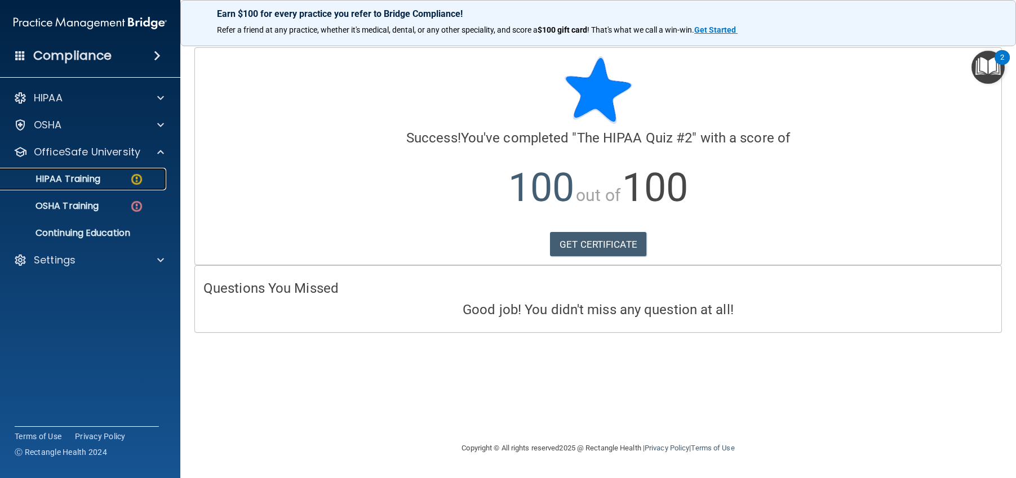
click at [131, 177] on img at bounding box center [137, 179] width 14 height 14
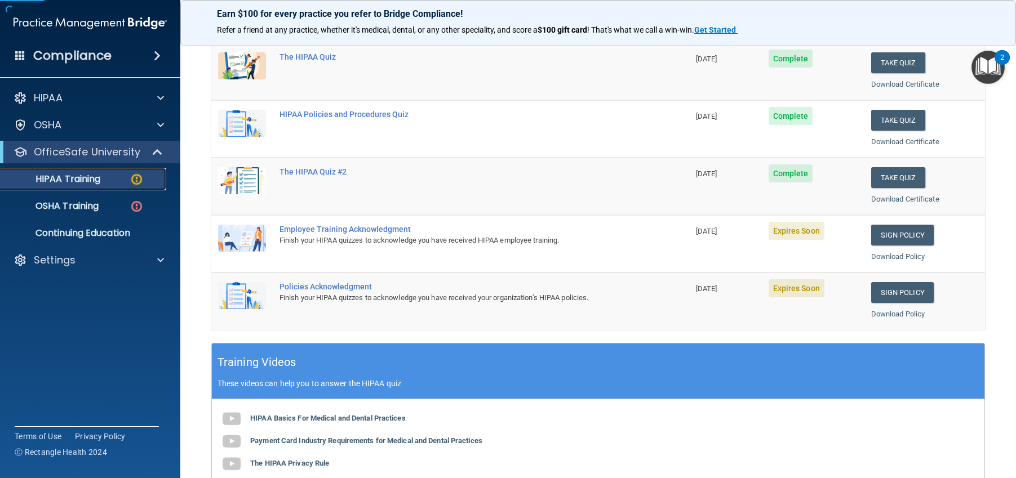
scroll to position [169, 0]
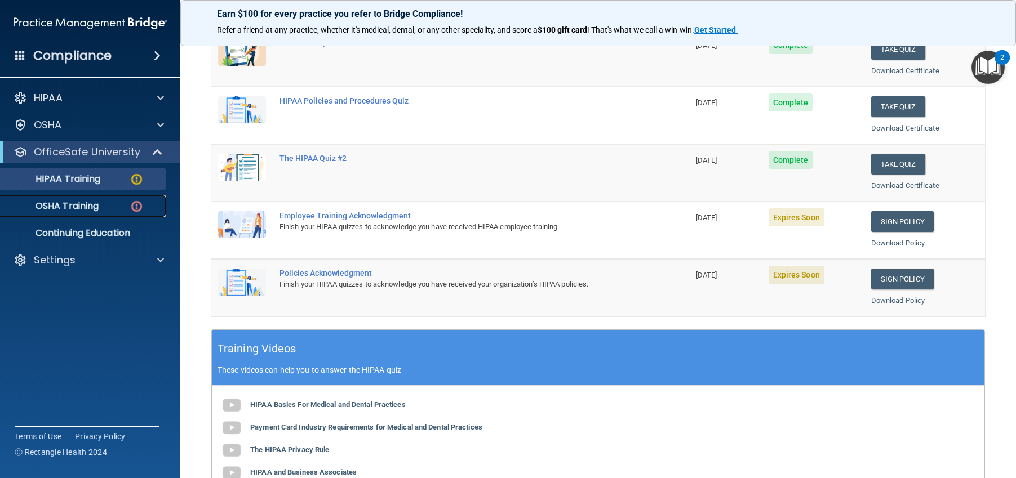
click at [103, 203] on div "OSHA Training" at bounding box center [84, 206] width 154 height 11
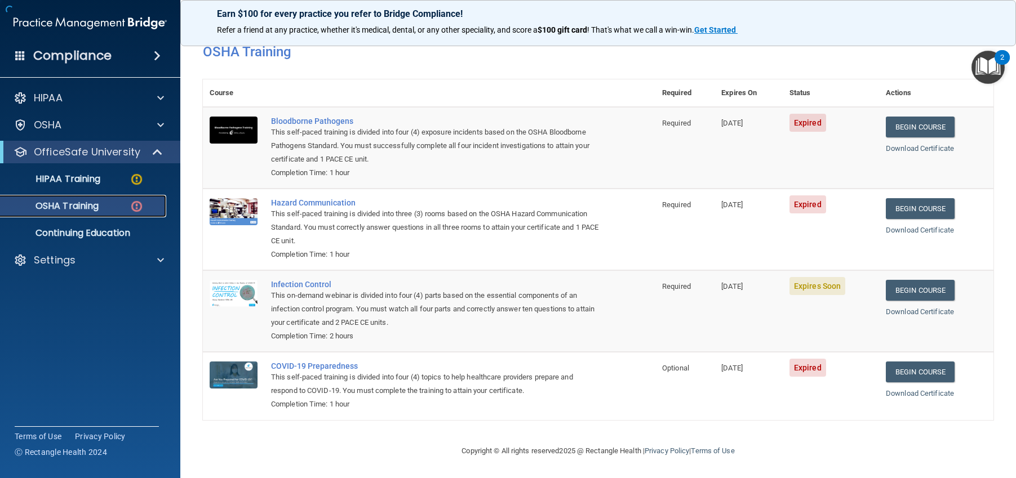
scroll to position [54, 0]
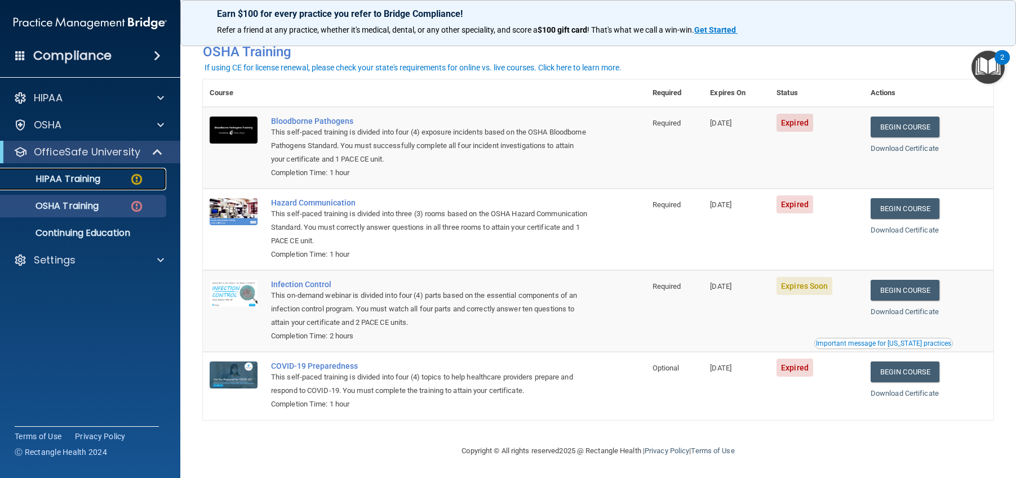
click at [121, 174] on div "HIPAA Training" at bounding box center [84, 179] width 154 height 11
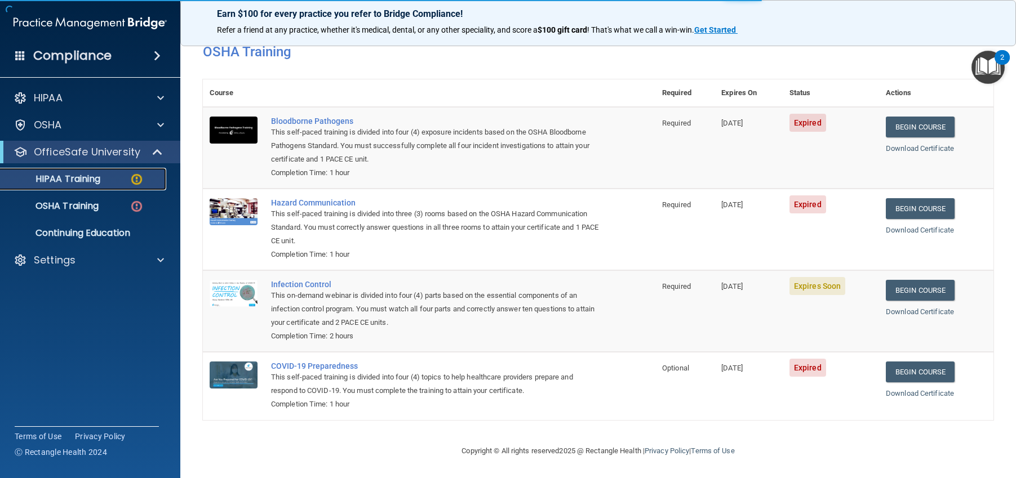
scroll to position [370, 0]
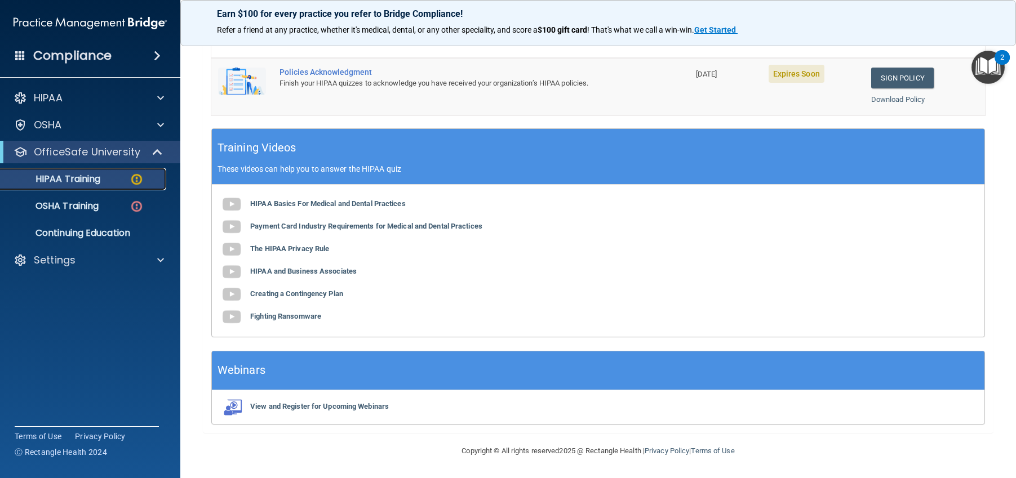
click at [135, 175] on img at bounding box center [137, 179] width 14 height 14
click at [83, 176] on p "HIPAA Training" at bounding box center [53, 179] width 93 height 11
click at [97, 185] on link "HIPAA Training" at bounding box center [77, 179] width 177 height 23
click at [139, 182] on img at bounding box center [137, 179] width 14 height 14
click at [118, 152] on p "OfficeSafe University" at bounding box center [87, 152] width 106 height 14
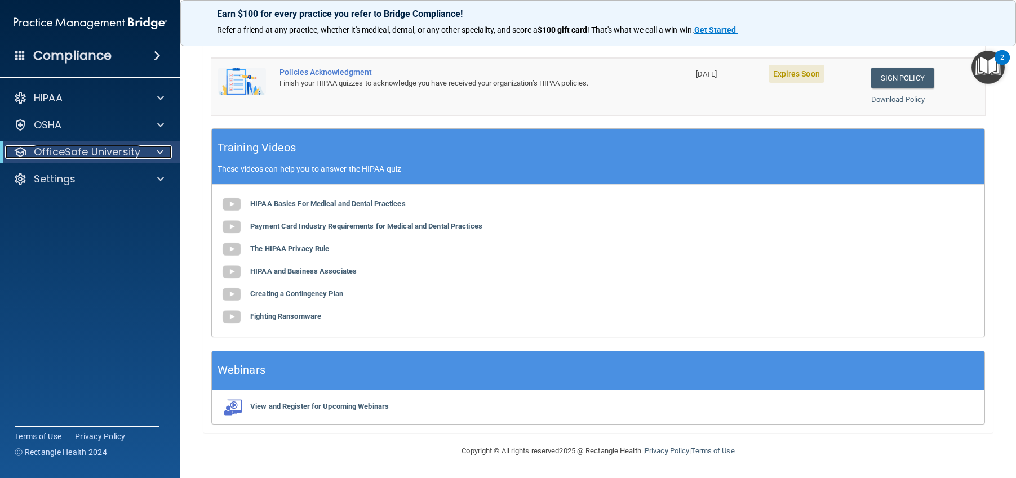
click at [150, 153] on div at bounding box center [158, 152] width 28 height 14
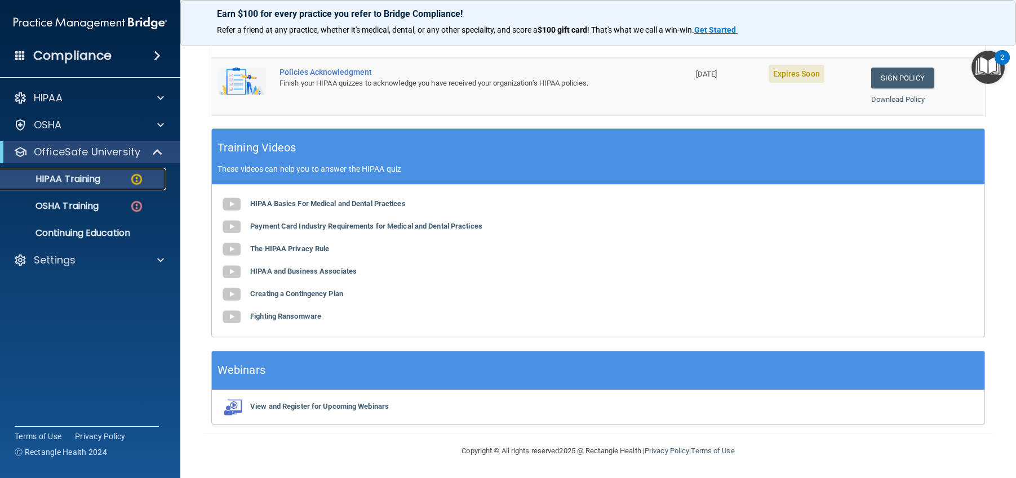
click at [113, 180] on div "HIPAA Training" at bounding box center [84, 179] width 154 height 11
click at [119, 207] on div "OSHA Training" at bounding box center [84, 206] width 154 height 11
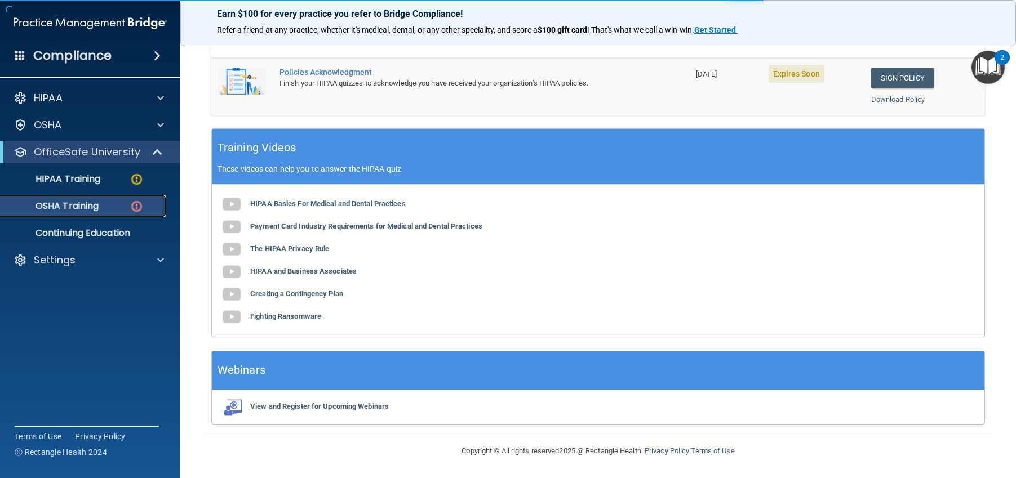
click at [120, 207] on div "OSHA Training" at bounding box center [84, 206] width 154 height 11
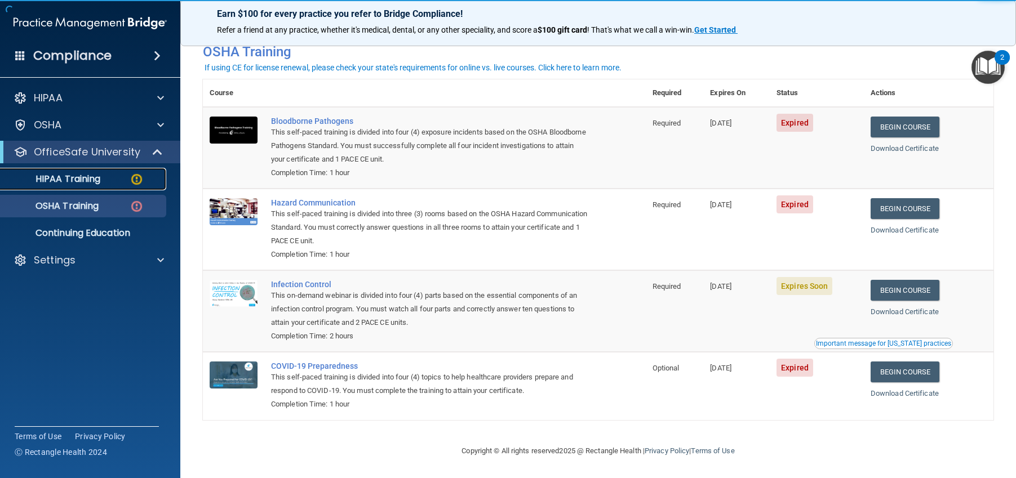
click at [109, 172] on link "HIPAA Training" at bounding box center [77, 179] width 177 height 23
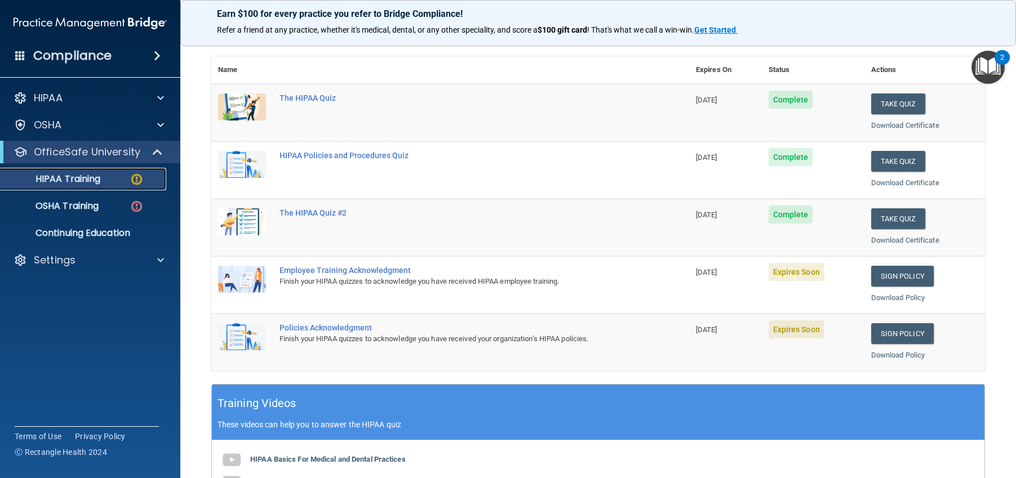
scroll to position [169, 0]
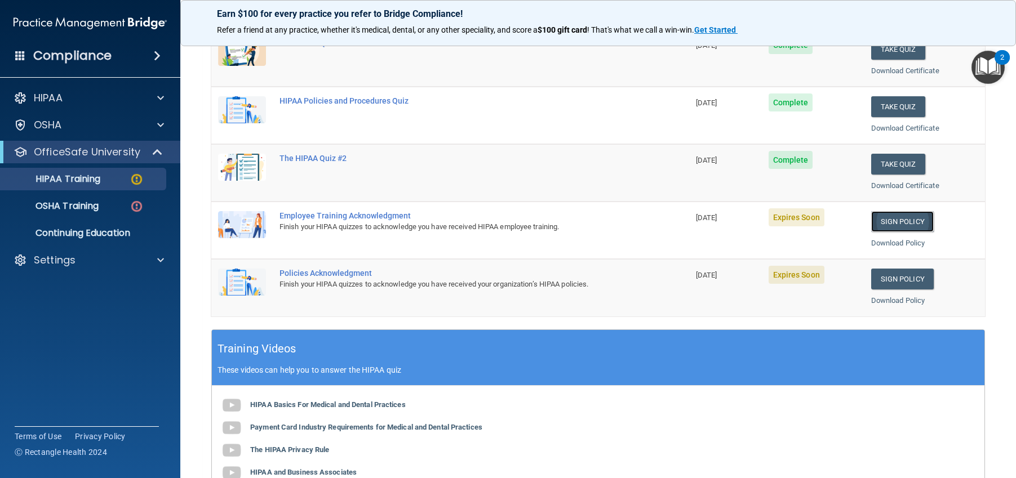
click at [898, 225] on link "Sign Policy" at bounding box center [902, 221] width 63 height 21
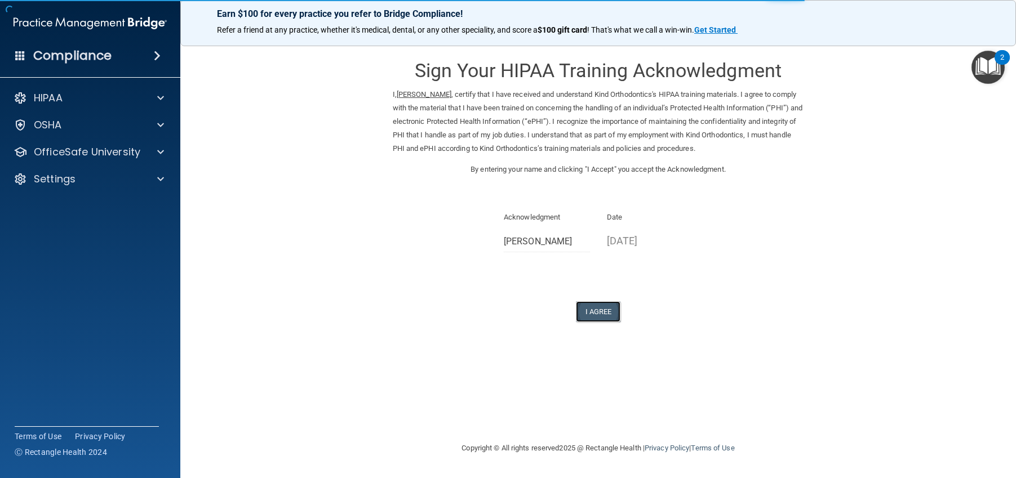
click at [600, 309] on button "I Agree" at bounding box center [598, 311] width 45 height 21
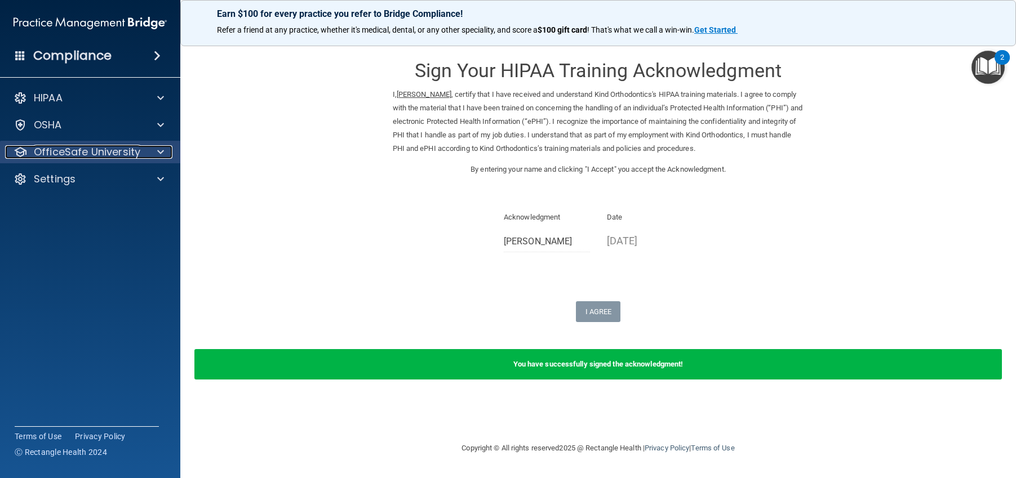
click at [107, 148] on p "OfficeSafe University" at bounding box center [87, 152] width 106 height 14
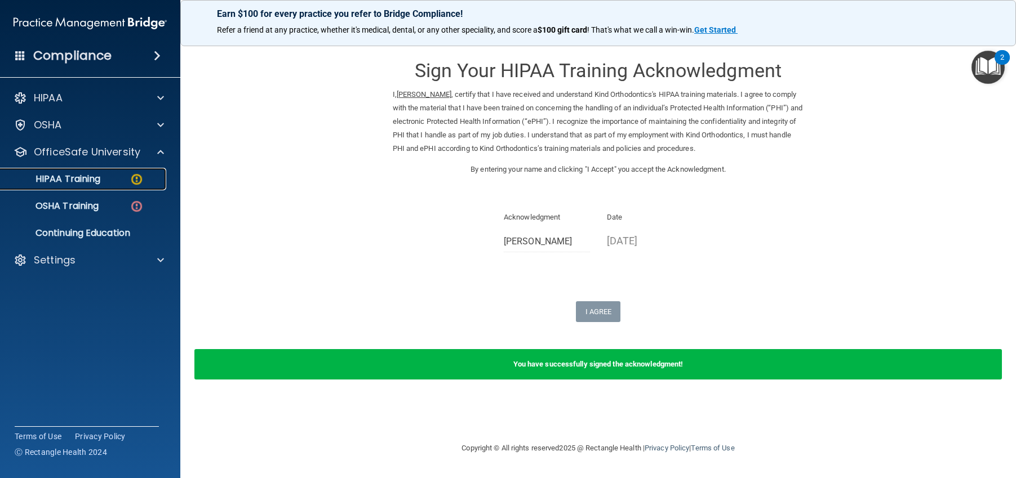
click at [108, 183] on div "HIPAA Training" at bounding box center [84, 179] width 154 height 11
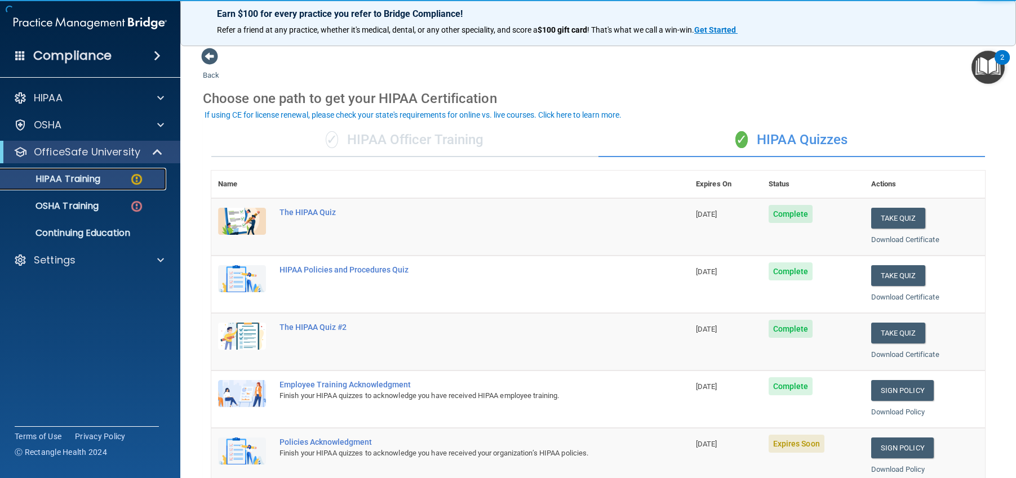
scroll to position [113, 0]
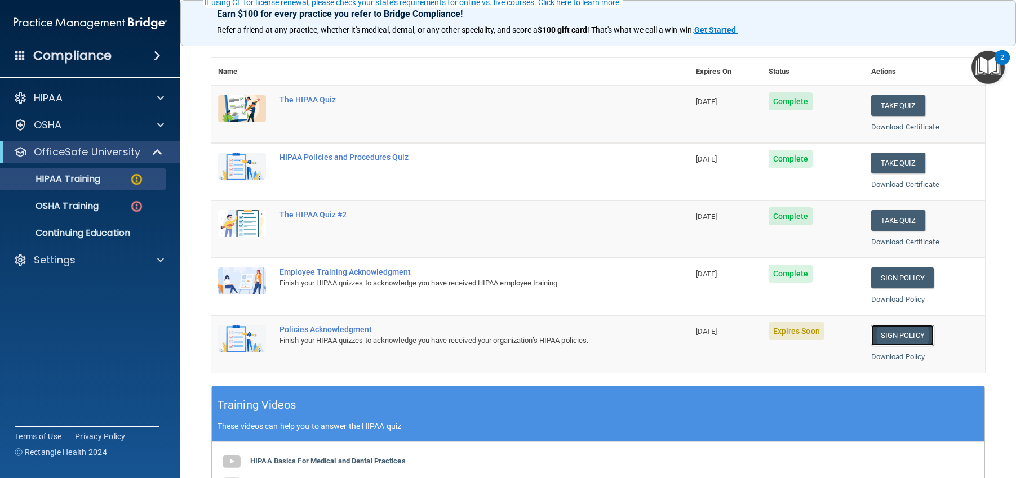
click at [894, 337] on link "Sign Policy" at bounding box center [902, 335] width 63 height 21
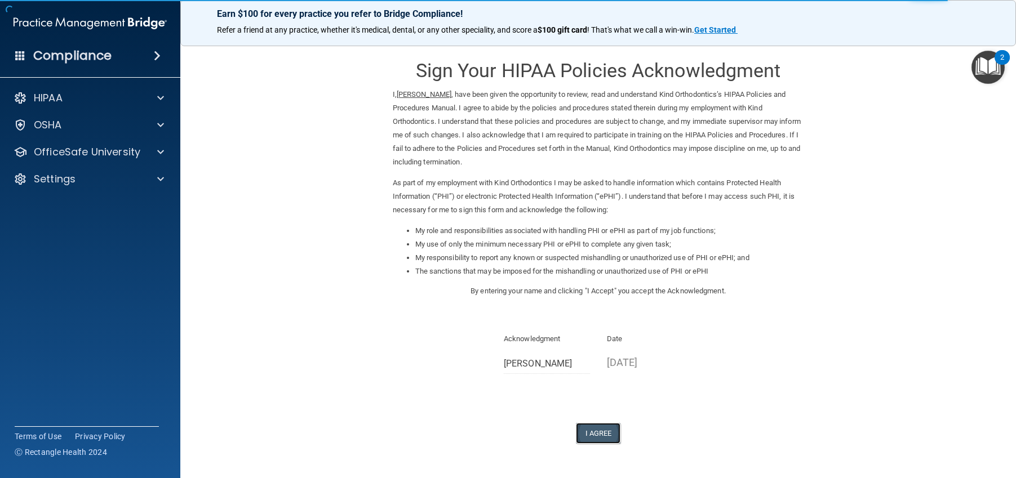
click at [588, 428] on button "I Agree" at bounding box center [598, 433] width 45 height 21
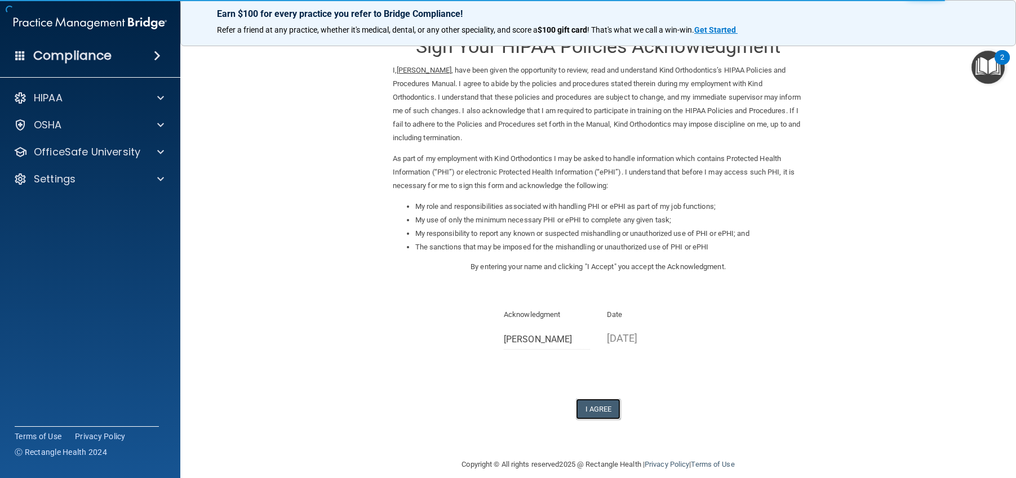
scroll to position [38, 0]
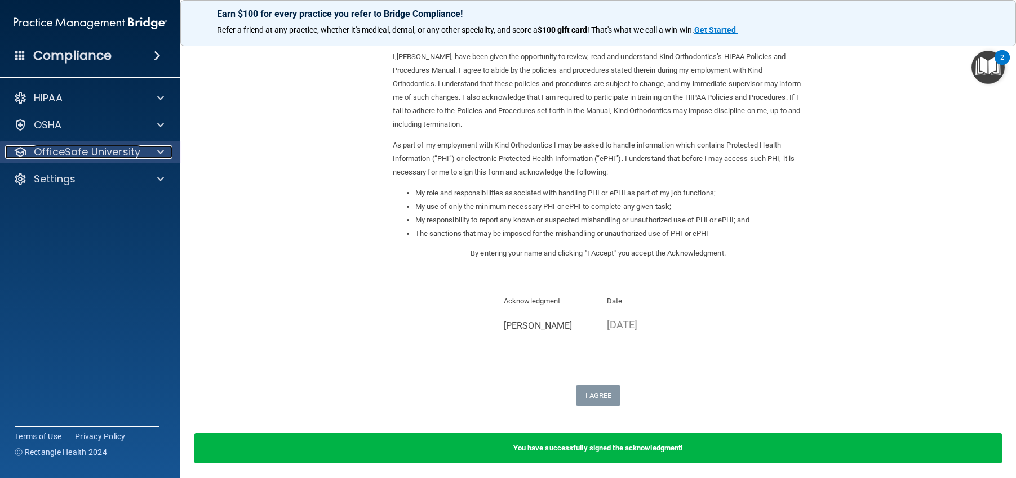
click at [99, 148] on p "OfficeSafe University" at bounding box center [87, 152] width 106 height 14
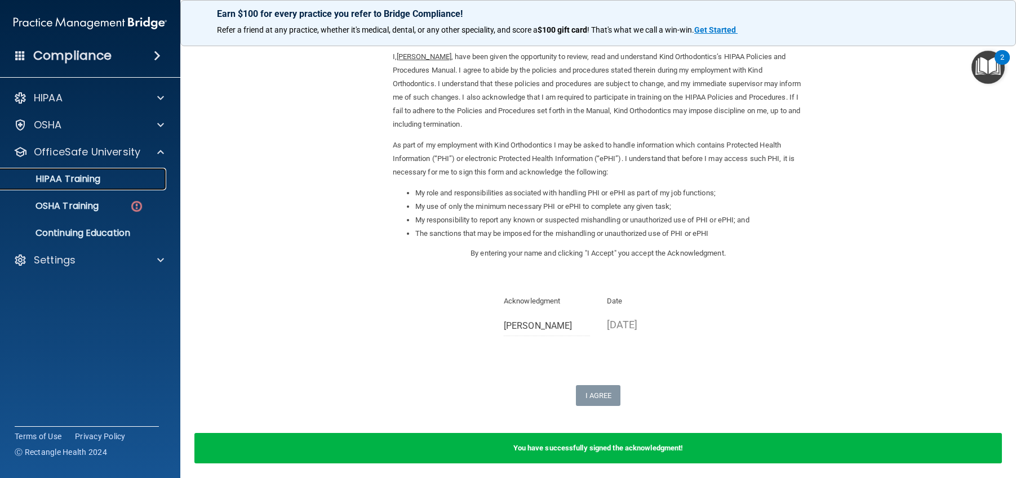
click at [117, 183] on div "HIPAA Training" at bounding box center [84, 179] width 154 height 11
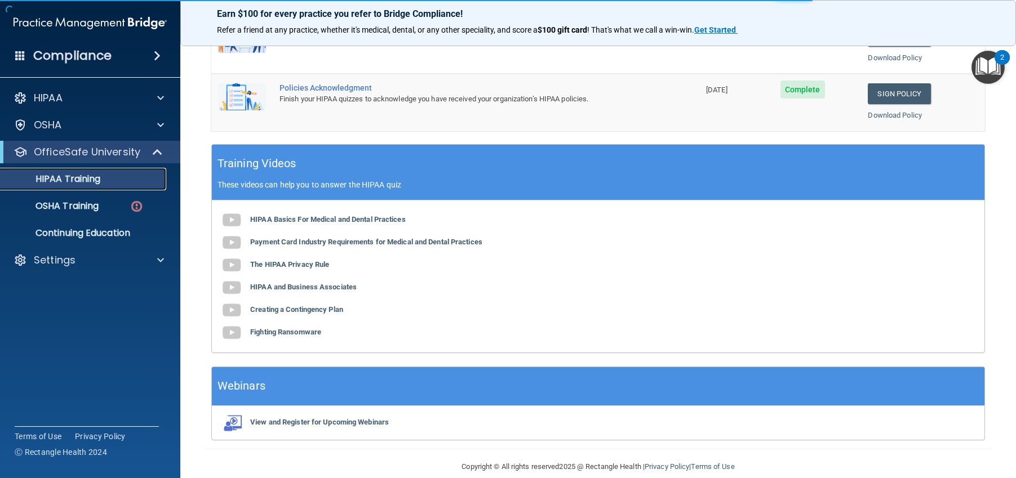
scroll to position [370, 0]
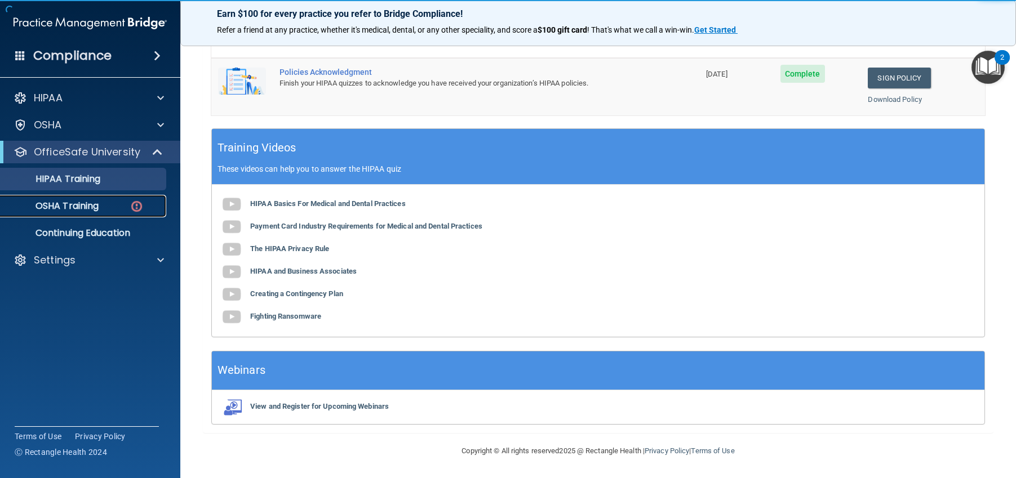
click at [112, 204] on div "OSHA Training" at bounding box center [84, 206] width 154 height 11
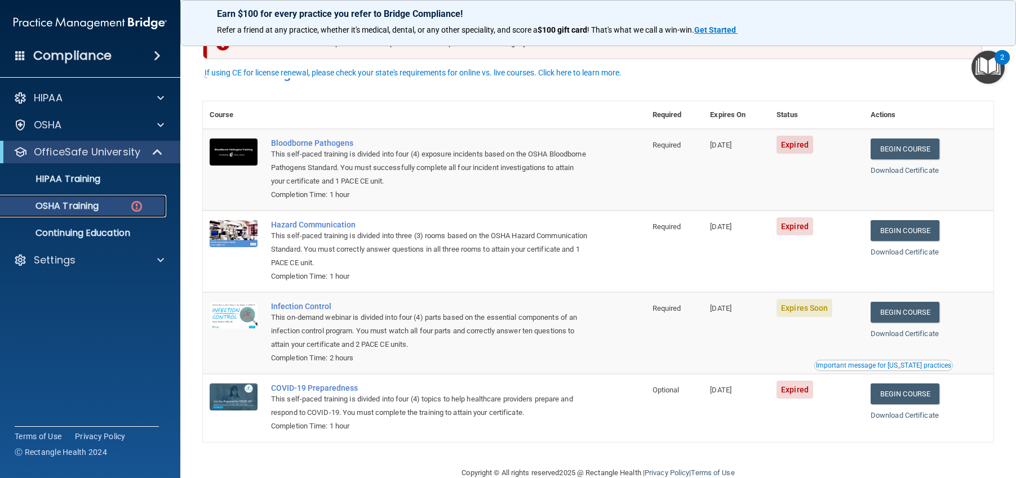
scroll to position [54, 0]
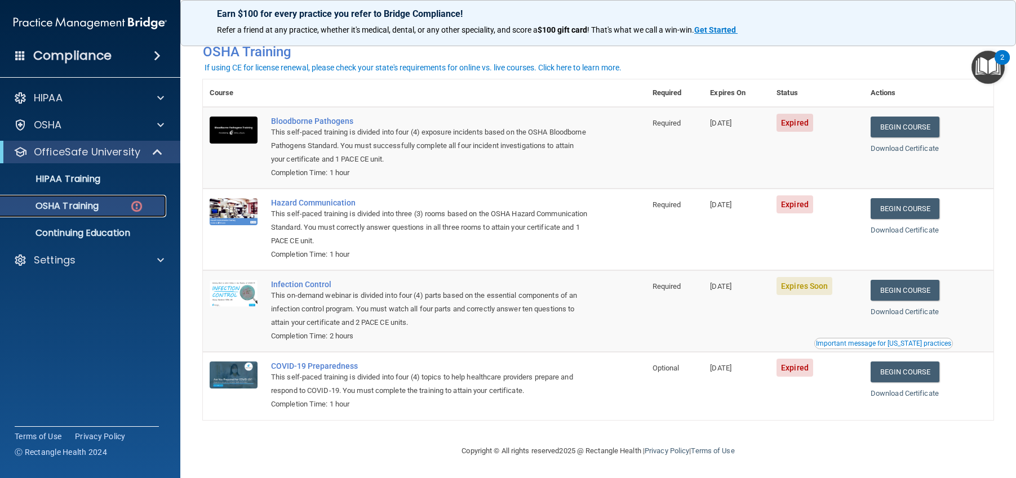
click at [135, 210] on img at bounding box center [137, 206] width 14 height 14
click at [300, 283] on div "Infection Control" at bounding box center [430, 284] width 318 height 9
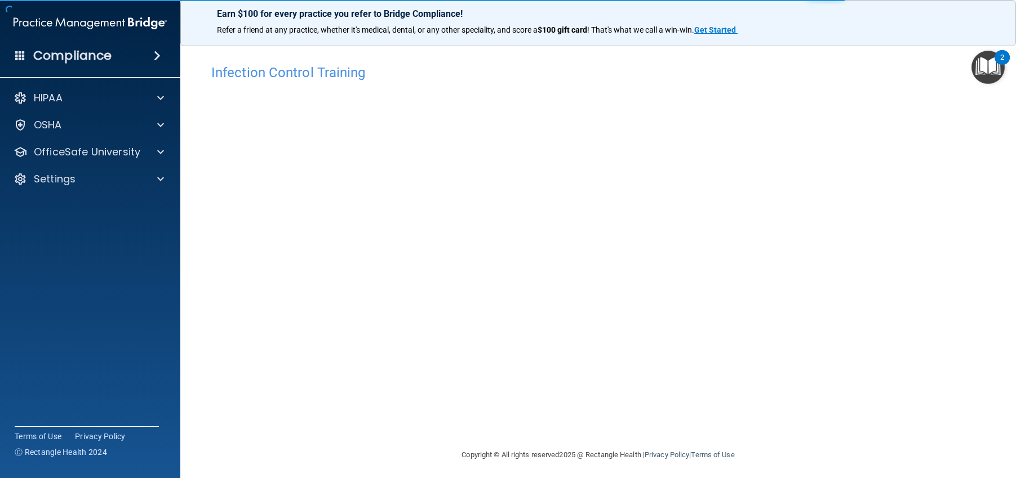
scroll to position [4, 0]
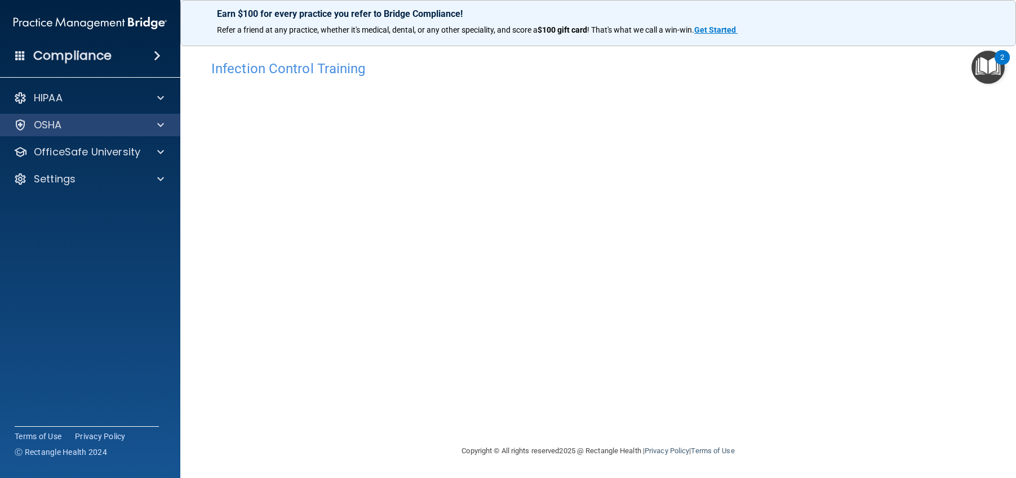
click at [88, 115] on div "OSHA" at bounding box center [90, 125] width 181 height 23
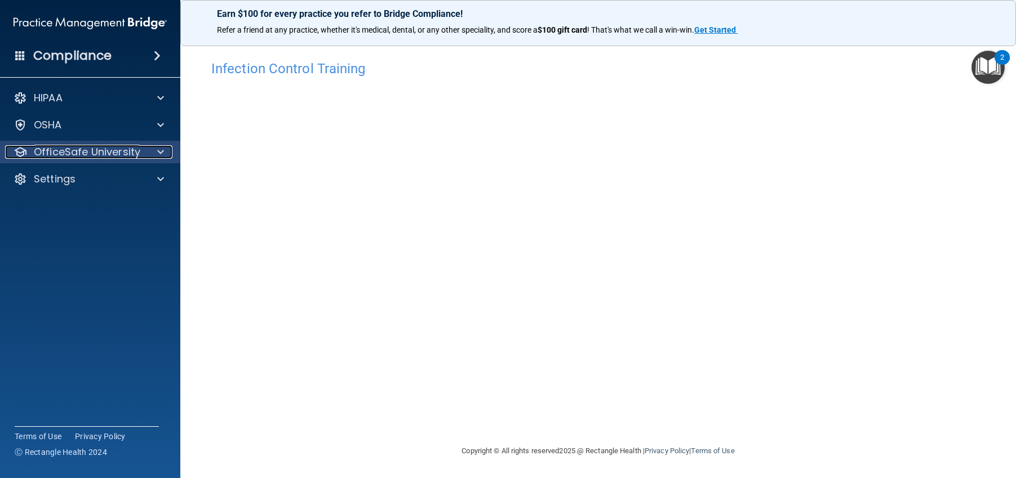
click at [87, 150] on p "OfficeSafe University" at bounding box center [87, 152] width 106 height 14
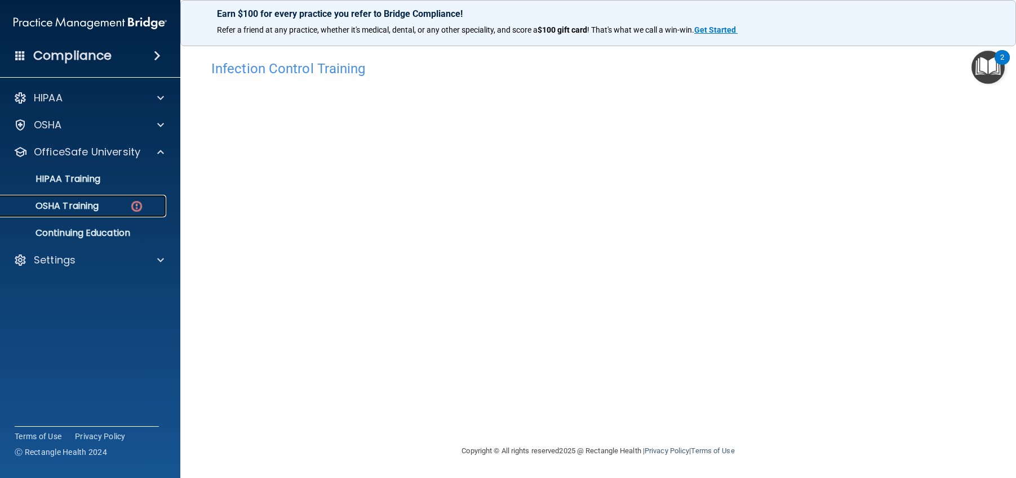
click at [101, 202] on div "OSHA Training" at bounding box center [84, 206] width 154 height 11
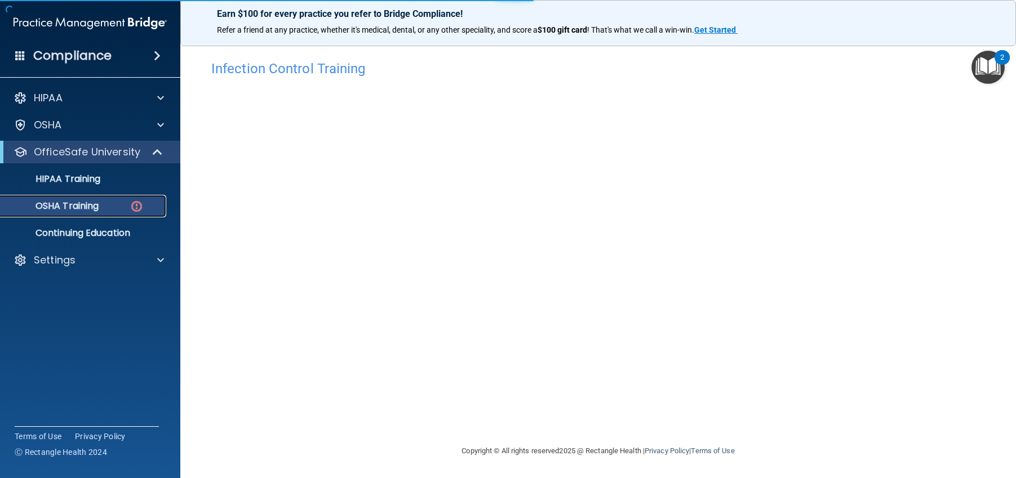
click at [105, 208] on div "OSHA Training" at bounding box center [84, 206] width 154 height 11
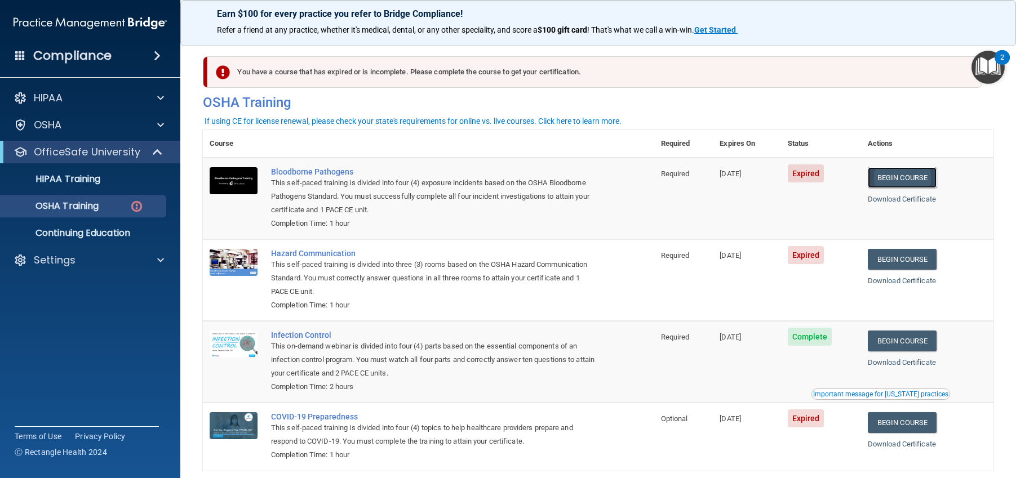
click at [889, 175] on link "Begin Course" at bounding box center [902, 177] width 69 height 21
click at [907, 175] on link "Begin Course" at bounding box center [902, 177] width 69 height 21
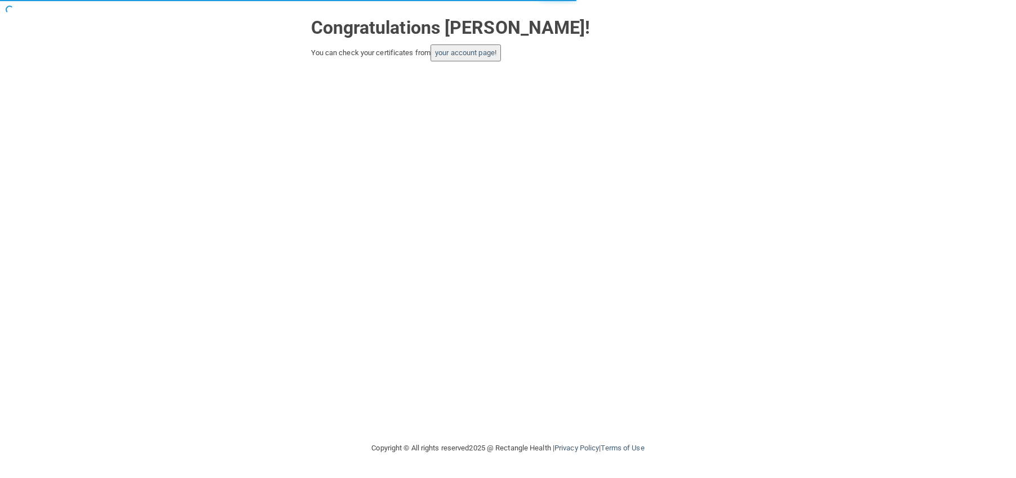
click at [477, 57] on button "your account page!" at bounding box center [465, 53] width 70 height 17
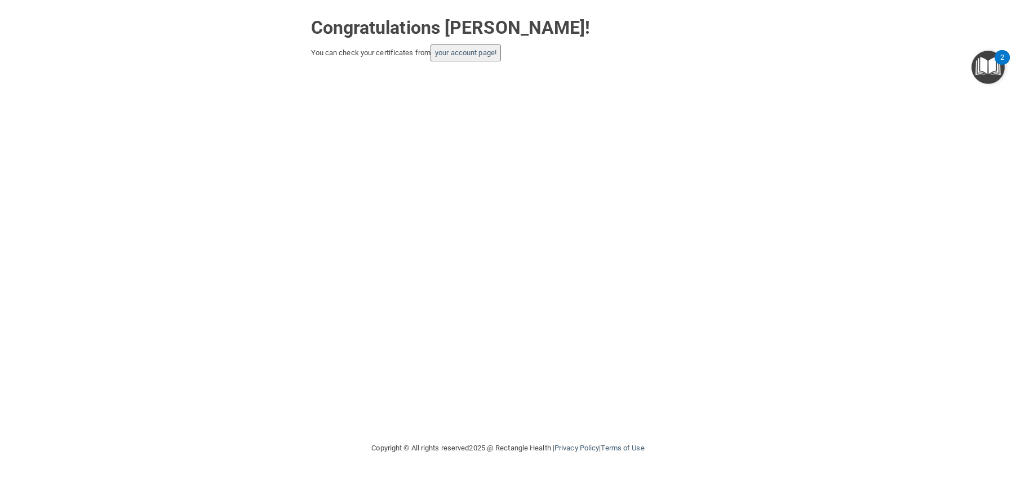
click at [469, 59] on button "your account page!" at bounding box center [465, 53] width 70 height 17
click at [465, 50] on link "your account page!" at bounding box center [465, 52] width 61 height 8
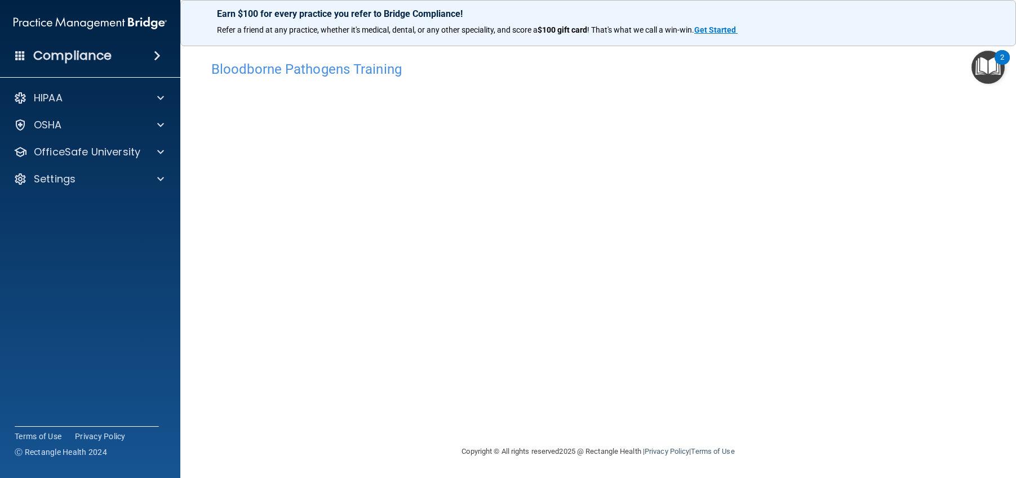
scroll to position [4, 0]
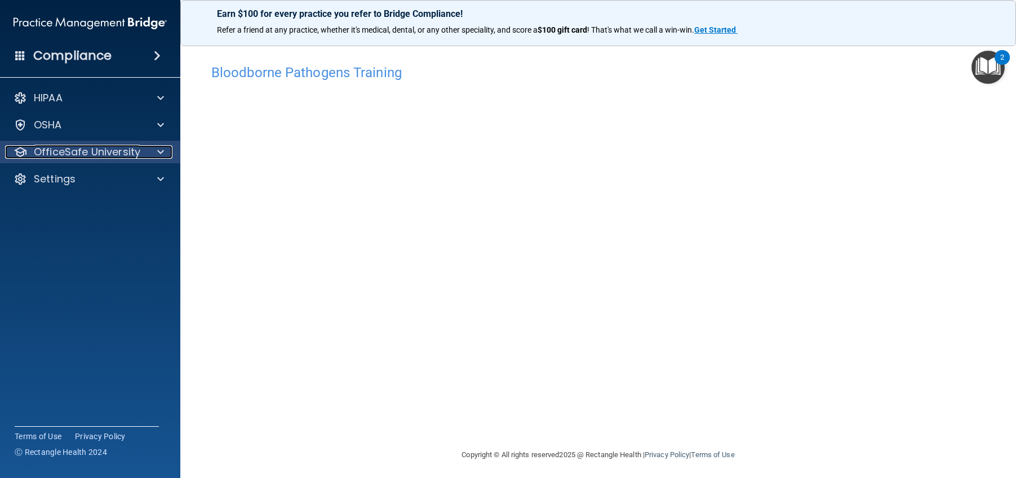
click at [106, 145] on p "OfficeSafe University" at bounding box center [87, 152] width 106 height 14
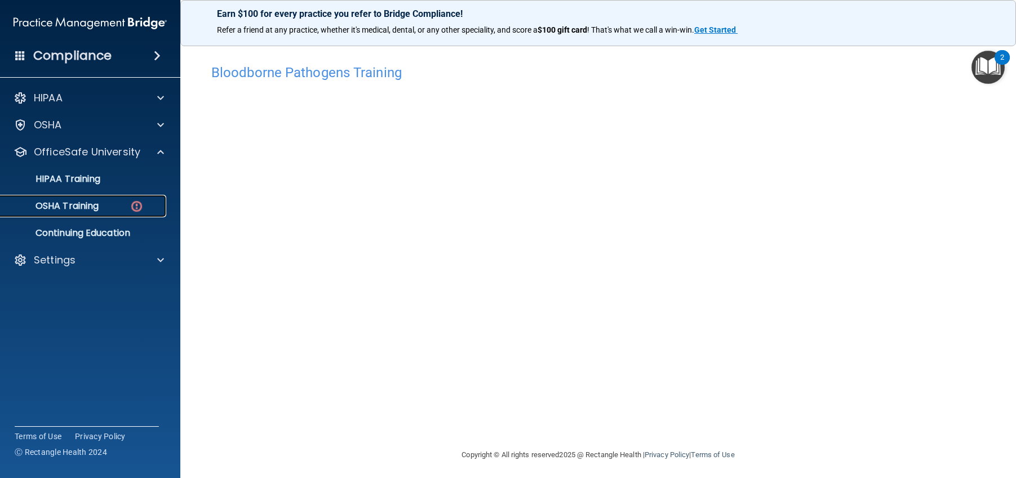
click at [111, 207] on div "OSHA Training" at bounding box center [84, 206] width 154 height 11
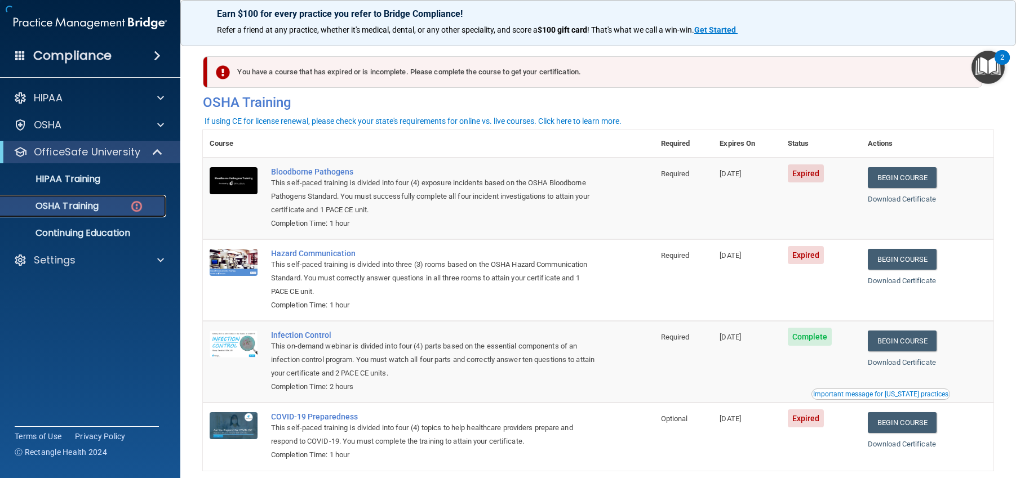
click at [104, 206] on div "OSHA Training" at bounding box center [84, 206] width 154 height 11
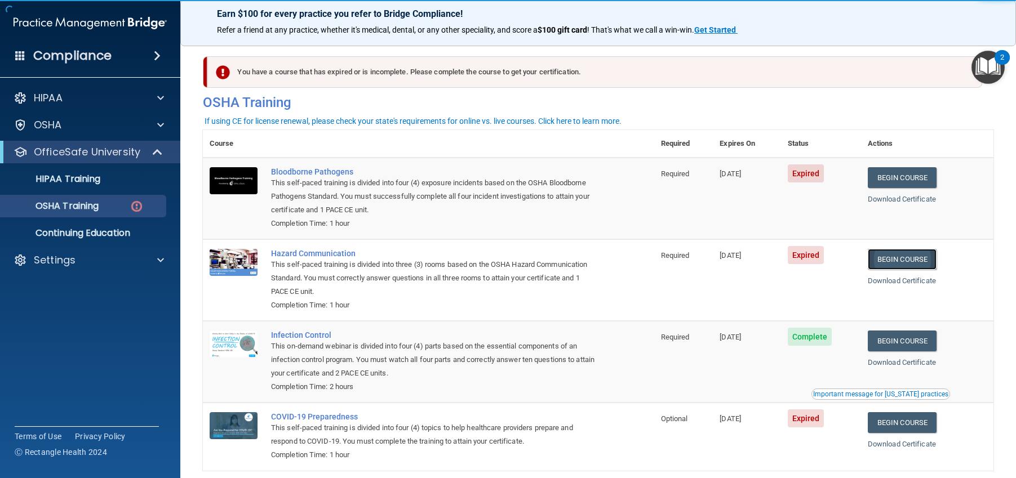
click at [927, 258] on link "Begin Course" at bounding box center [902, 259] width 69 height 21
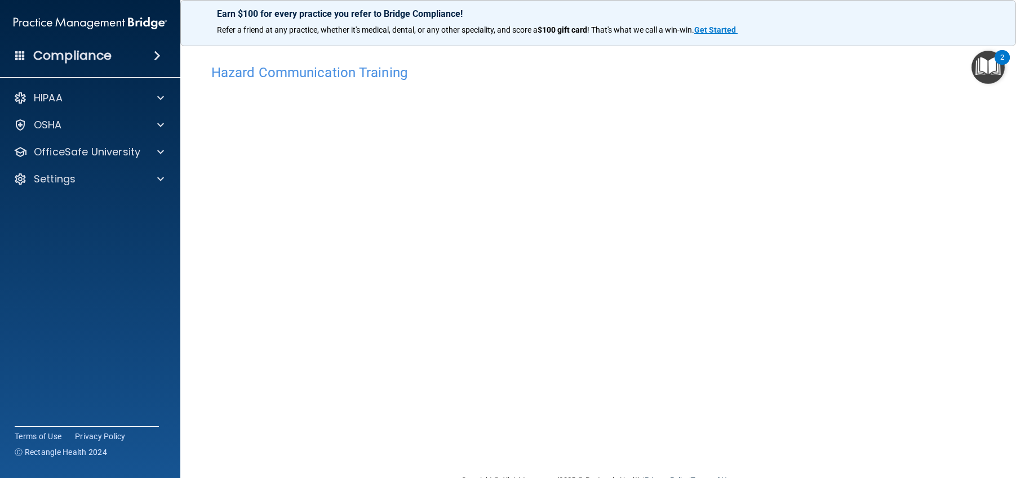
click at [846, 136] on div "Hazard Communication Training This course doesn’t expire until 12/22/2024. Are …" at bounding box center [598, 266] width 791 height 415
click at [117, 125] on div "OSHA" at bounding box center [75, 125] width 140 height 14
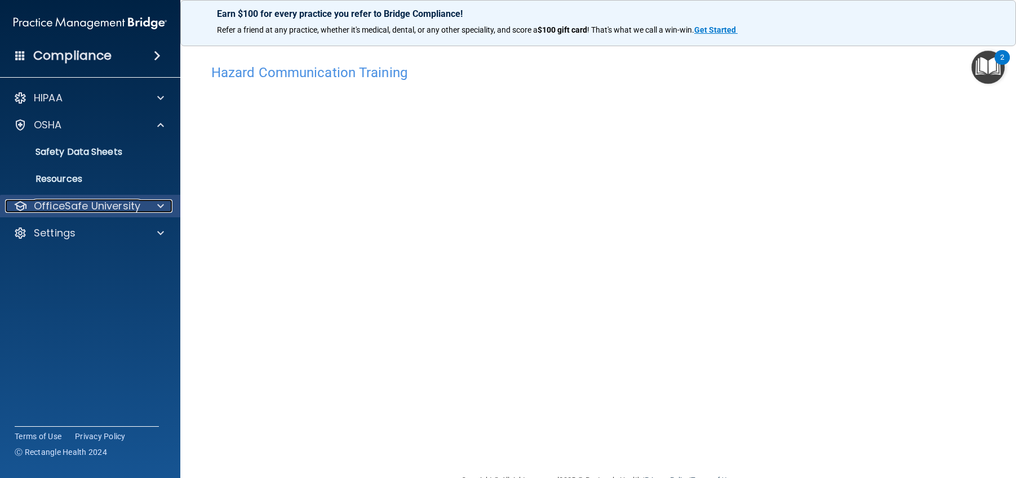
click at [116, 199] on p "OfficeSafe University" at bounding box center [87, 206] width 106 height 14
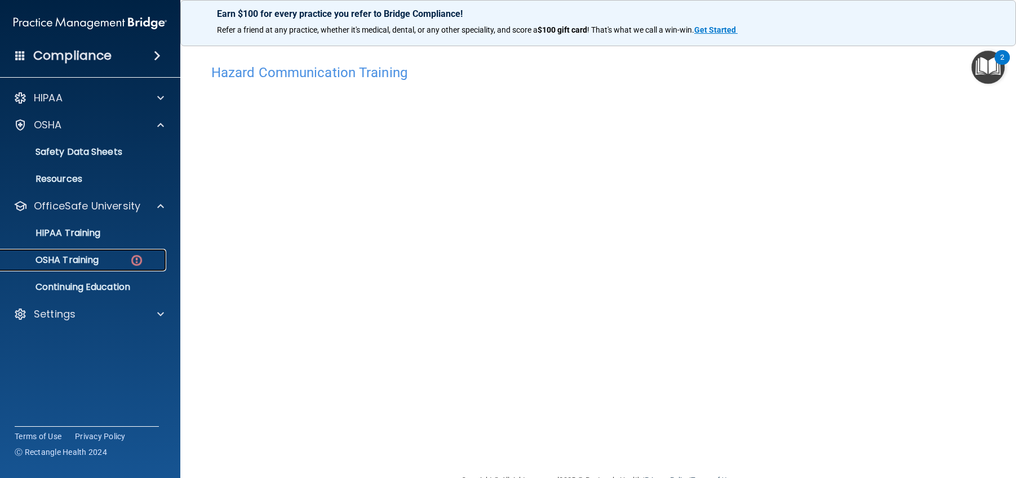
click at [109, 259] on div "OSHA Training" at bounding box center [84, 260] width 154 height 11
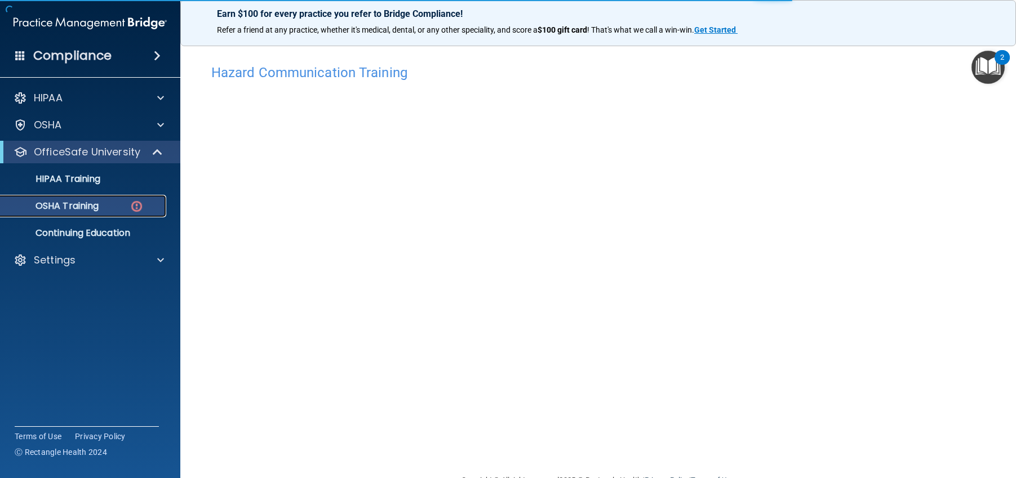
click at [81, 202] on p "OSHA Training" at bounding box center [52, 206] width 91 height 11
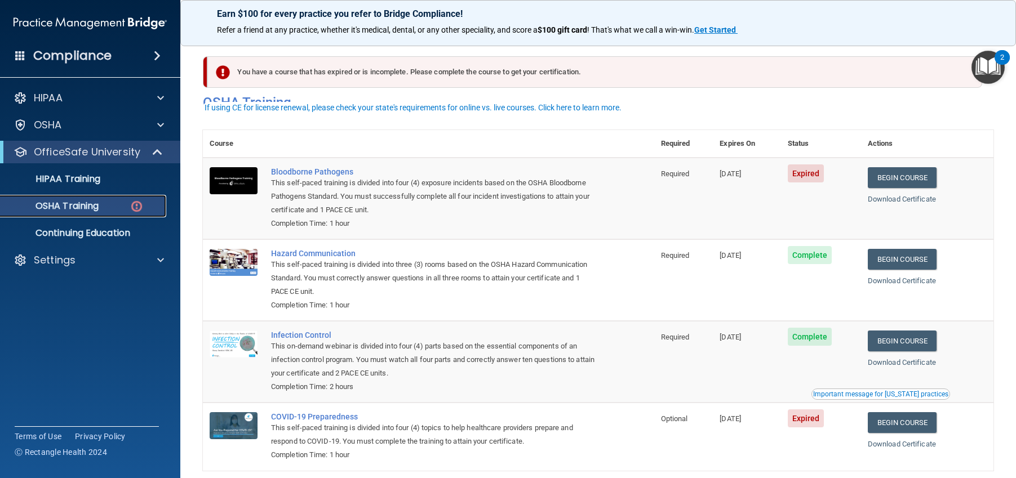
scroll to position [54, 0]
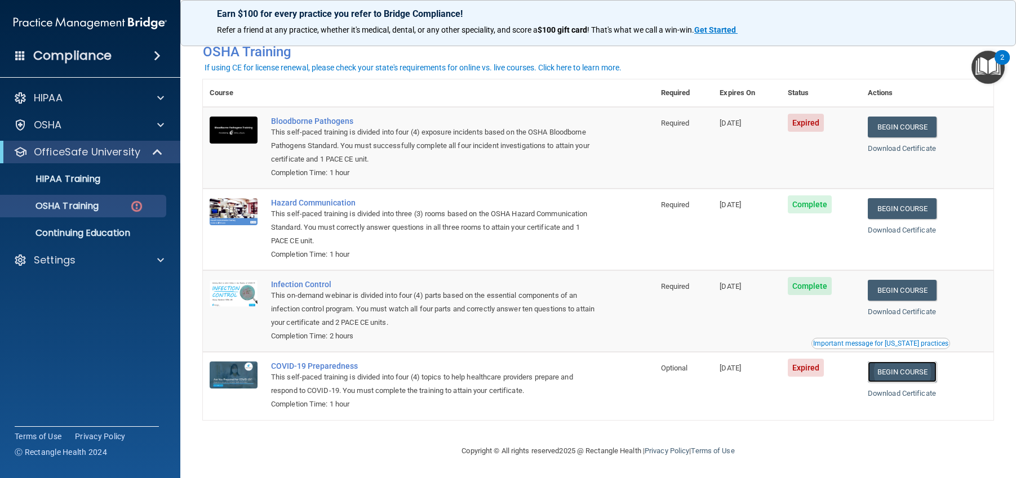
click at [911, 376] on link "Begin Course" at bounding box center [902, 372] width 69 height 21
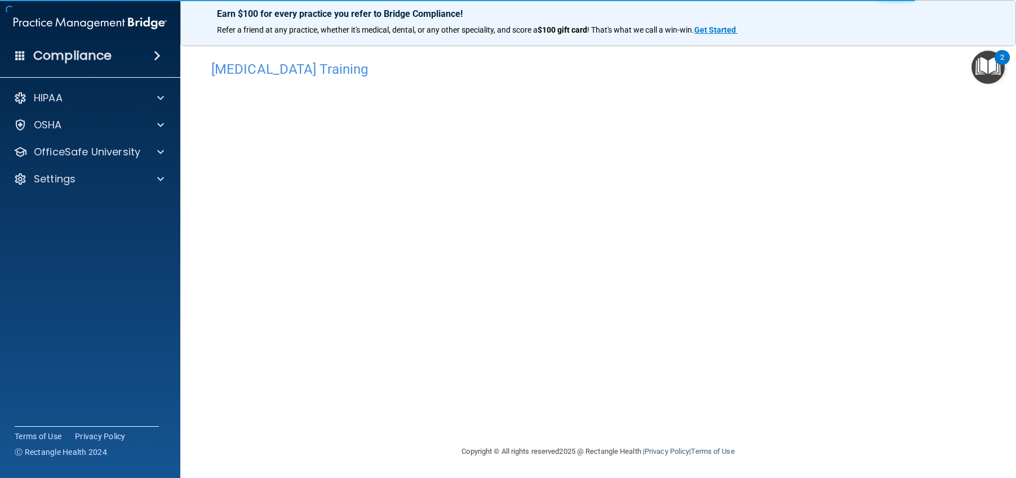
scroll to position [4, 0]
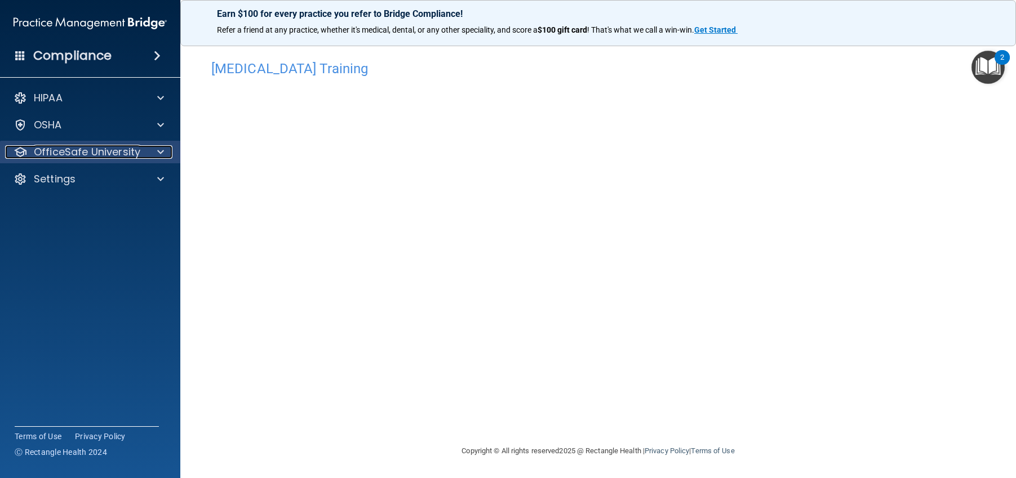
click at [87, 152] on p "OfficeSafe University" at bounding box center [87, 152] width 106 height 14
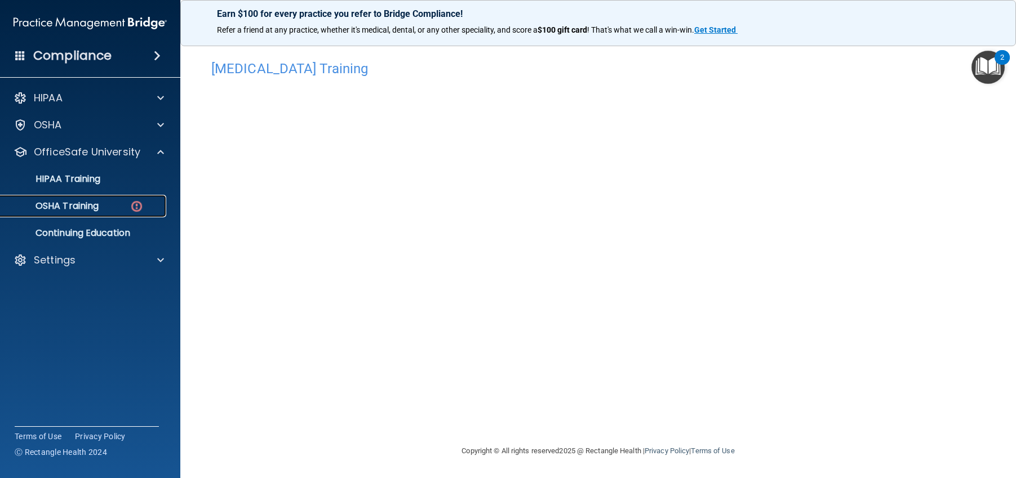
click at [96, 203] on p "OSHA Training" at bounding box center [52, 206] width 91 height 11
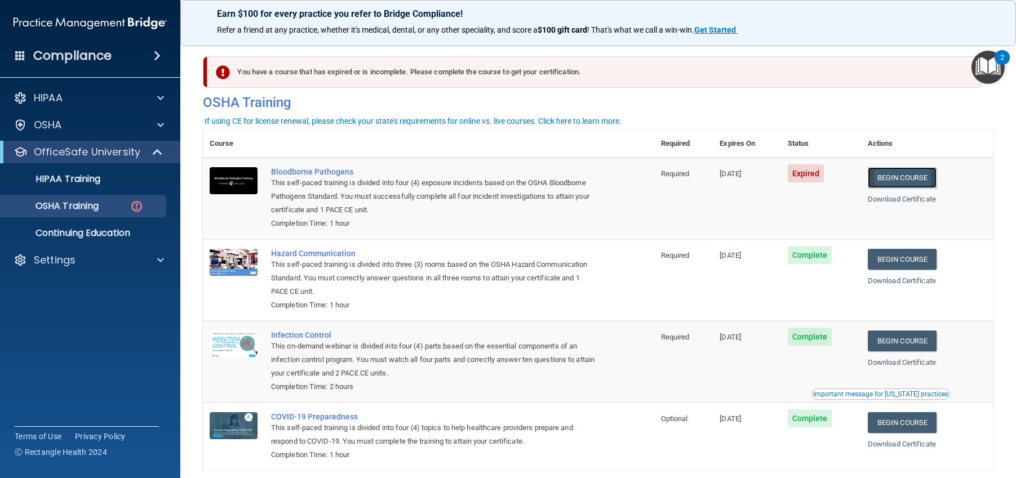
click at [917, 179] on link "Begin Course" at bounding box center [902, 177] width 69 height 21
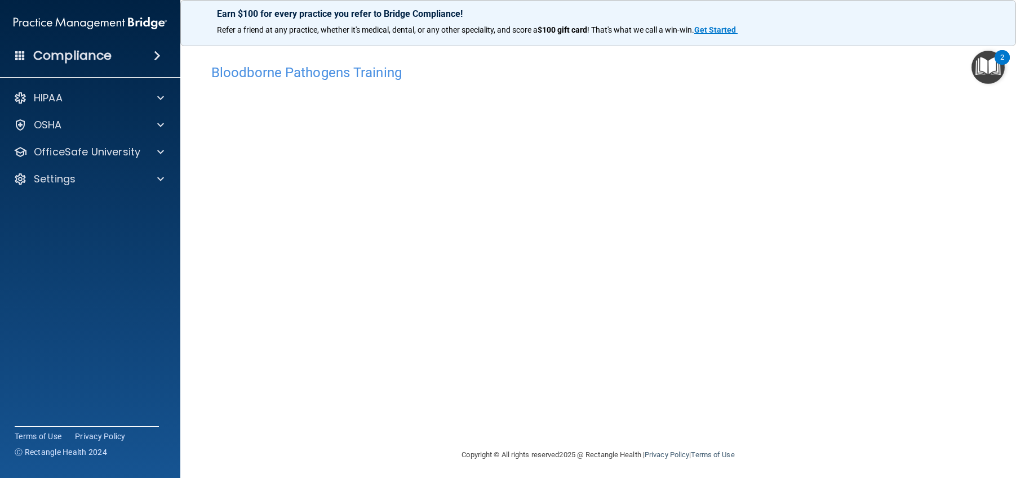
scroll to position [4, 0]
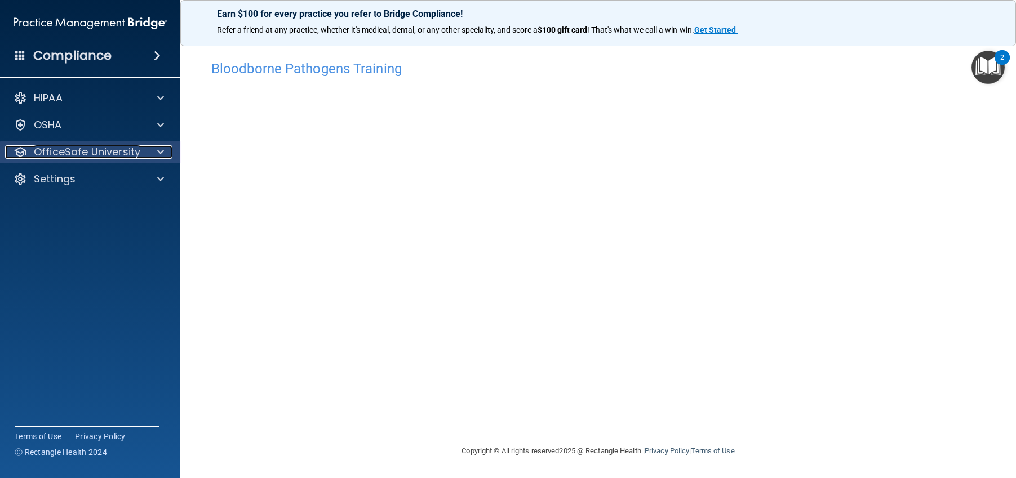
click at [87, 155] on p "OfficeSafe University" at bounding box center [87, 152] width 106 height 14
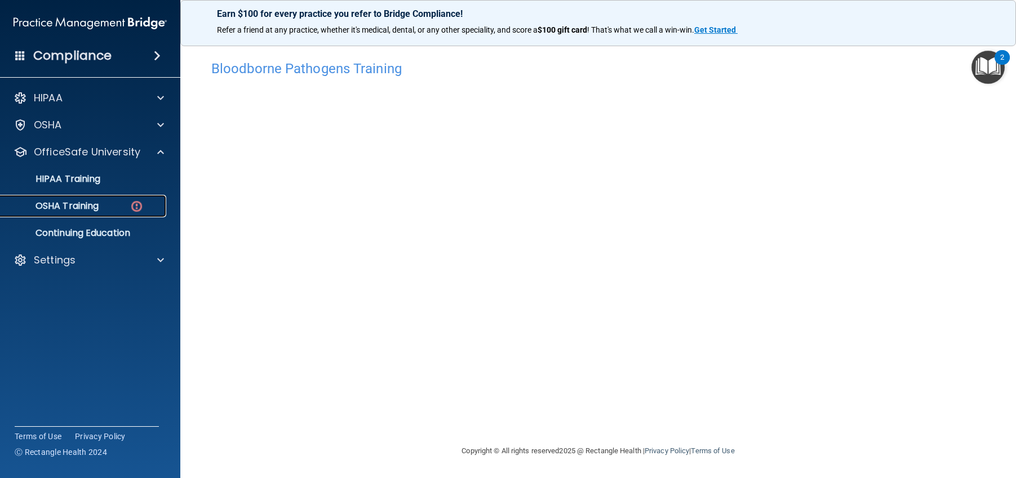
click at [85, 212] on p "OSHA Training" at bounding box center [52, 206] width 91 height 11
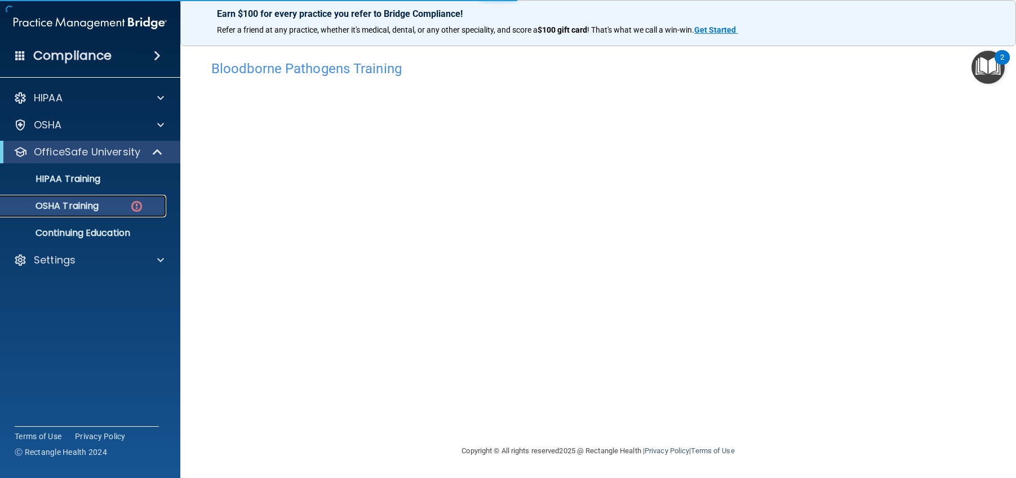
click at [88, 209] on p "OSHA Training" at bounding box center [52, 206] width 91 height 11
click at [132, 208] on img at bounding box center [137, 206] width 14 height 14
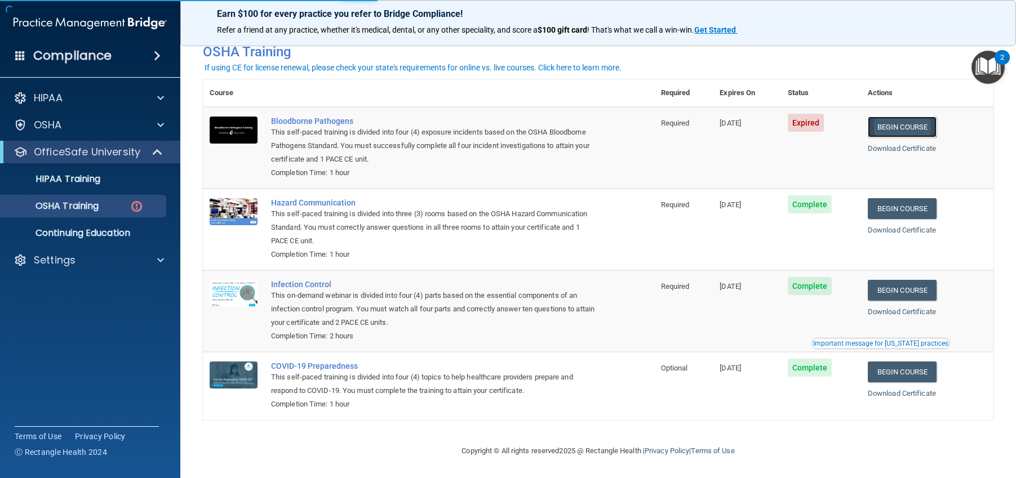
click at [886, 124] on link "Begin Course" at bounding box center [902, 127] width 69 height 21
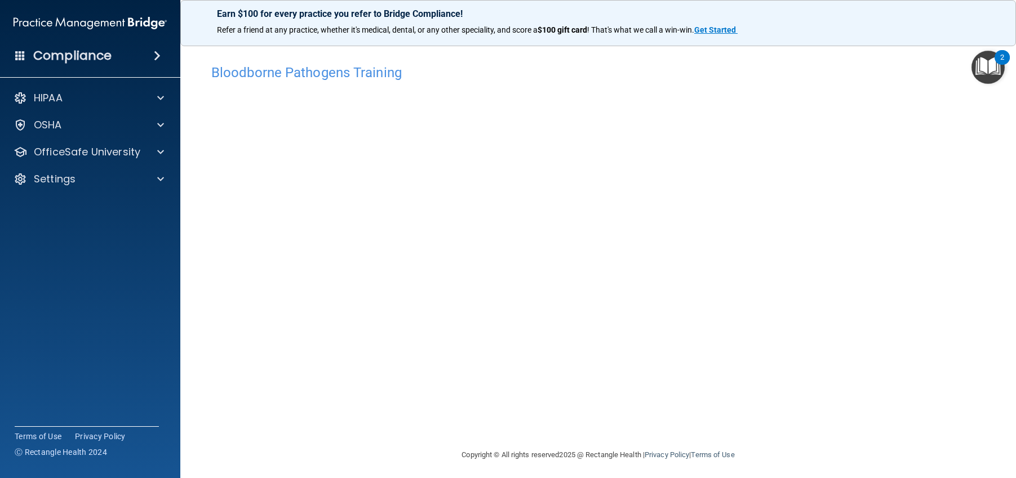
scroll to position [4, 0]
click at [999, 56] on div "2" at bounding box center [1001, 57] width 15 height 15
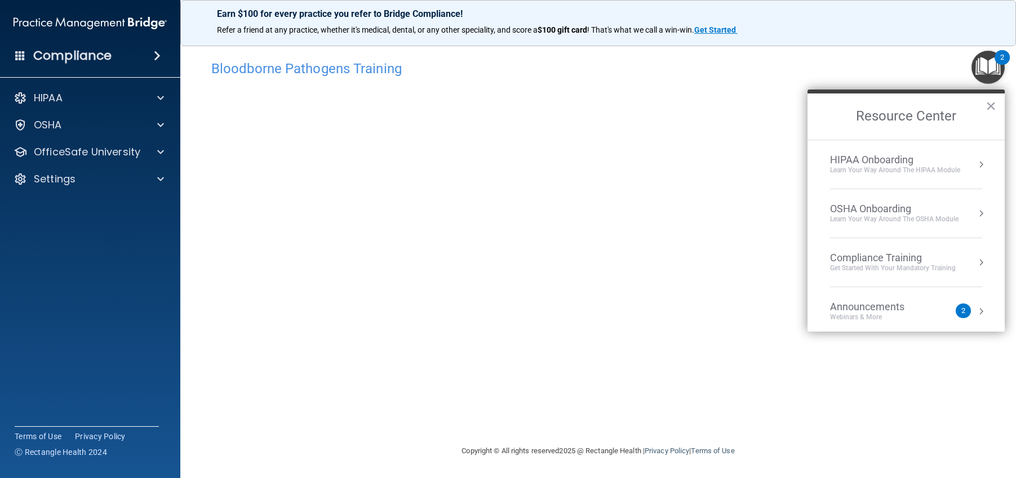
click at [922, 80] on div "Bloodborne Pathogens Training" at bounding box center [598, 69] width 791 height 28
click at [992, 104] on button "×" at bounding box center [990, 106] width 11 height 18
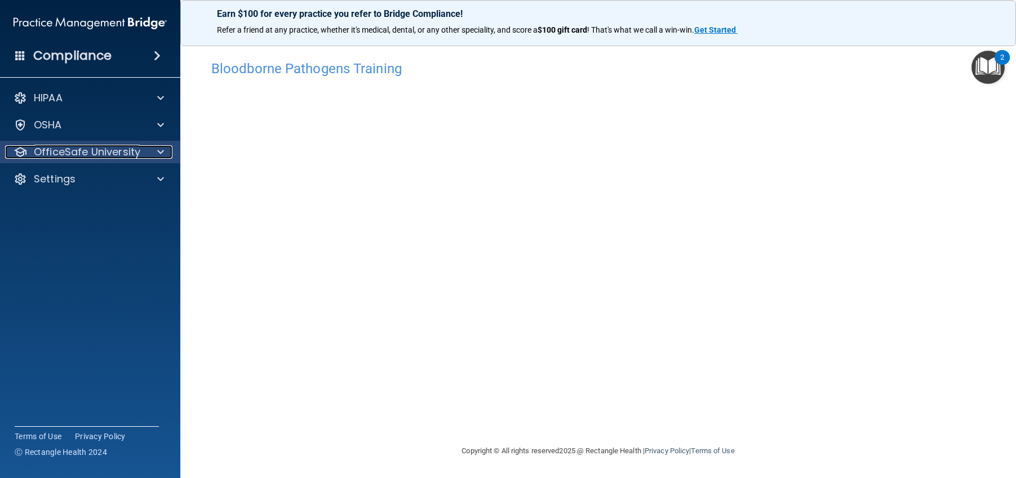
click at [114, 153] on p "OfficeSafe University" at bounding box center [87, 152] width 106 height 14
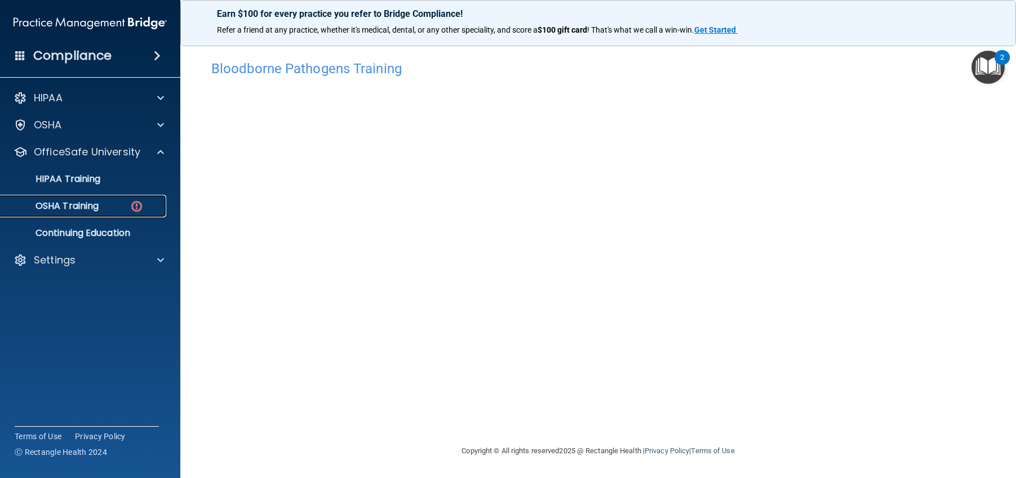
click at [82, 207] on p "OSHA Training" at bounding box center [52, 206] width 91 height 11
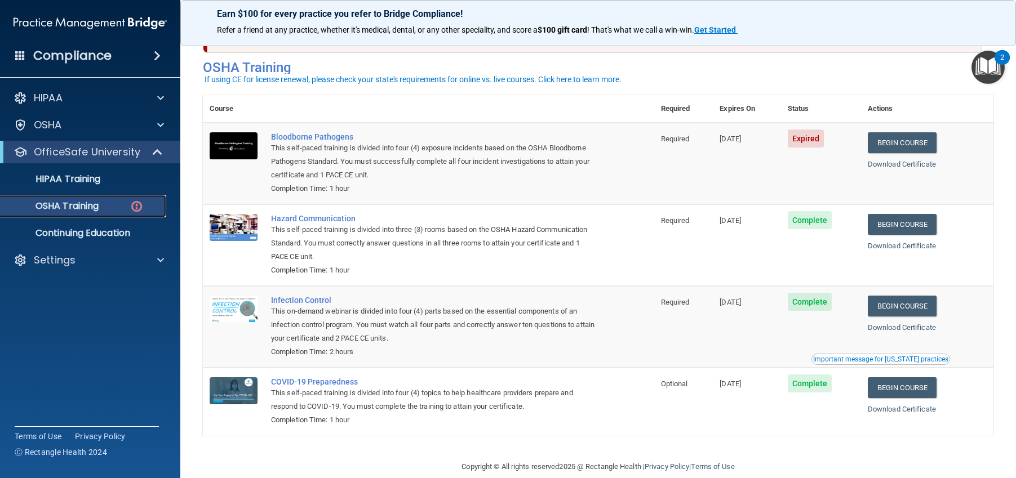
scroll to position [54, 0]
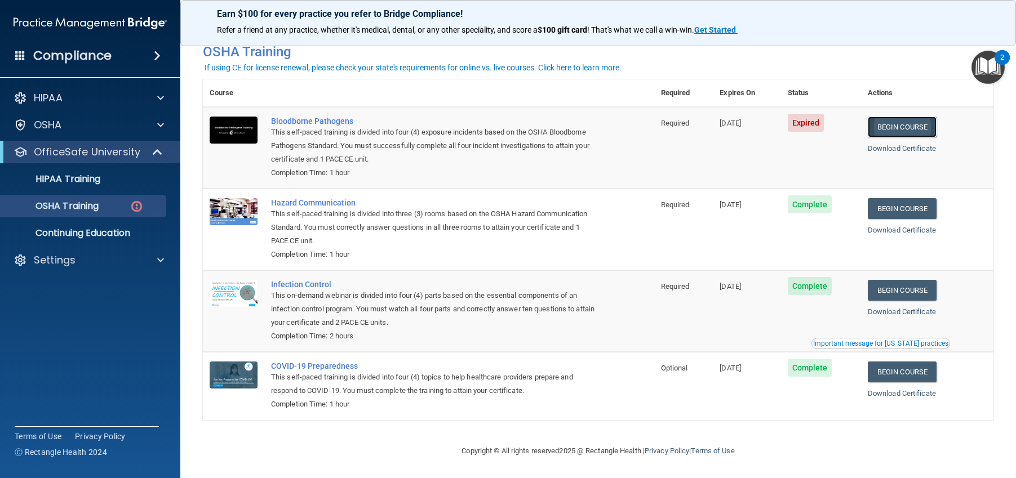
click at [920, 126] on link "Begin Course" at bounding box center [902, 127] width 69 height 21
